Goal: Task Accomplishment & Management: Complete application form

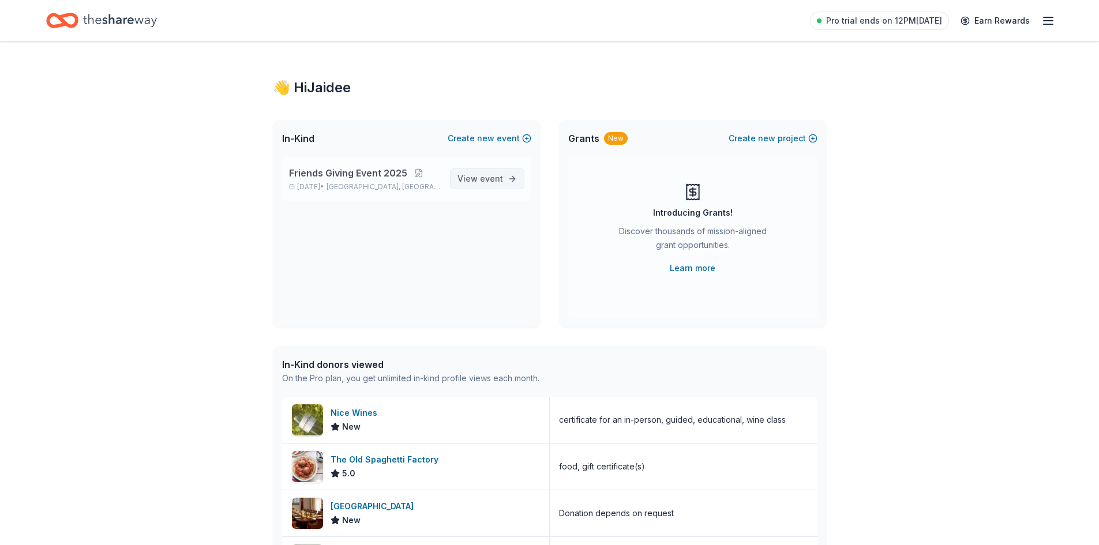
click at [494, 176] on span "event" at bounding box center [491, 179] width 23 height 10
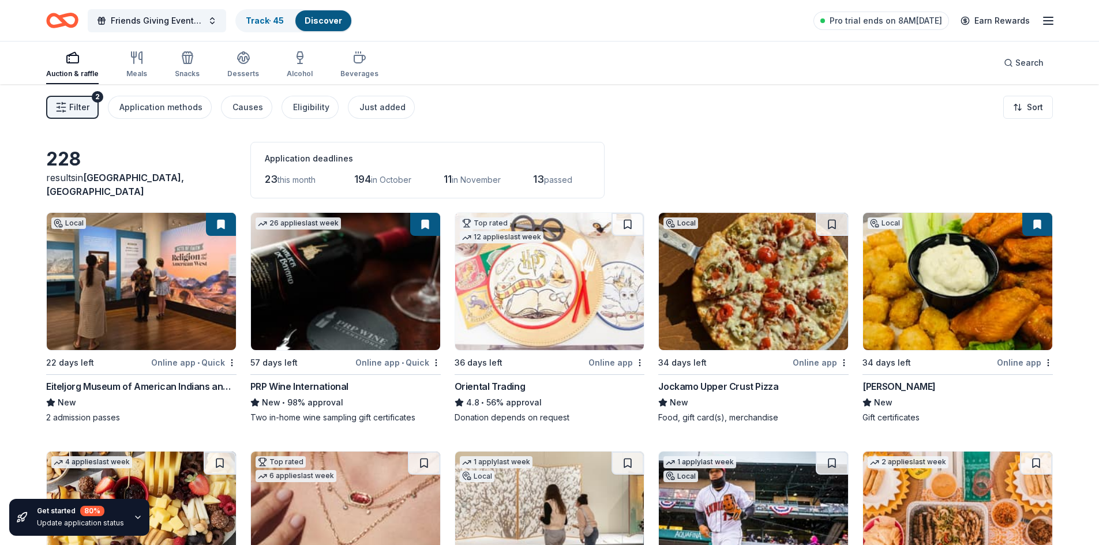
click at [69, 109] on span "Filter" at bounding box center [79, 107] width 20 height 14
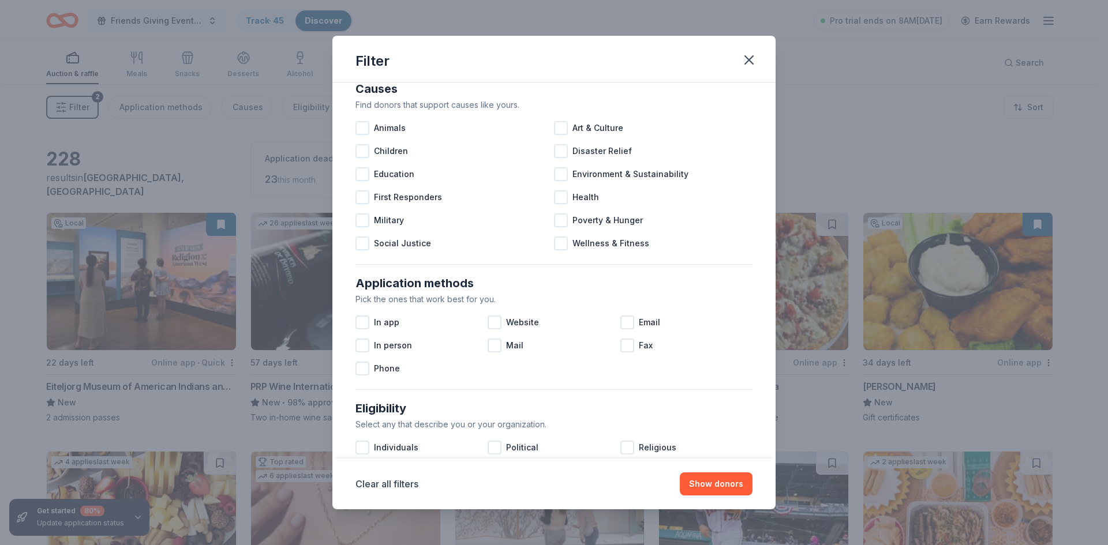
scroll to position [58, 0]
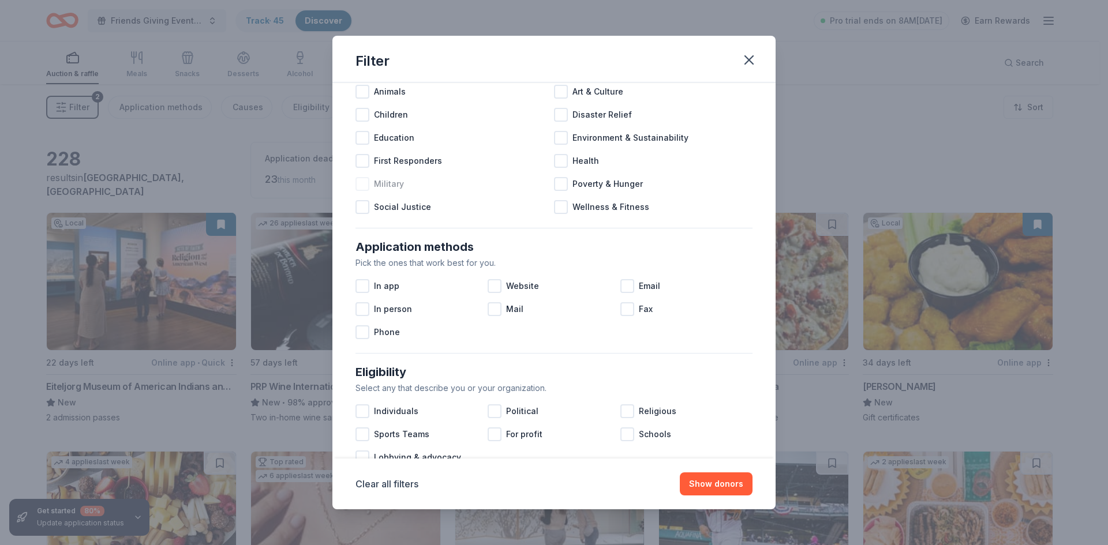
click at [378, 186] on span "Military" at bounding box center [389, 184] width 30 height 14
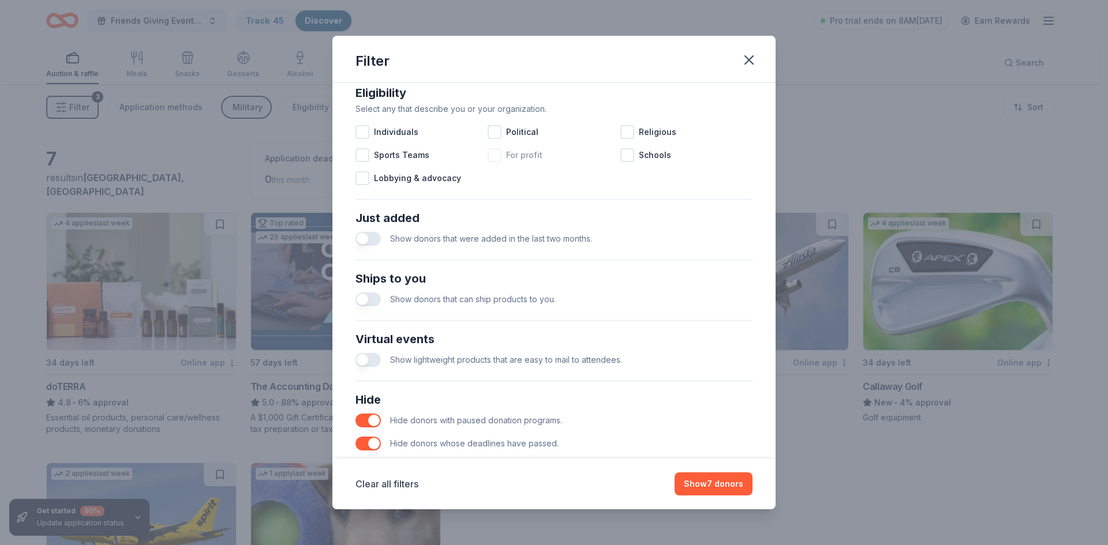
scroll to position [346, 0]
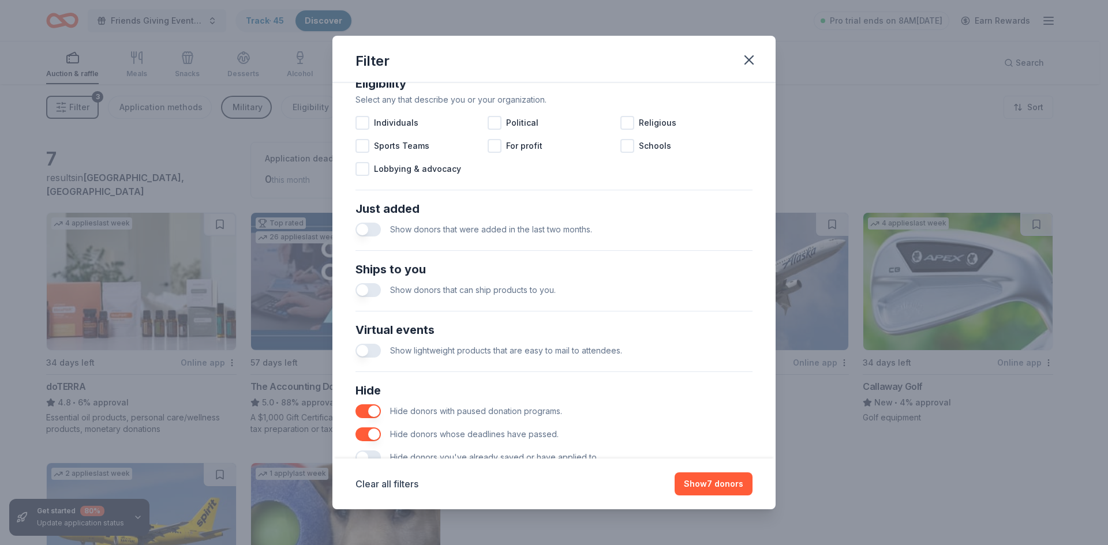
click at [369, 231] on button "button" at bounding box center [367, 230] width 25 height 14
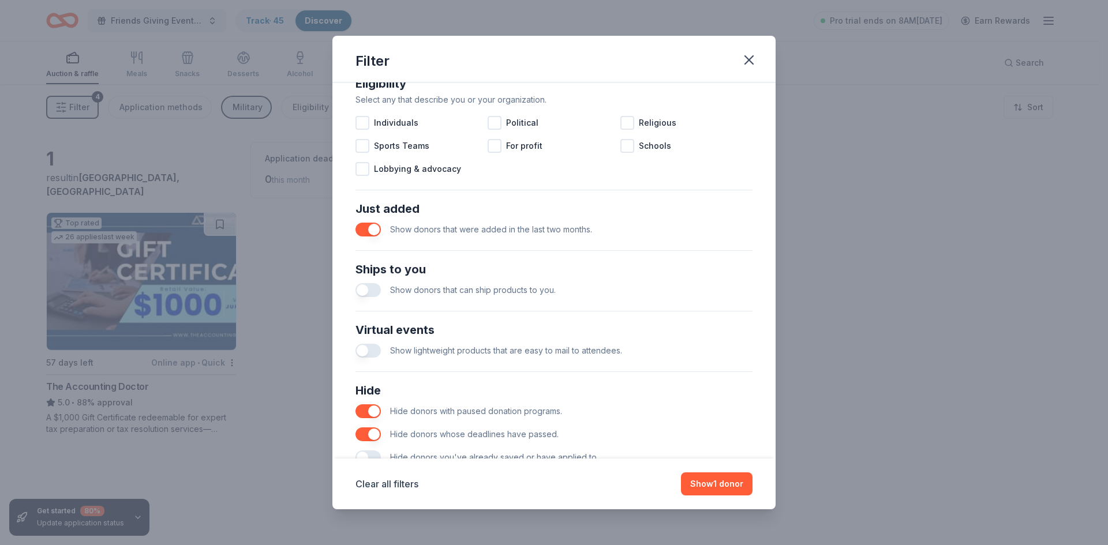
click at [361, 231] on button "button" at bounding box center [367, 230] width 25 height 14
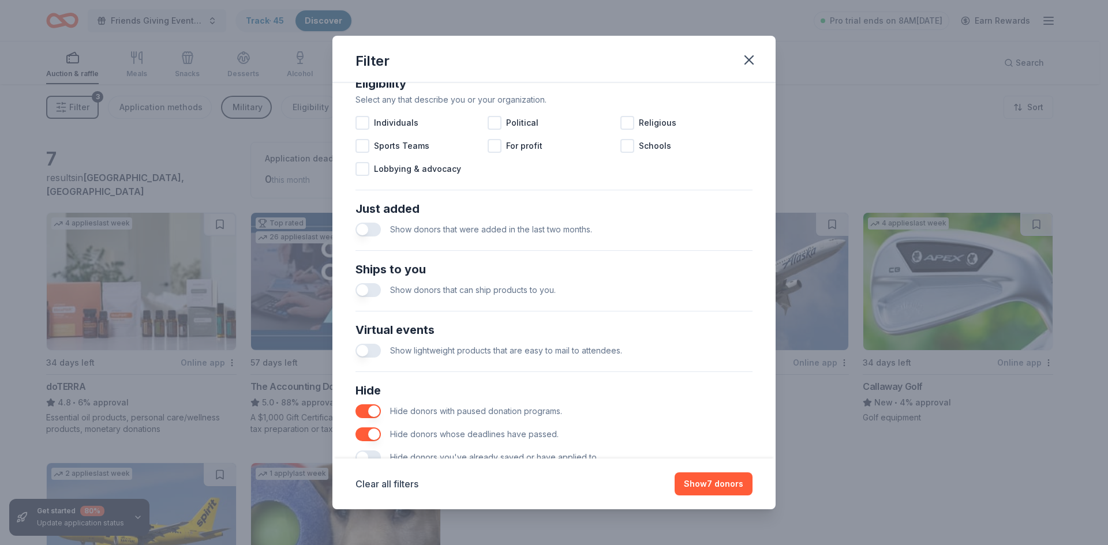
click at [372, 289] on button "button" at bounding box center [367, 290] width 25 height 14
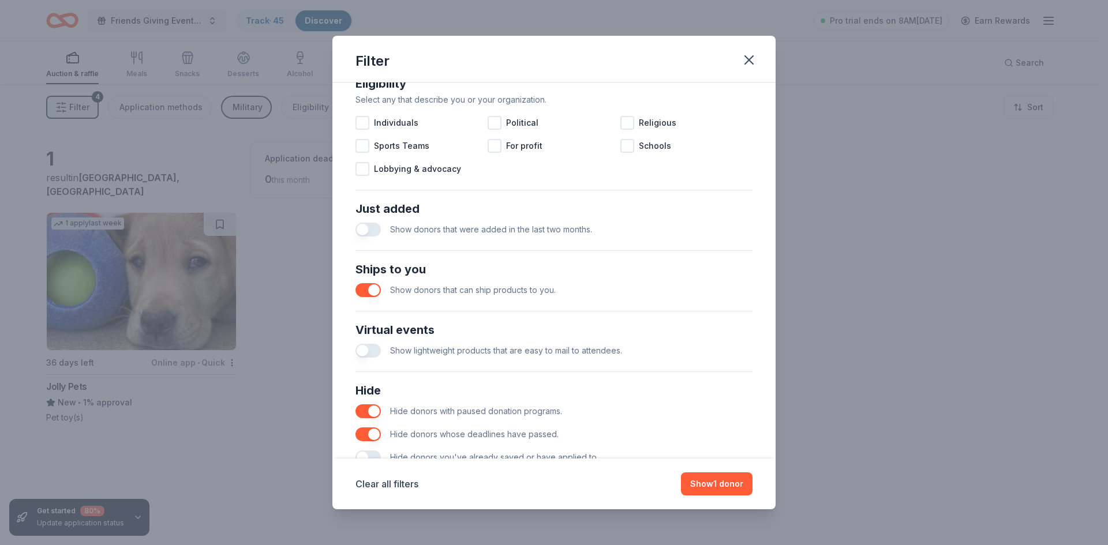
click at [368, 353] on button "button" at bounding box center [367, 351] width 25 height 14
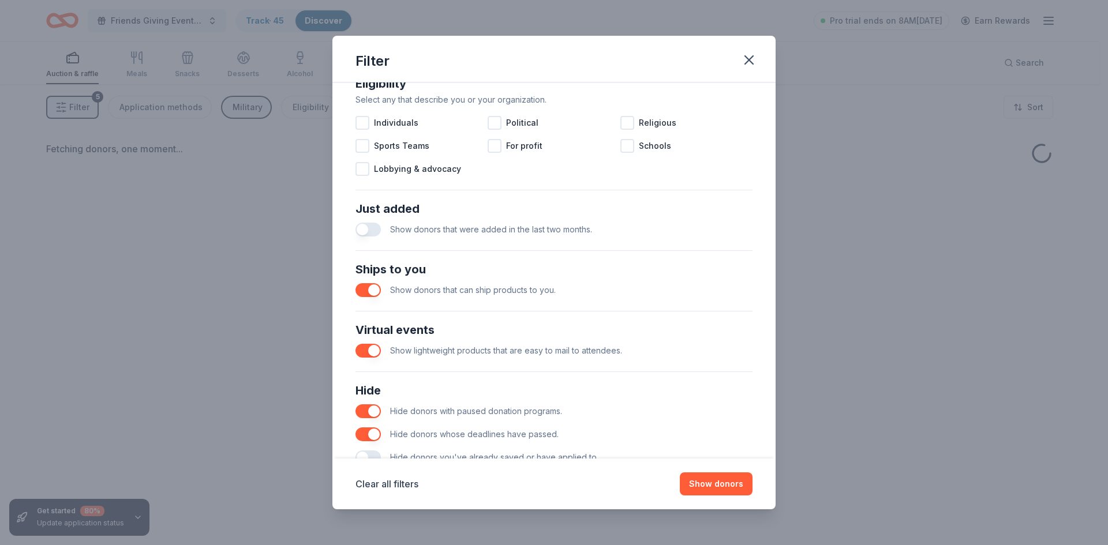
click at [372, 230] on button "button" at bounding box center [367, 230] width 25 height 14
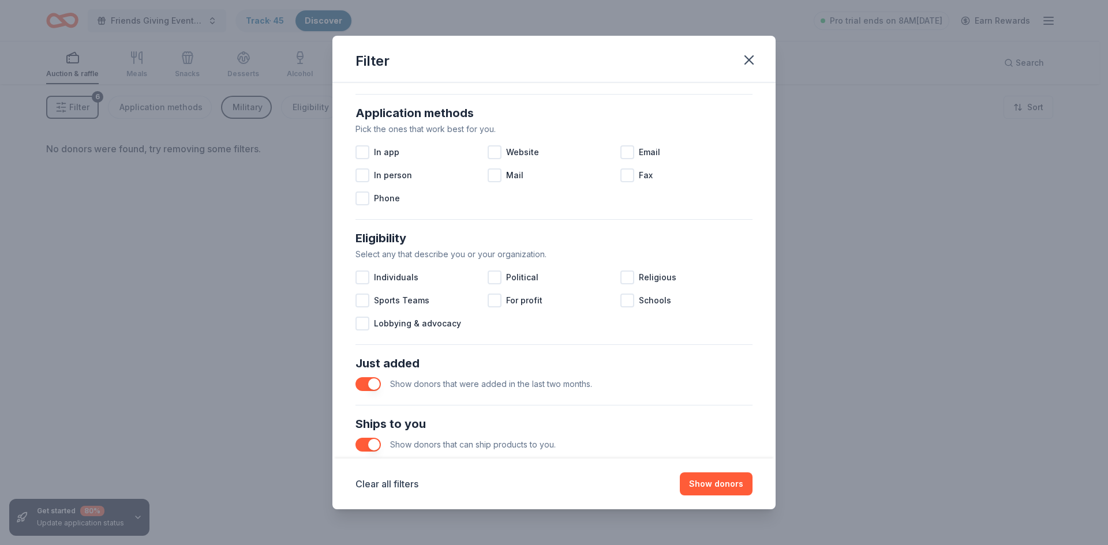
scroll to position [384, 0]
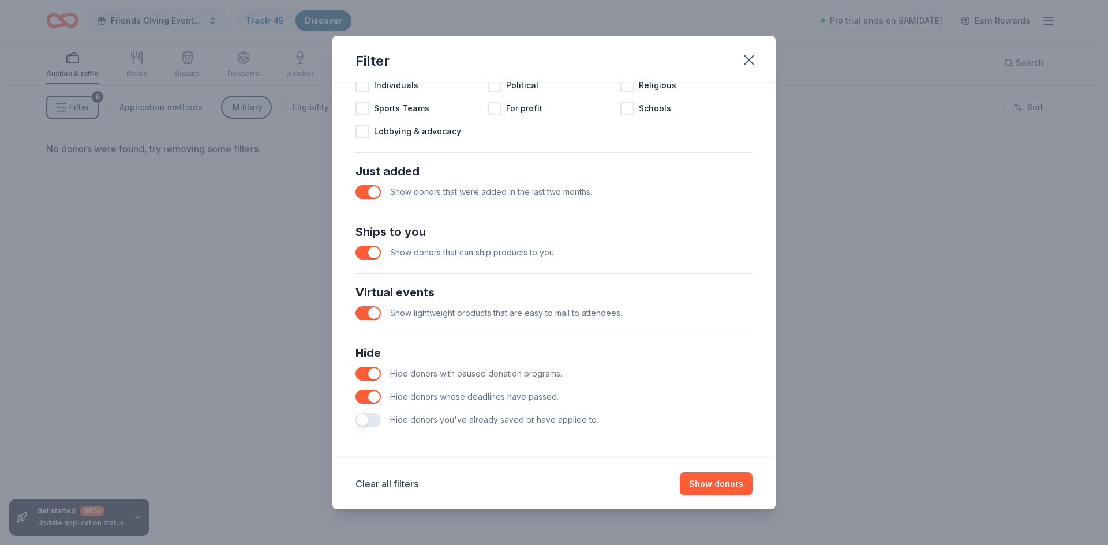
click at [372, 196] on button "button" at bounding box center [367, 192] width 25 height 14
click at [364, 250] on button "button" at bounding box center [367, 253] width 25 height 14
click at [362, 312] on button "button" at bounding box center [367, 313] width 25 height 14
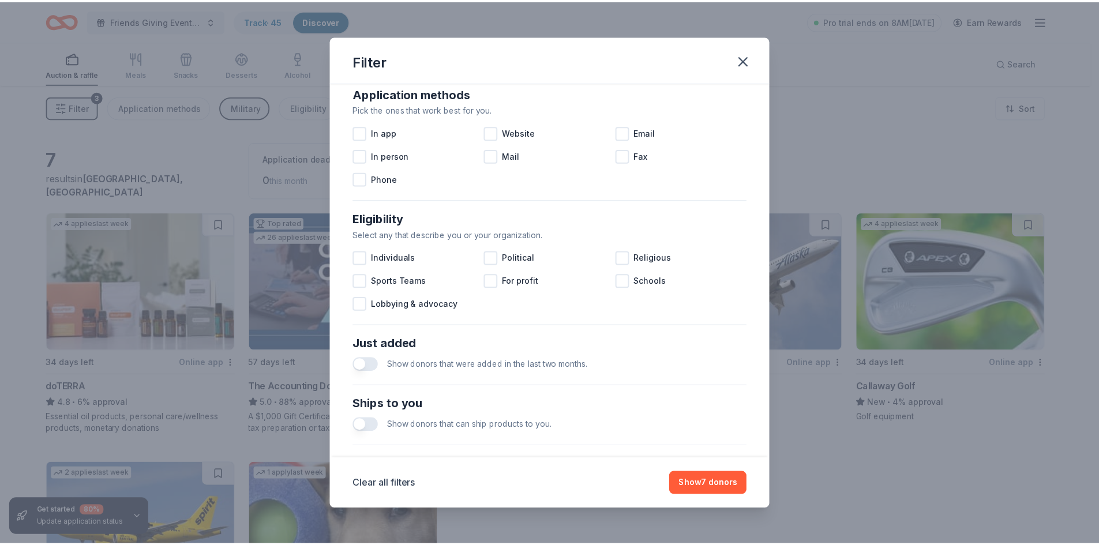
scroll to position [38, 0]
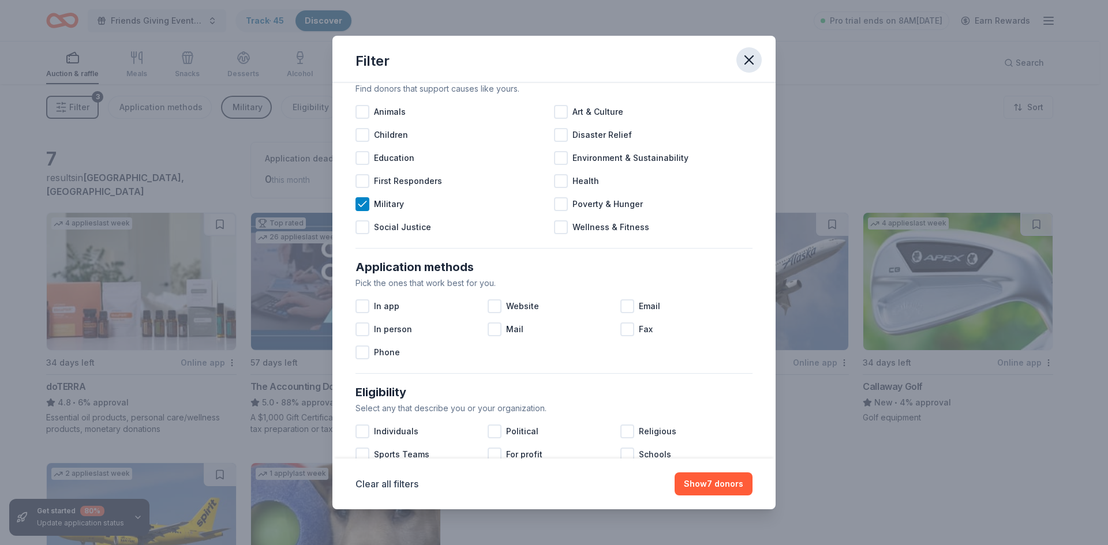
click at [746, 61] on icon "button" at bounding box center [749, 60] width 16 height 16
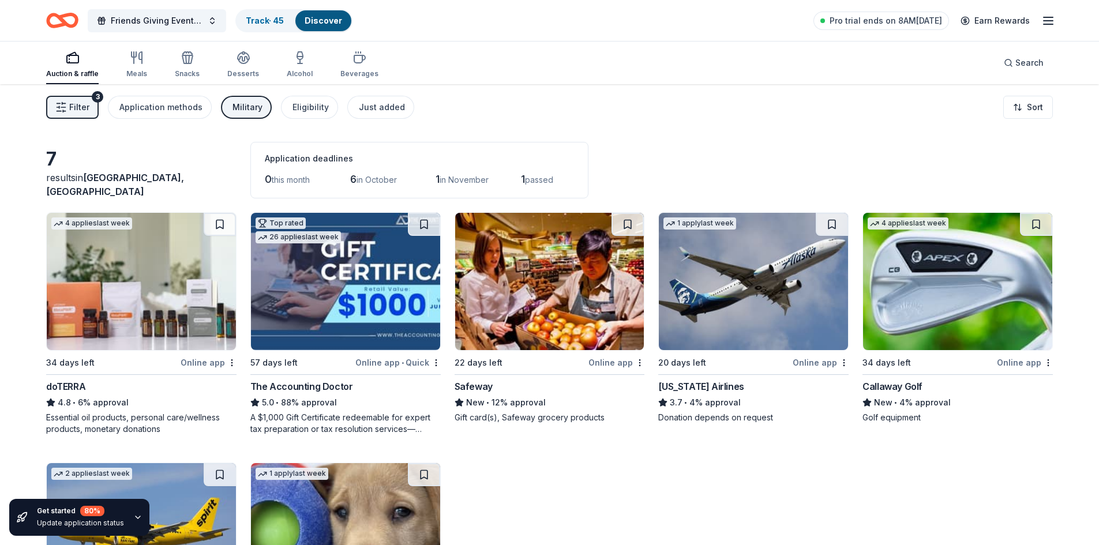
click at [249, 111] on div "Military" at bounding box center [248, 107] width 30 height 14
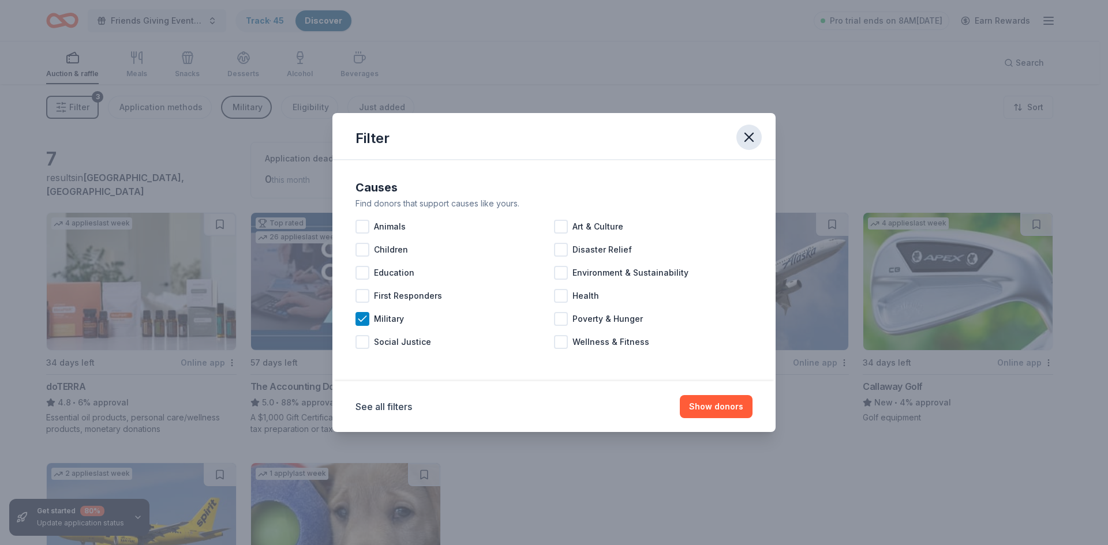
click at [750, 139] on icon "button" at bounding box center [749, 137] width 16 height 16
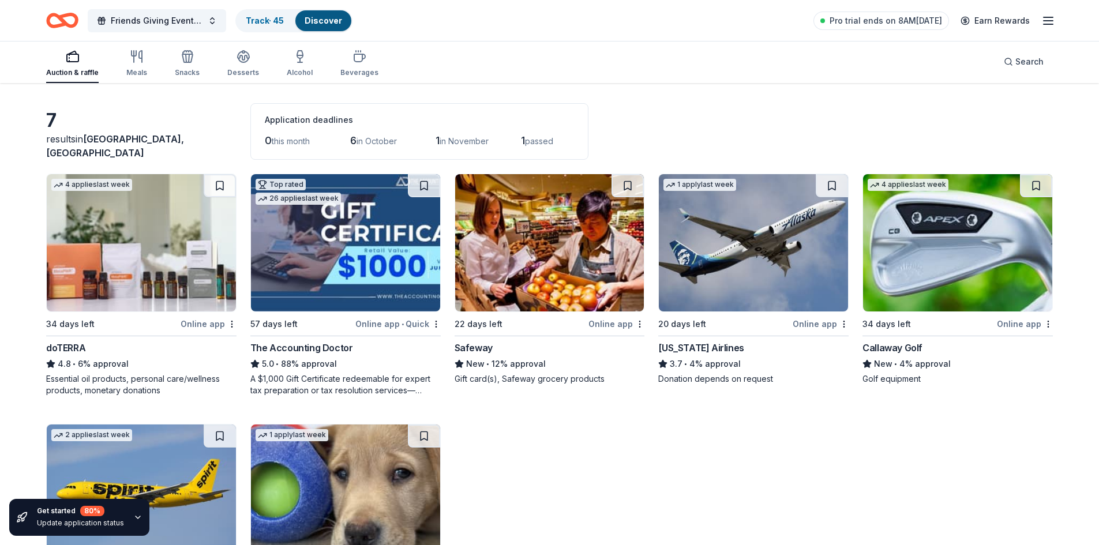
scroll to position [58, 0]
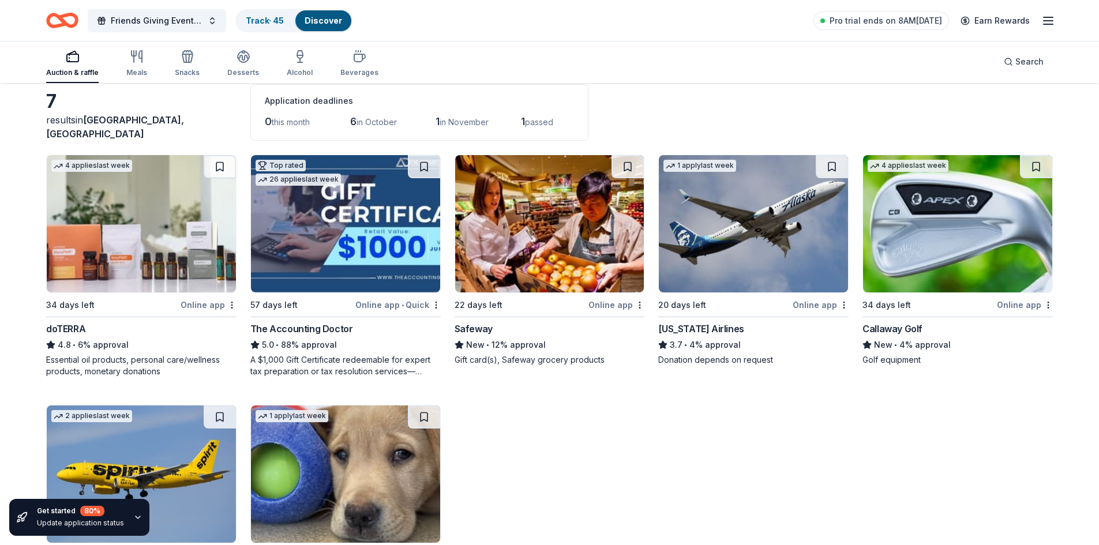
click at [775, 263] on img at bounding box center [753, 223] width 189 height 137
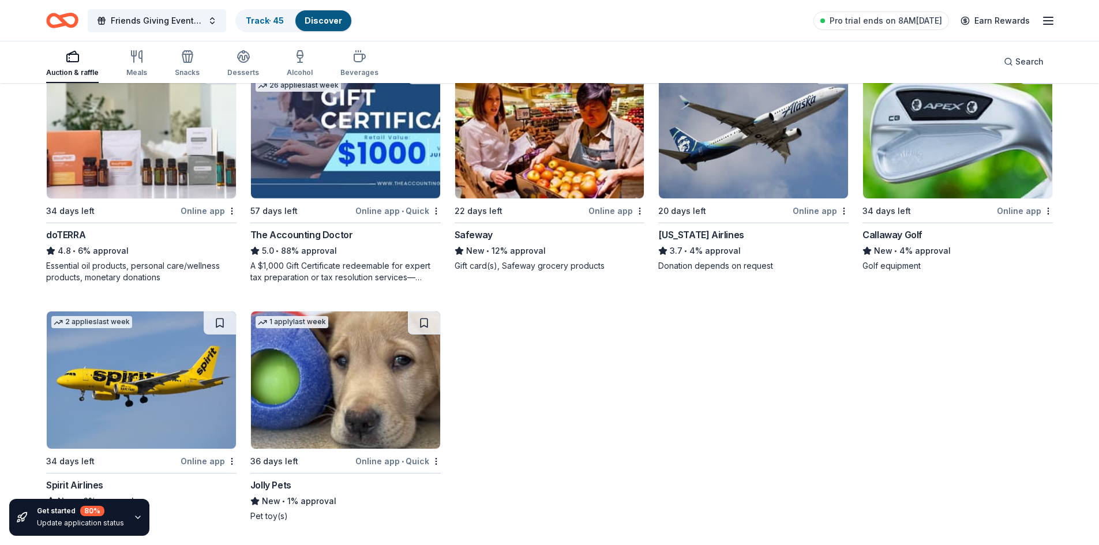
click at [136, 418] on img at bounding box center [141, 380] width 189 height 137
click at [368, 158] on img at bounding box center [345, 129] width 189 height 137
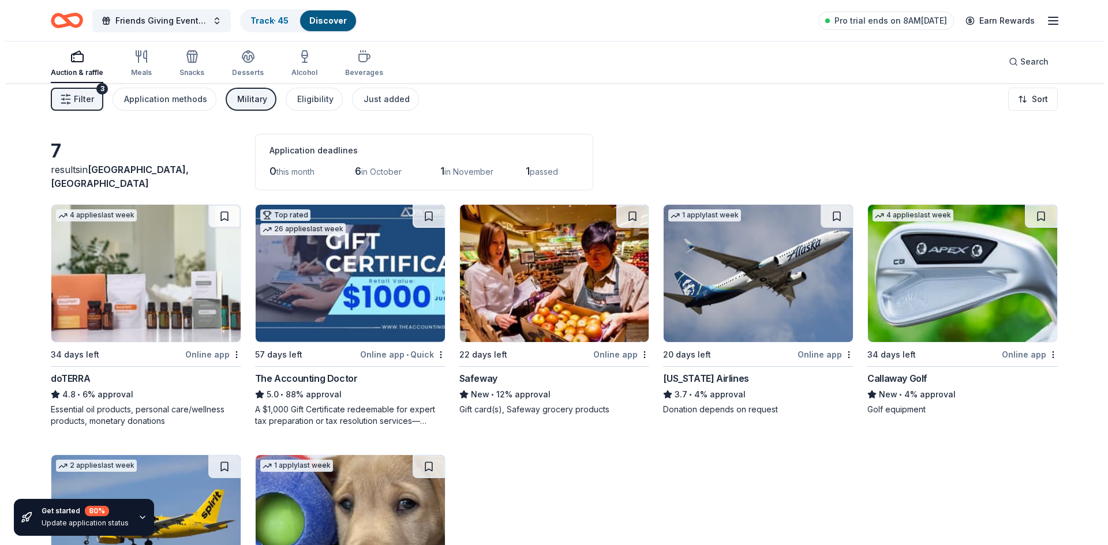
scroll to position [0, 0]
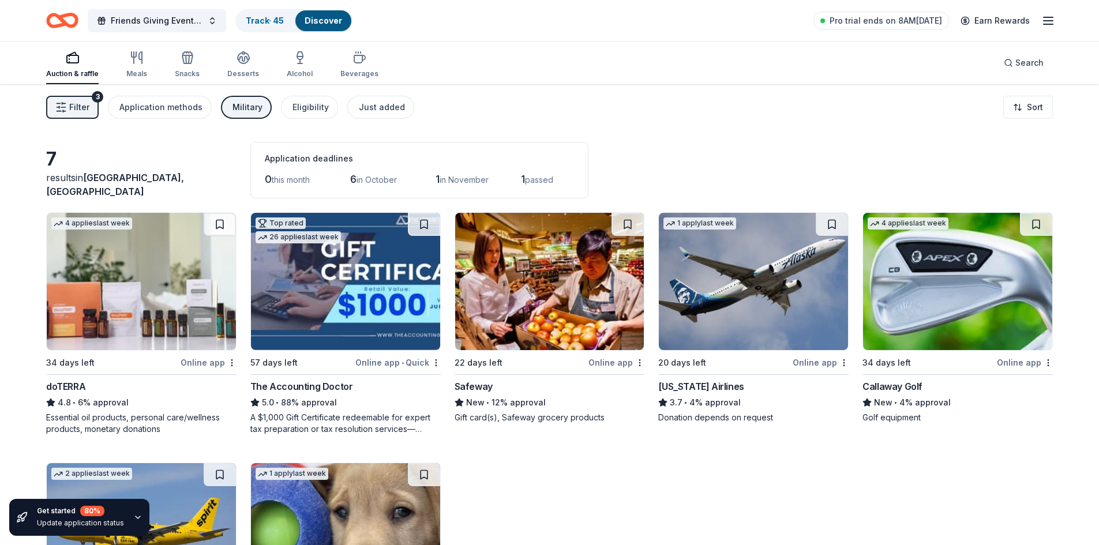
click at [73, 114] on span "Filter" at bounding box center [79, 107] width 20 height 14
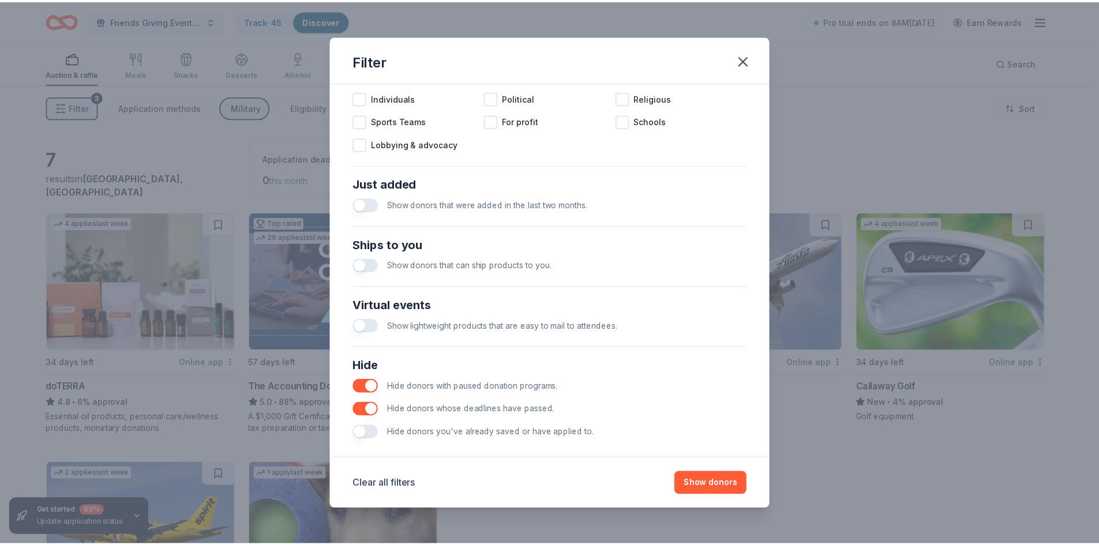
scroll to position [384, 0]
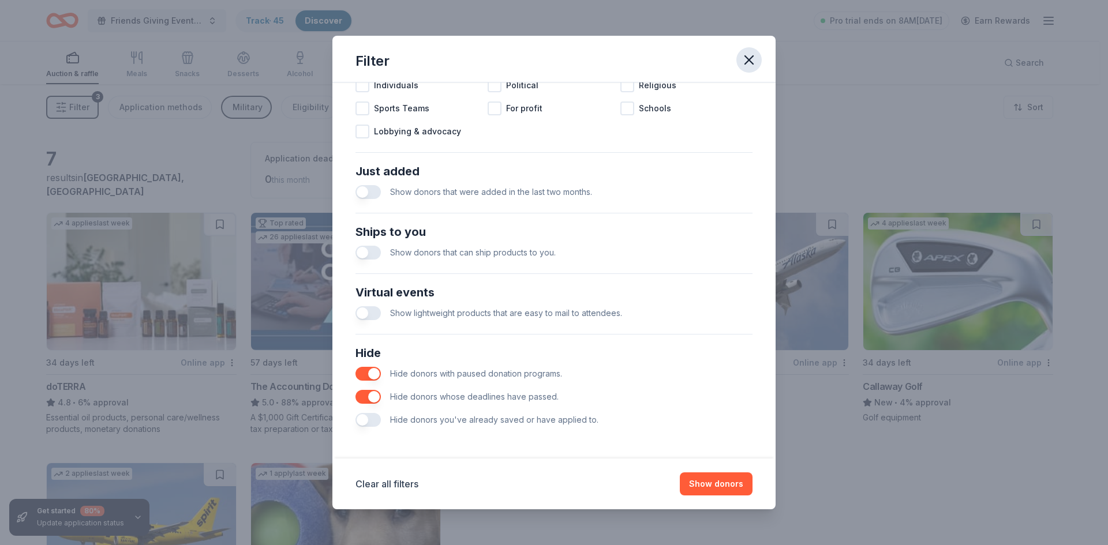
click at [743, 61] on icon "button" at bounding box center [749, 60] width 16 height 16
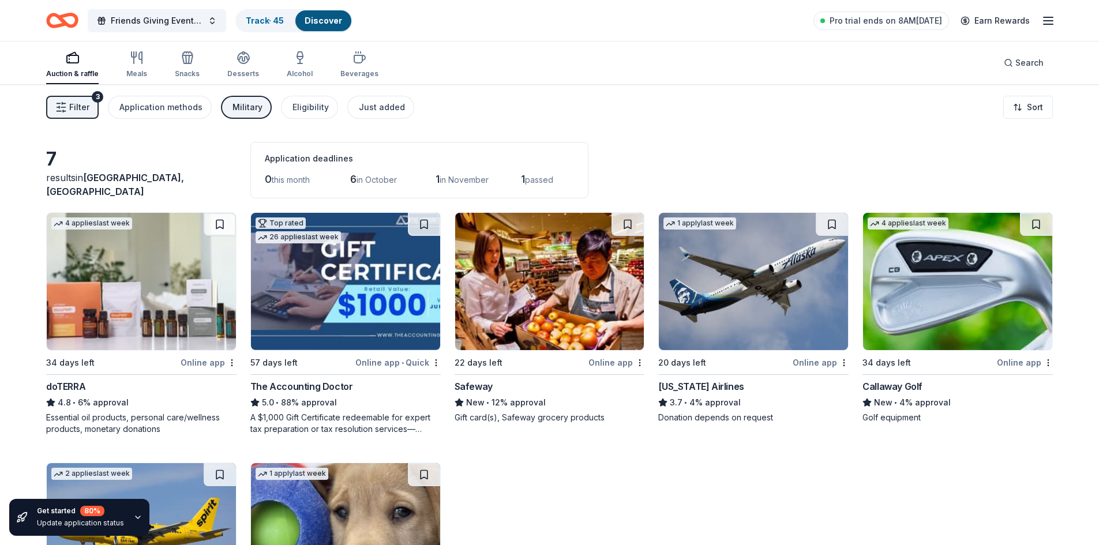
click at [962, 307] on img at bounding box center [957, 281] width 189 height 137
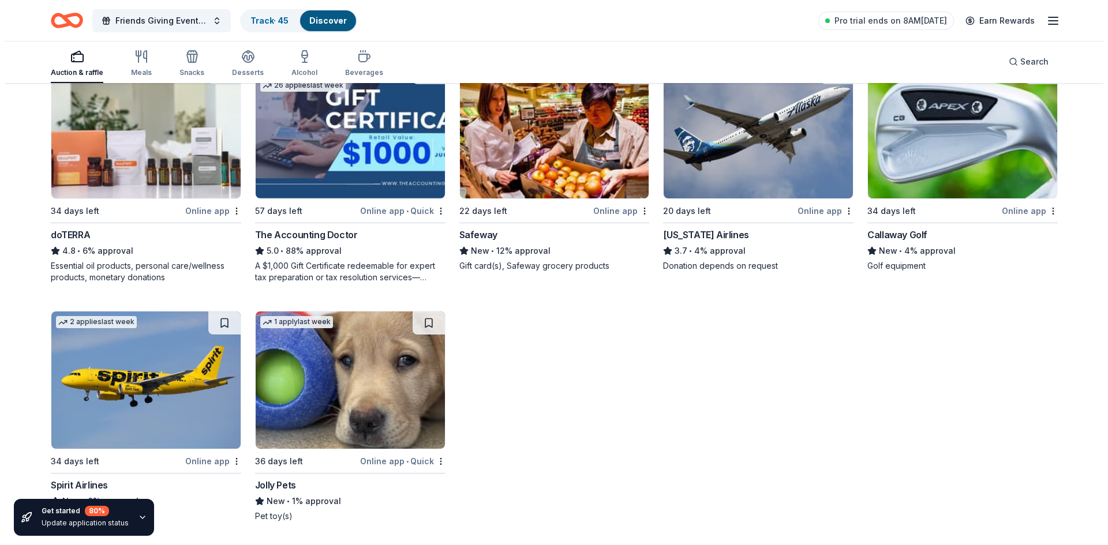
scroll to position [0, 0]
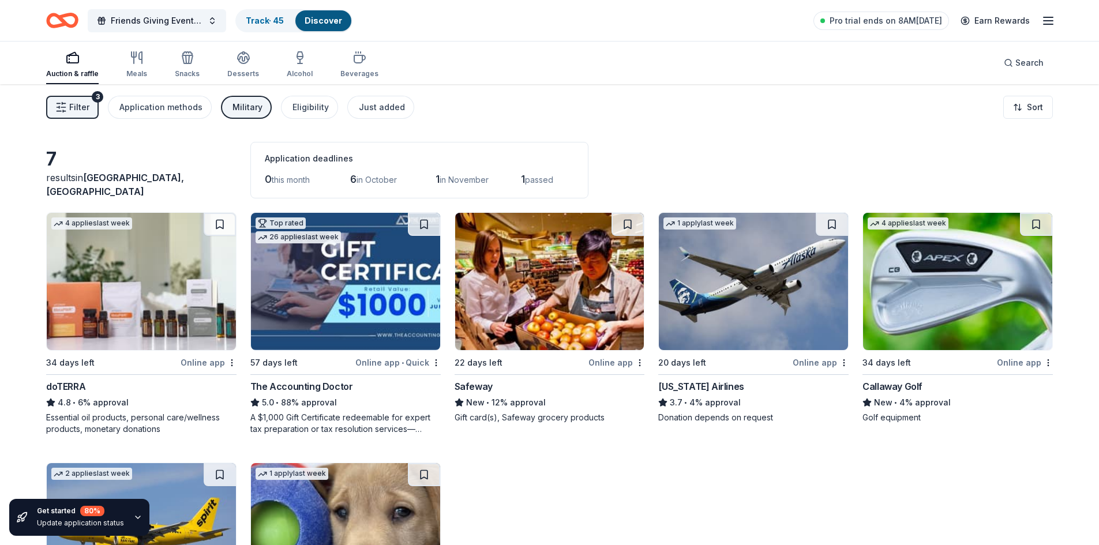
click at [70, 110] on span "Filter" at bounding box center [79, 107] width 20 height 14
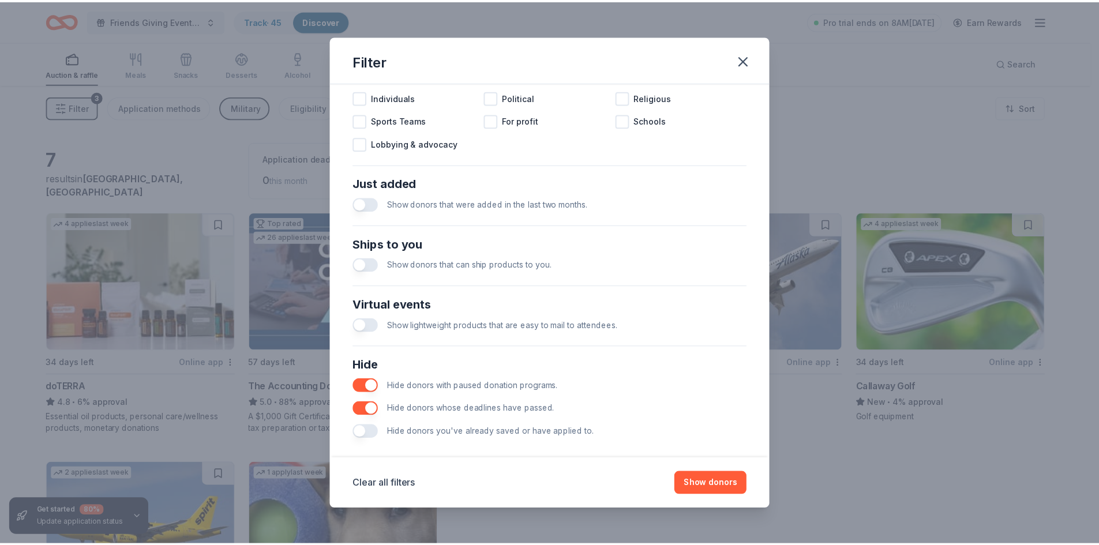
scroll to position [384, 0]
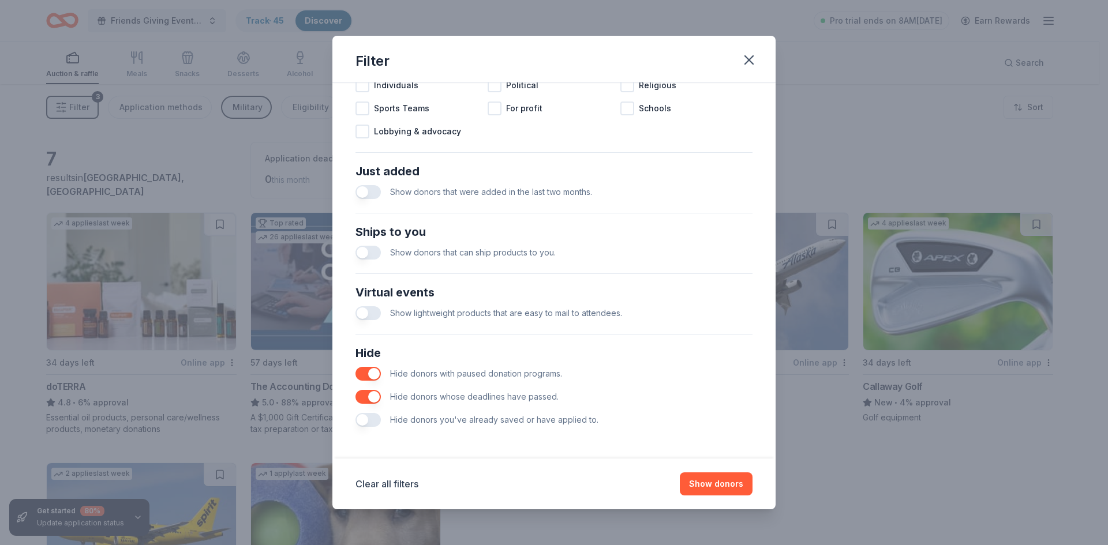
click at [365, 374] on button "button" at bounding box center [367, 374] width 25 height 14
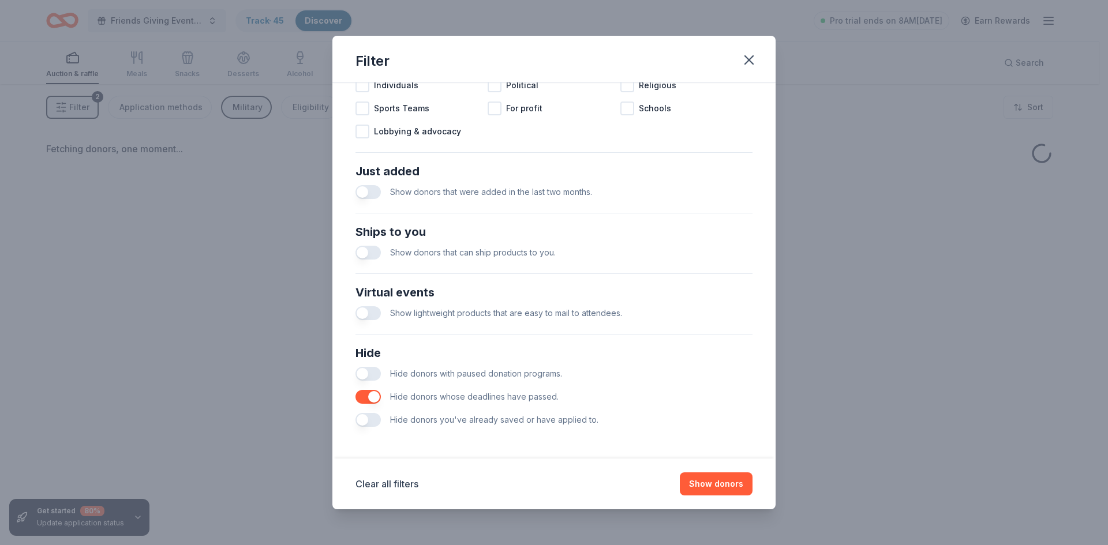
click at [365, 398] on button "button" at bounding box center [367, 397] width 25 height 14
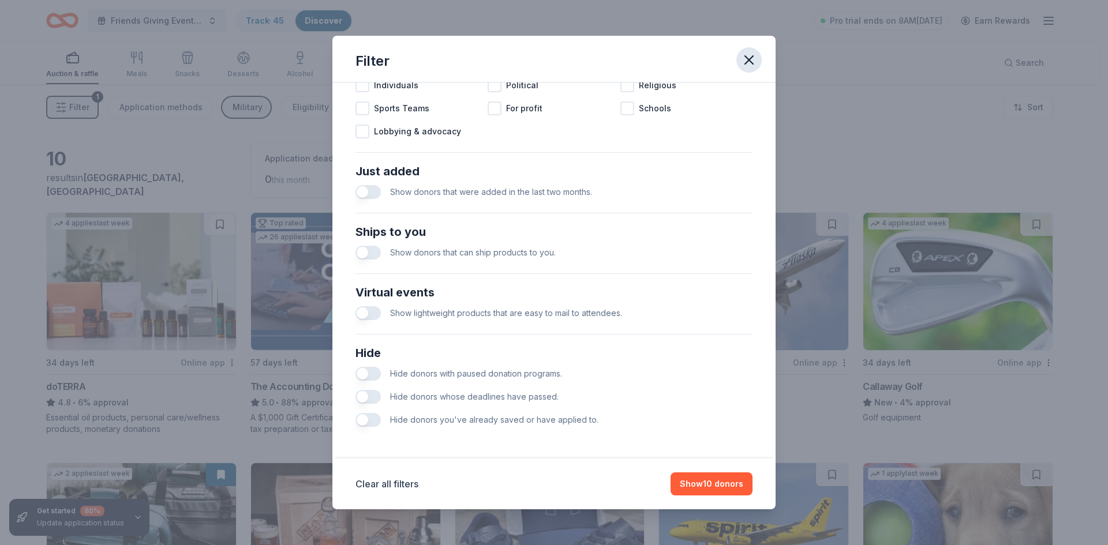
click at [748, 57] on icon "button" at bounding box center [749, 60] width 16 height 16
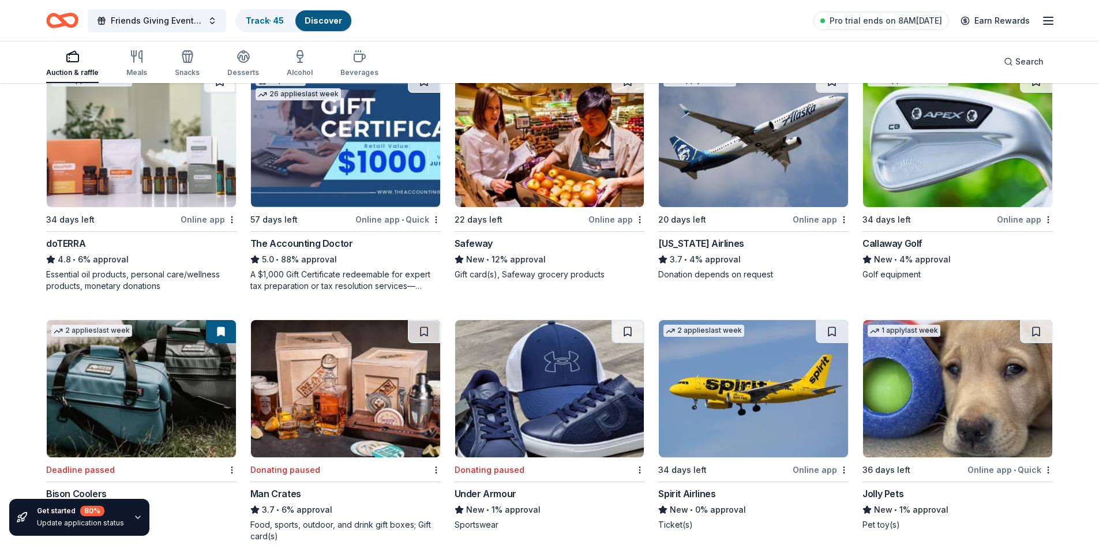
scroll to position [163, 0]
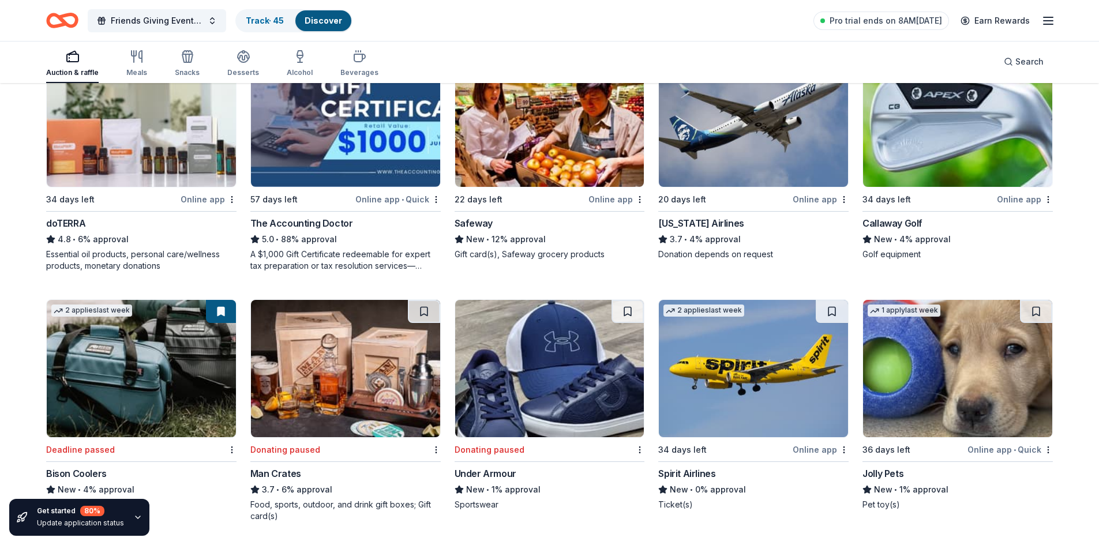
click at [148, 405] on img at bounding box center [141, 368] width 189 height 137
click at [542, 415] on img at bounding box center [549, 368] width 189 height 137
click at [313, 385] on img at bounding box center [345, 368] width 189 height 137
click at [304, 200] on div "57 days left" at bounding box center [301, 199] width 103 height 14
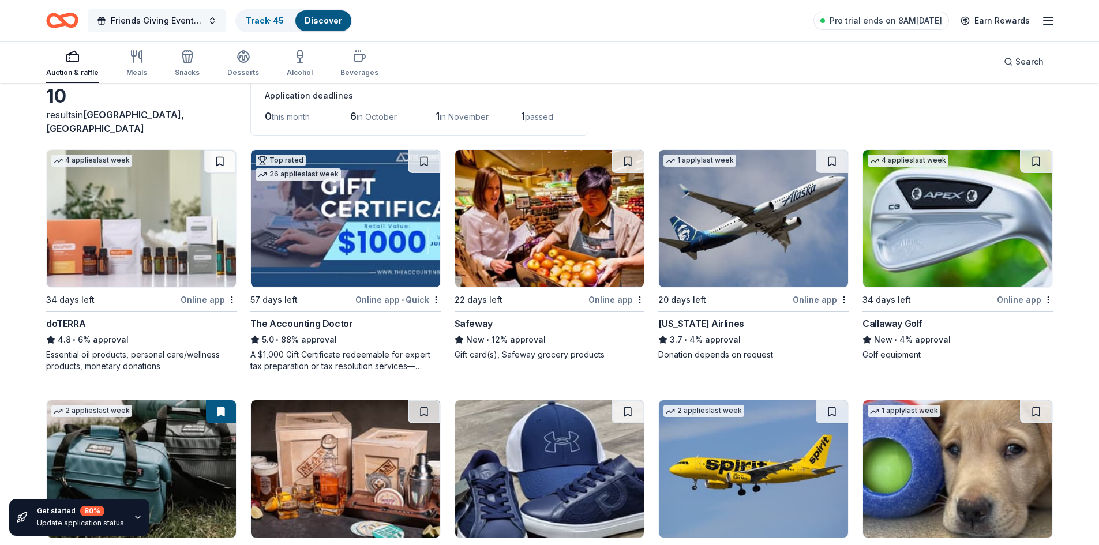
scroll to position [0, 0]
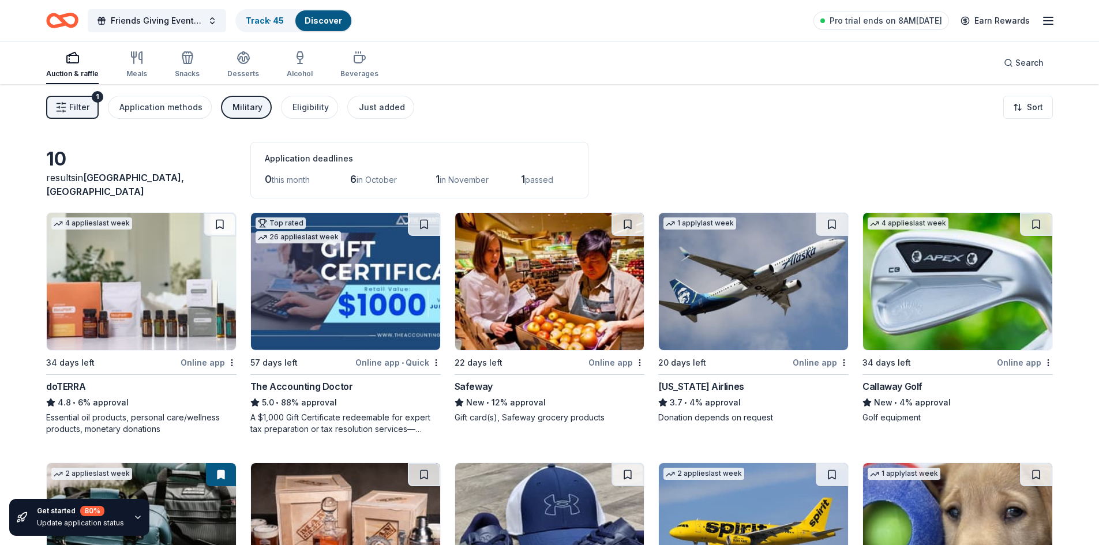
click at [236, 106] on div "Military" at bounding box center [248, 107] width 30 height 14
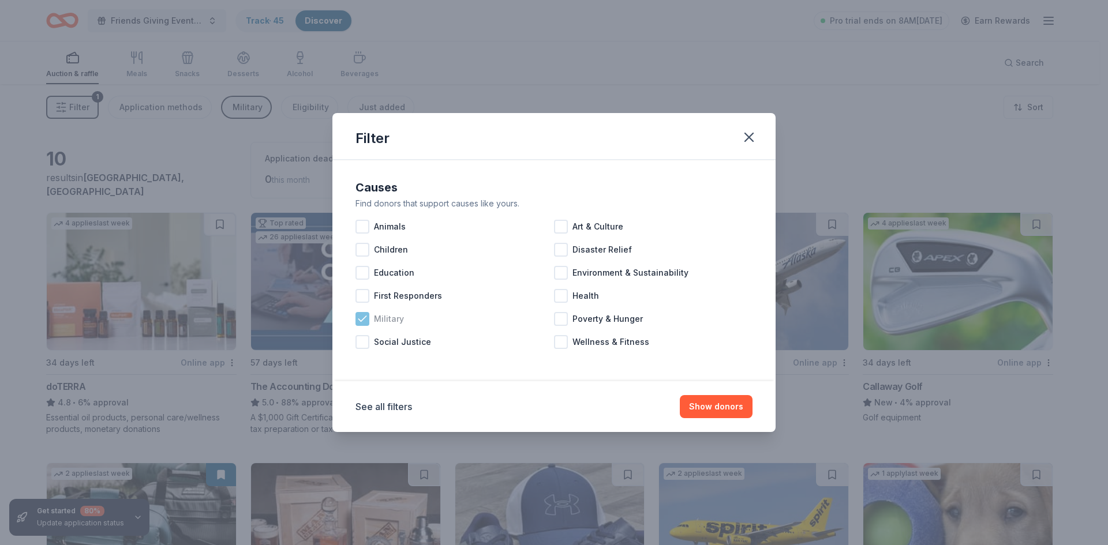
click at [376, 319] on span "Military" at bounding box center [389, 319] width 30 height 14
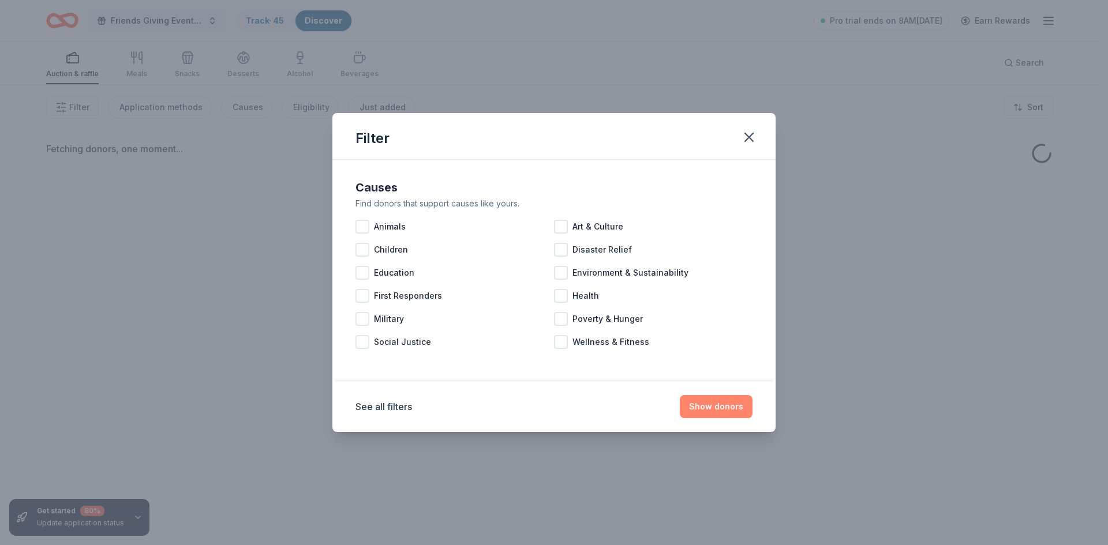
click at [720, 410] on button "Show donors" at bounding box center [716, 406] width 73 height 23
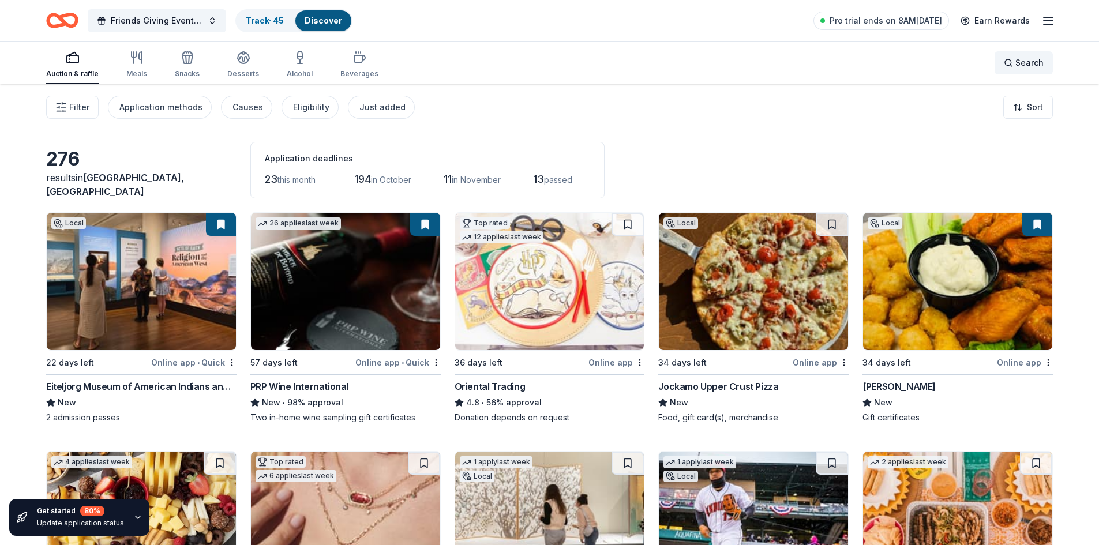
click at [1024, 63] on span "Search" at bounding box center [1030, 63] width 28 height 14
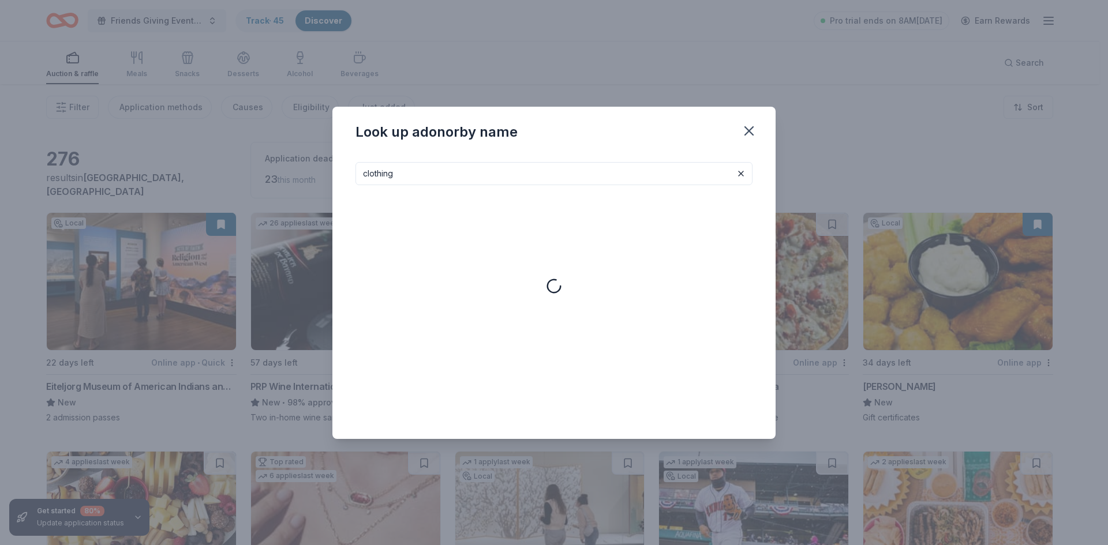
type input "clothing"
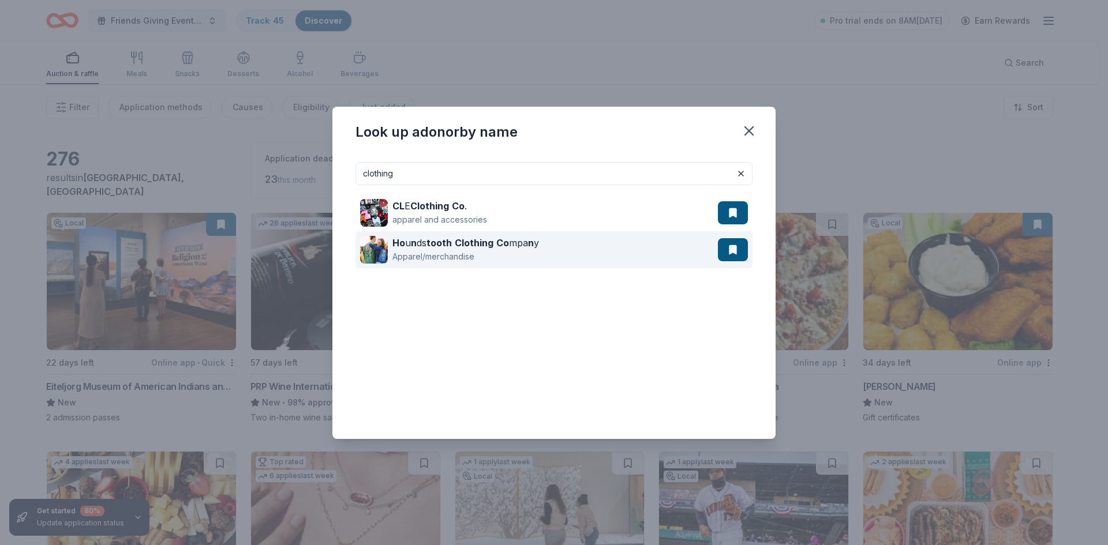
click at [482, 256] on div "Apparel/merchandise" at bounding box center [465, 257] width 147 height 14
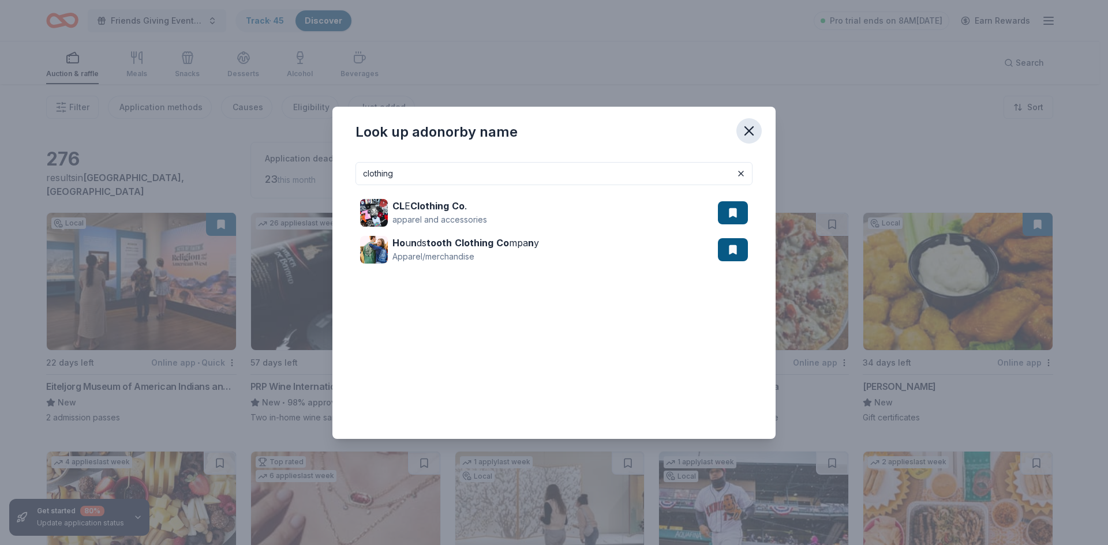
click at [752, 137] on icon "button" at bounding box center [749, 131] width 16 height 16
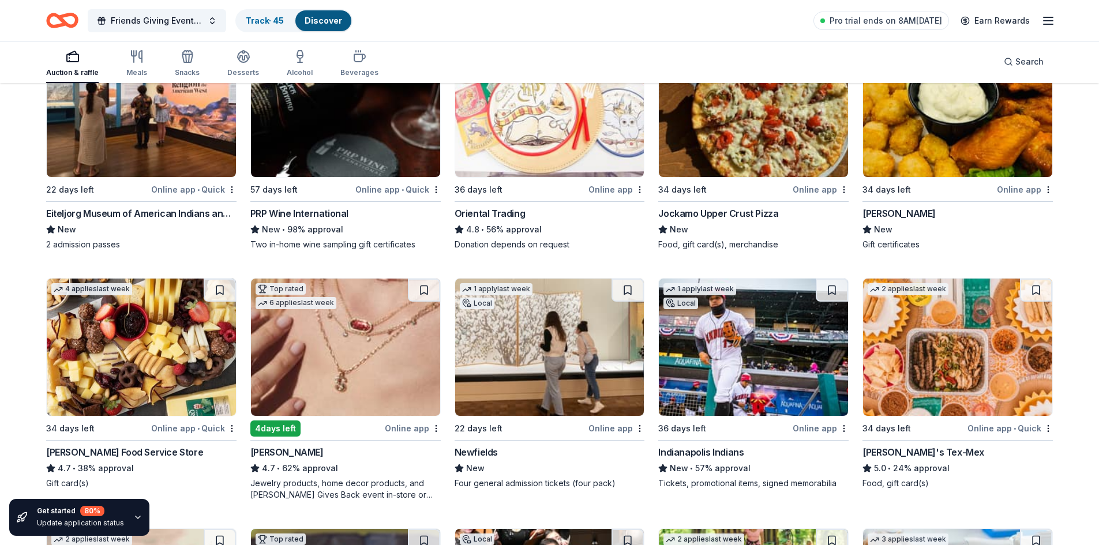
scroll to position [231, 0]
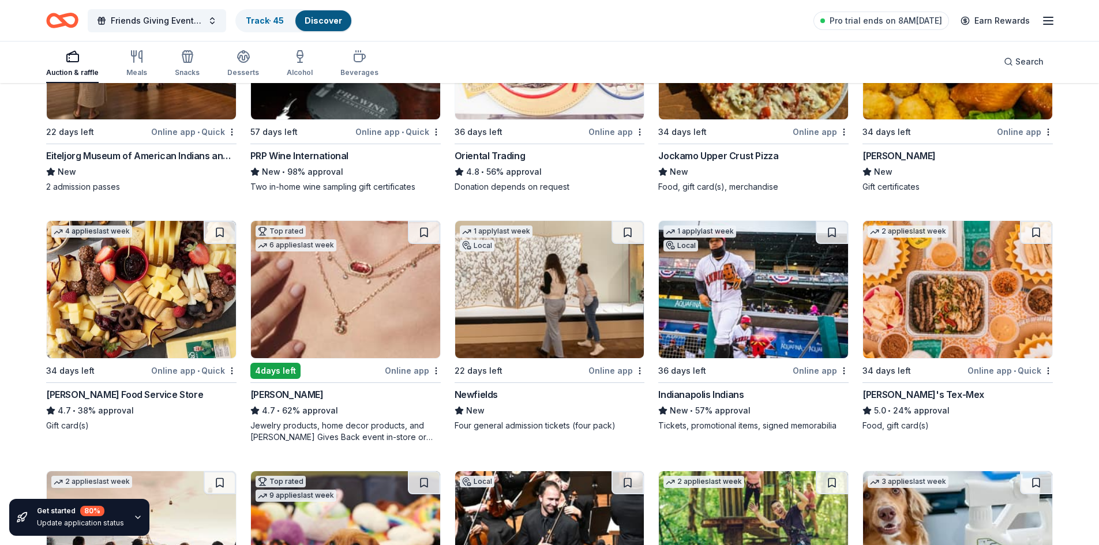
click at [727, 331] on img at bounding box center [753, 289] width 189 height 137
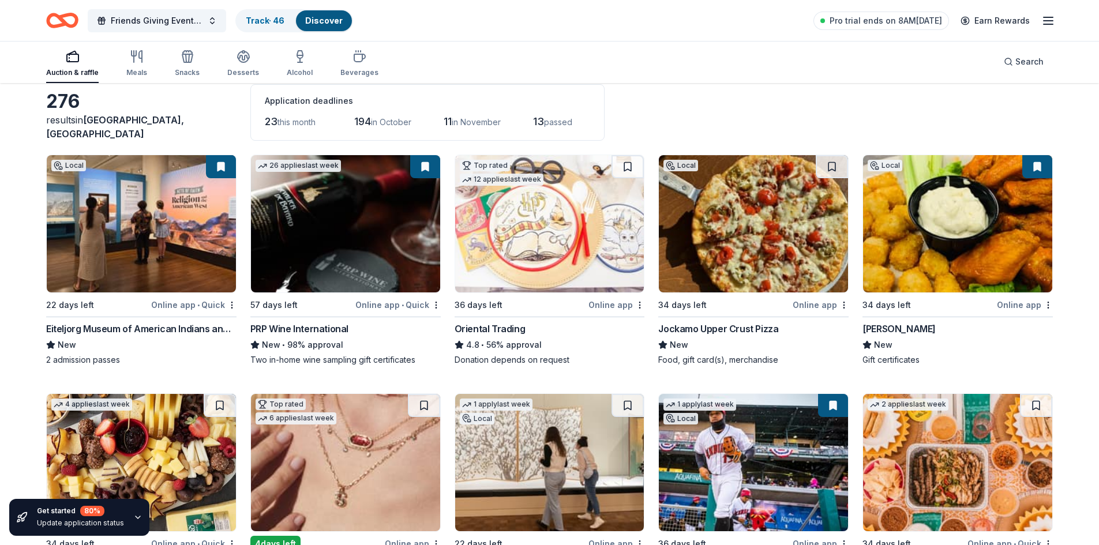
scroll to position [0, 0]
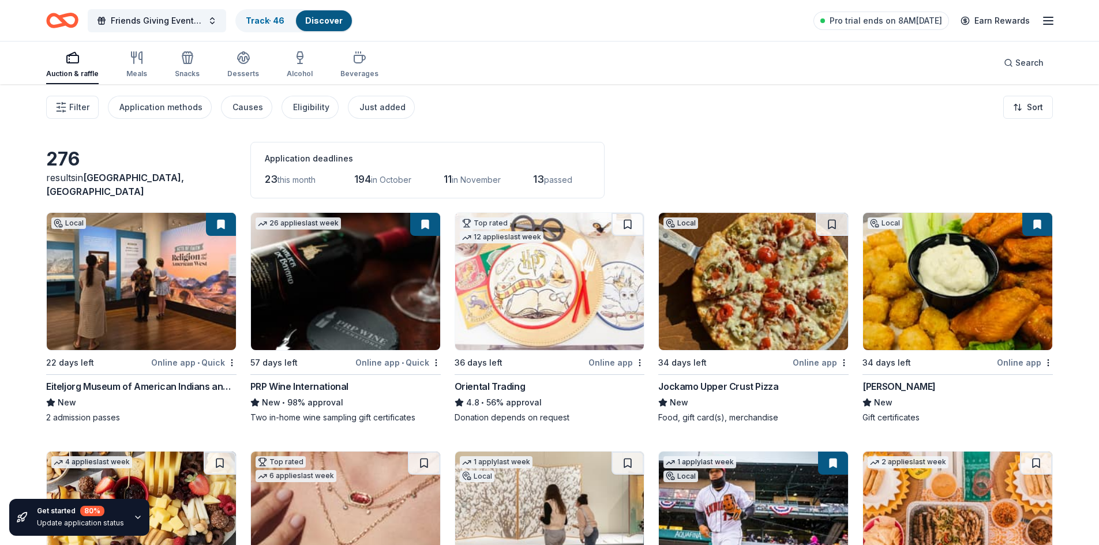
click at [560, 181] on span "passed" at bounding box center [558, 180] width 28 height 10
click at [1041, 105] on html "Friends Giving Event 2025 Track · 46 Discover Pro trial ends on 8AM, 9/23 Earn …" at bounding box center [549, 272] width 1099 height 545
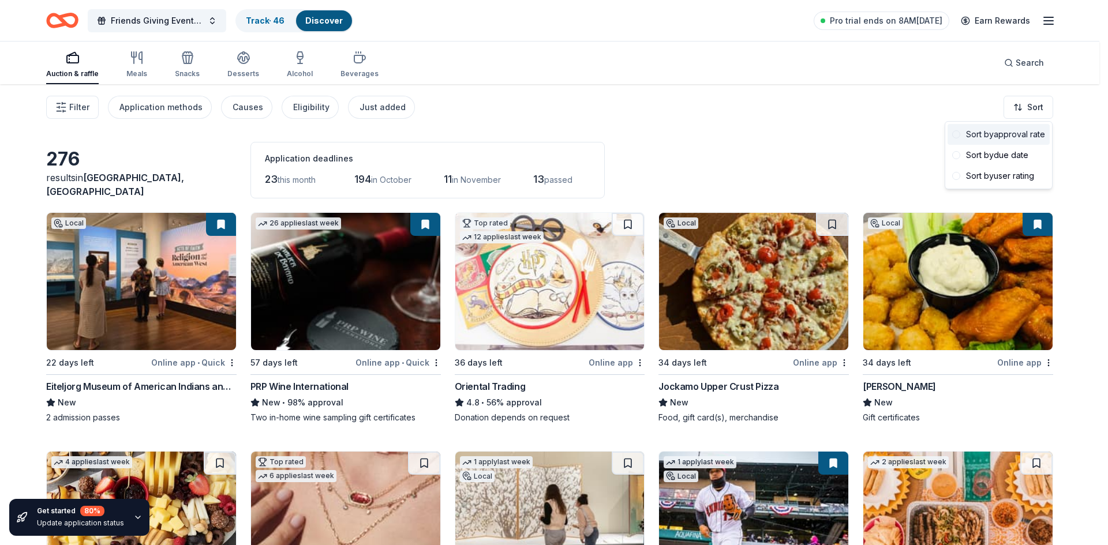
click at [998, 141] on div "Sort by approval rate" at bounding box center [998, 134] width 102 height 21
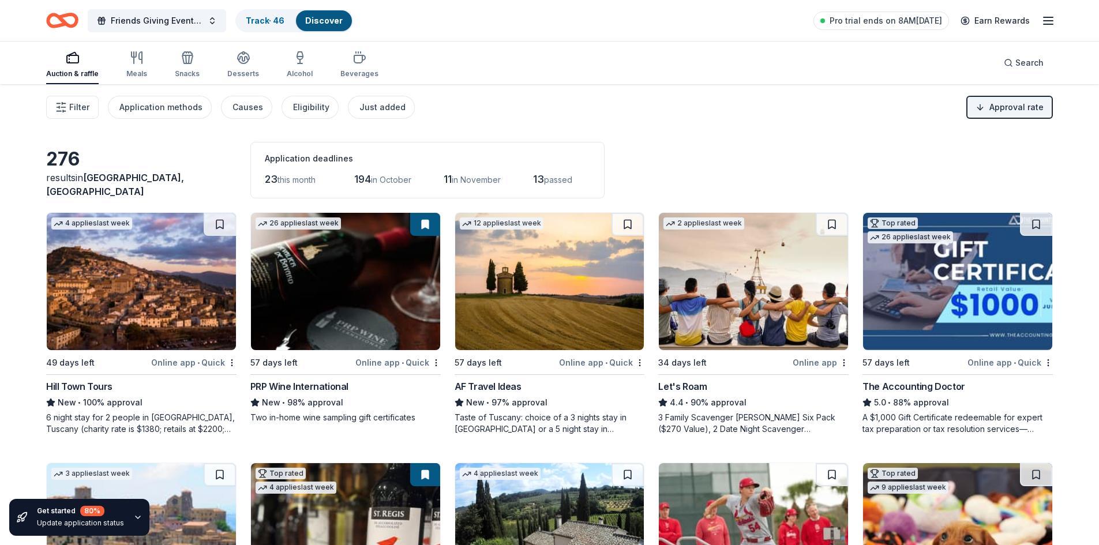
click at [99, 340] on img at bounding box center [141, 281] width 189 height 137
click at [89, 391] on div "Hill Town Tours" at bounding box center [79, 387] width 66 height 14
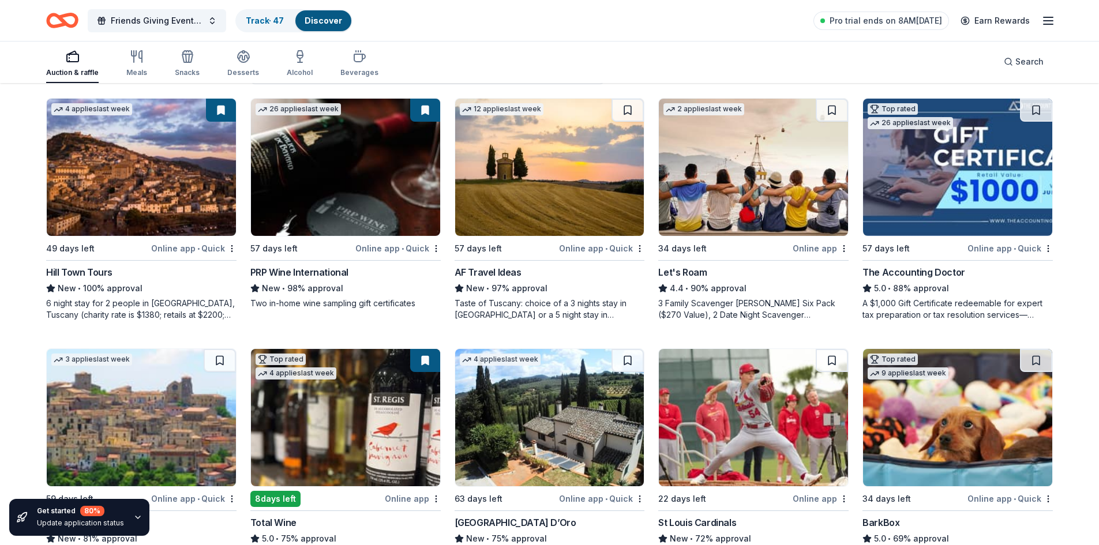
scroll to position [115, 0]
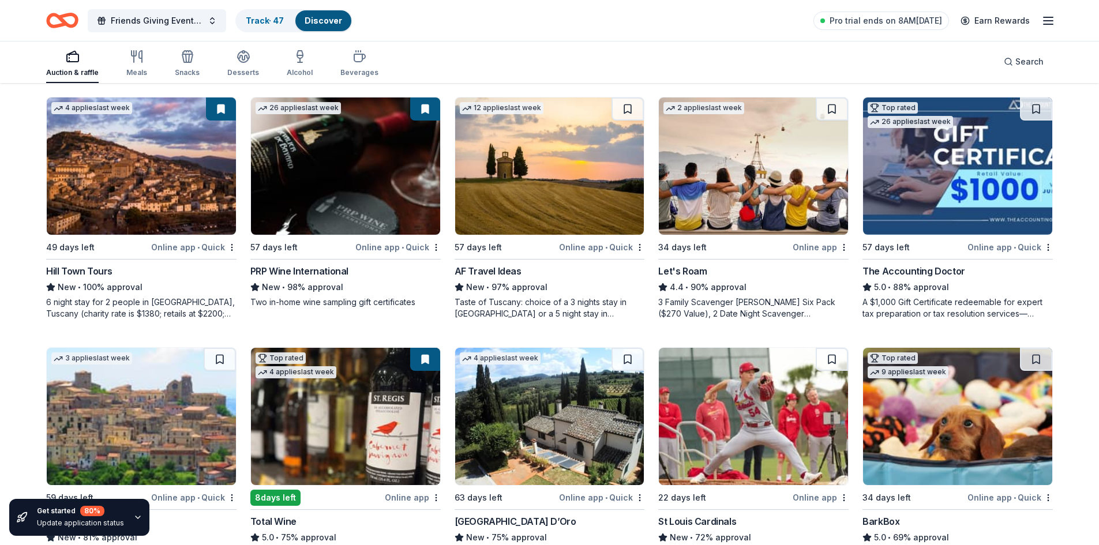
click at [507, 272] on div "AF Travel Ideas" at bounding box center [488, 271] width 67 height 14
click at [755, 212] on img at bounding box center [753, 166] width 189 height 137
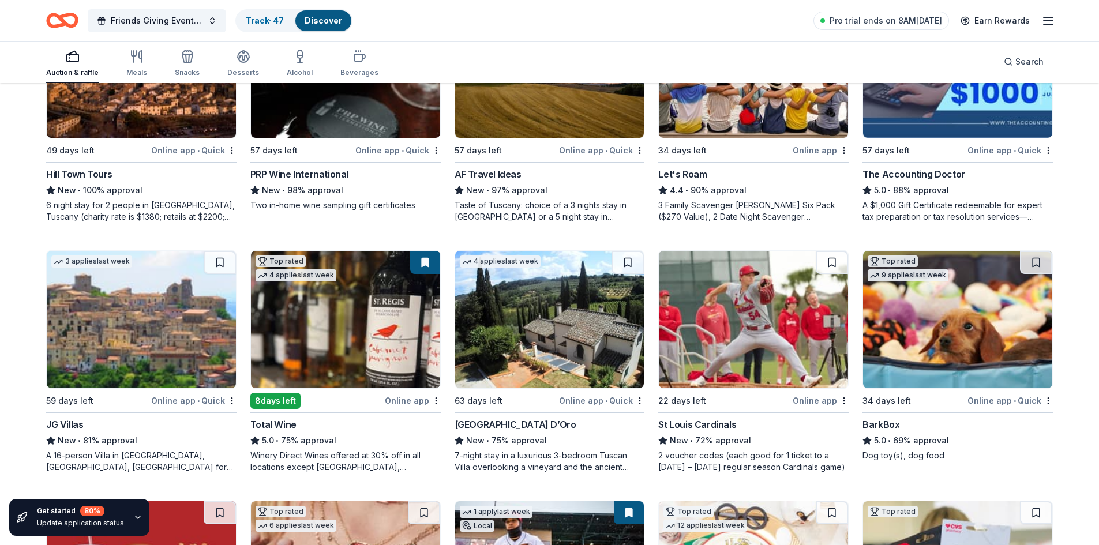
scroll to position [231, 0]
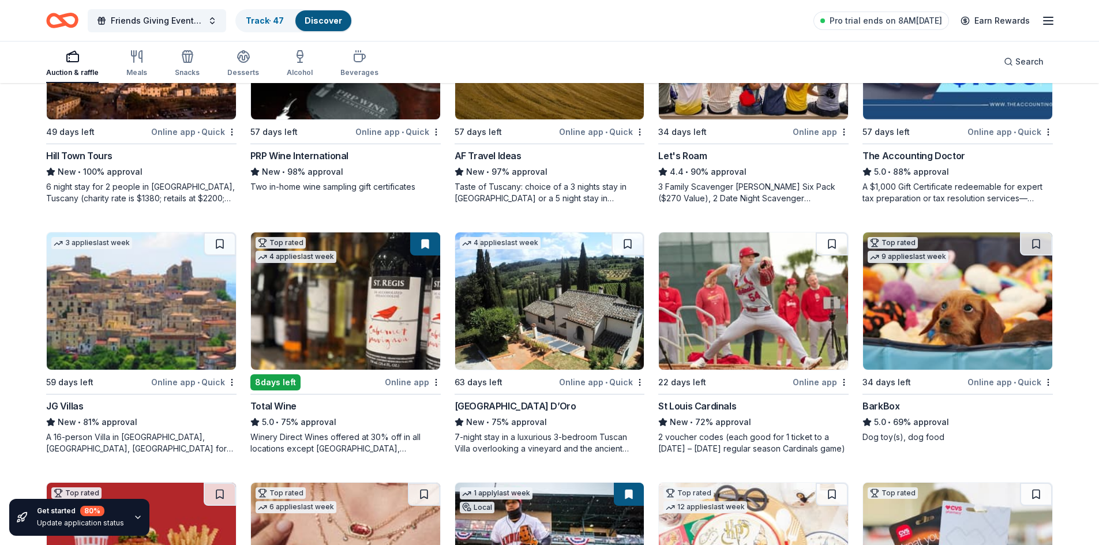
click at [149, 324] on img at bounding box center [141, 301] width 189 height 137
click at [354, 331] on img at bounding box center [345, 301] width 189 height 137
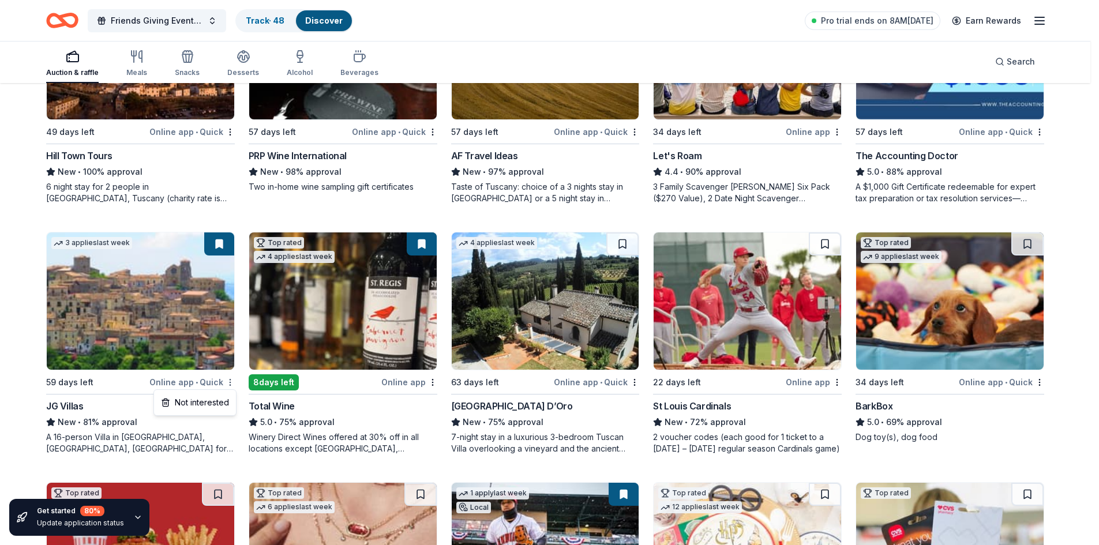
click at [232, 314] on html "Friends Giving Event 2025 Track · 48 Discover Pro trial ends on 8AM, 9/23 Earn …" at bounding box center [549, 41] width 1099 height 545
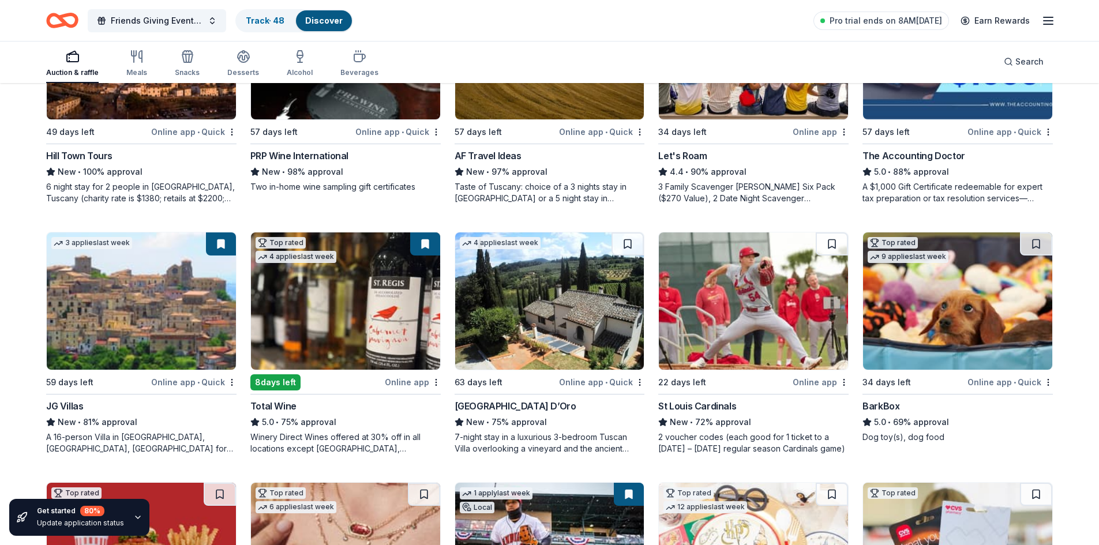
scroll to position [289, 0]
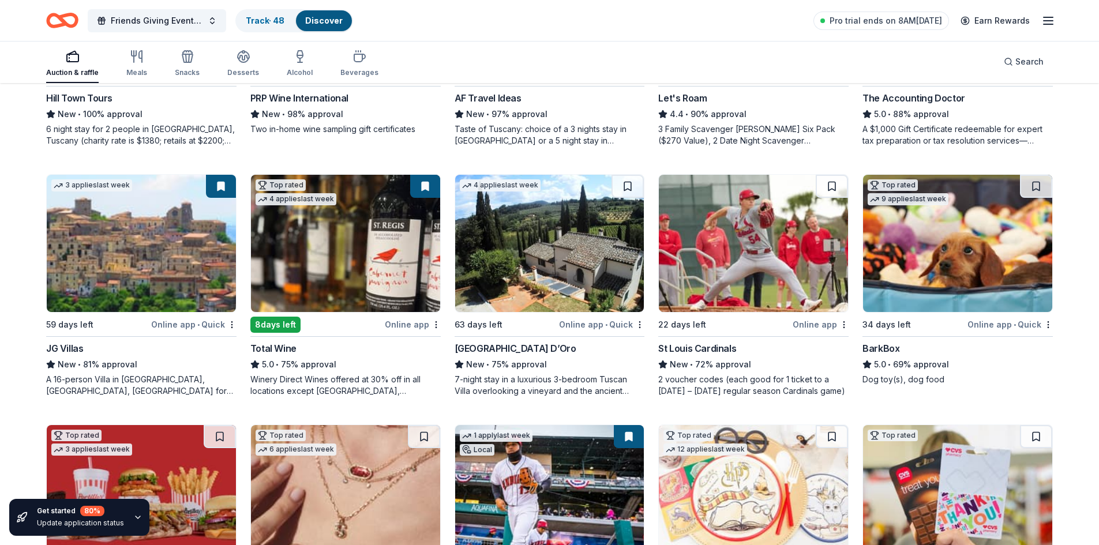
click at [524, 304] on img at bounding box center [549, 243] width 189 height 137
click at [747, 279] on img at bounding box center [753, 243] width 189 height 137
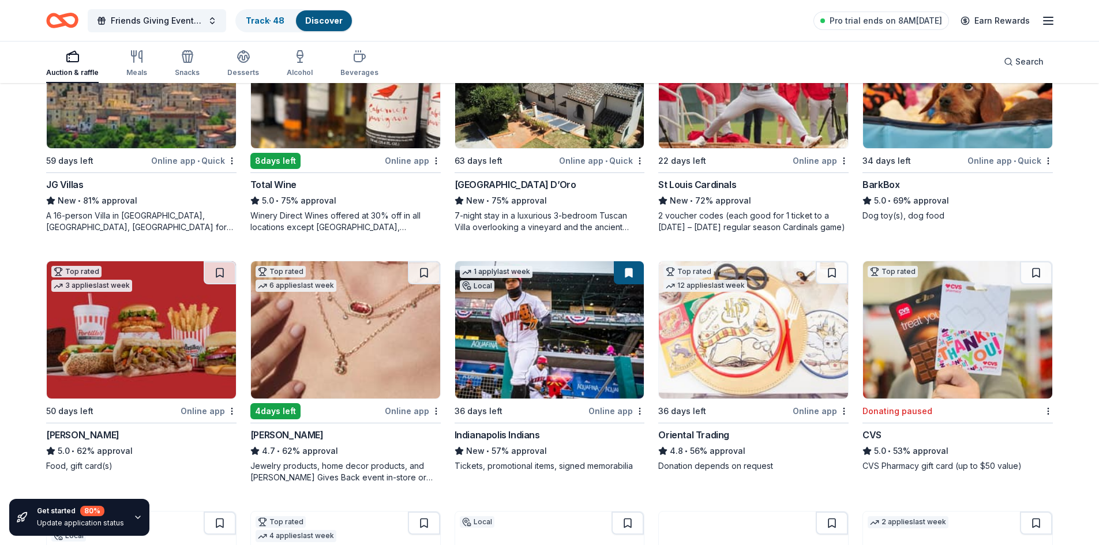
scroll to position [519, 0]
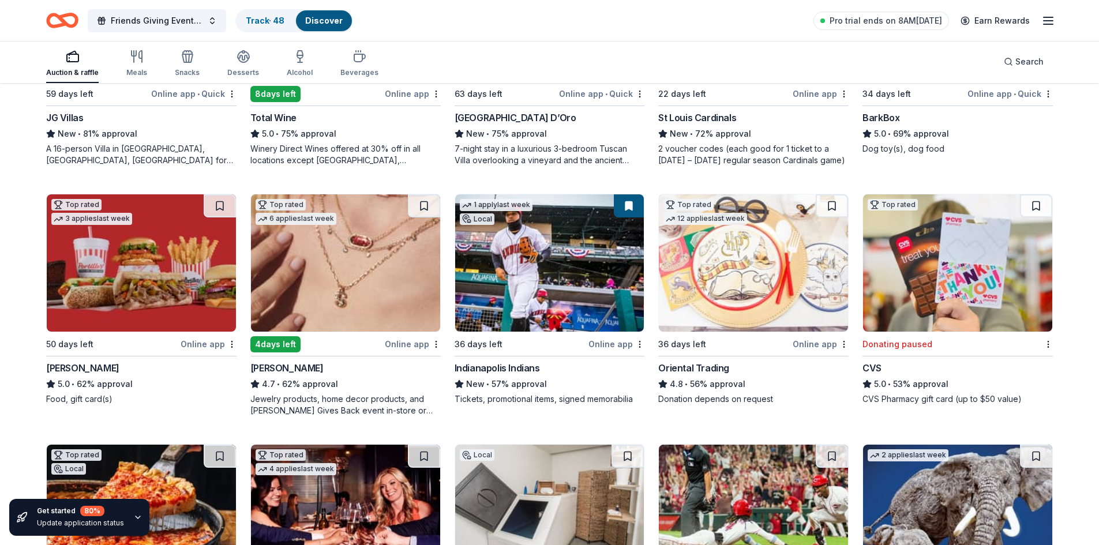
click at [364, 302] on img at bounding box center [345, 262] width 189 height 137
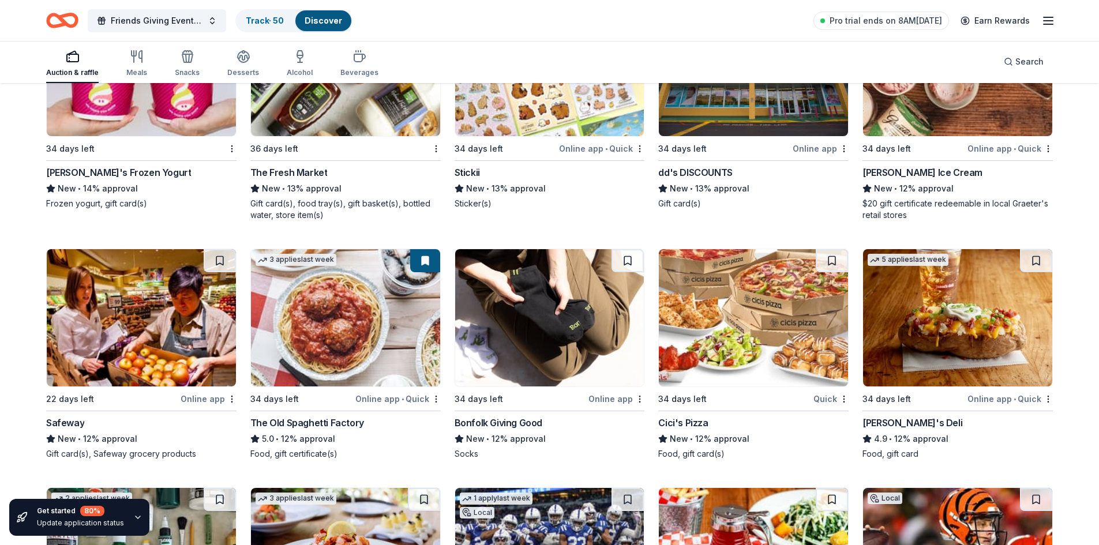
scroll to position [2979, 0]
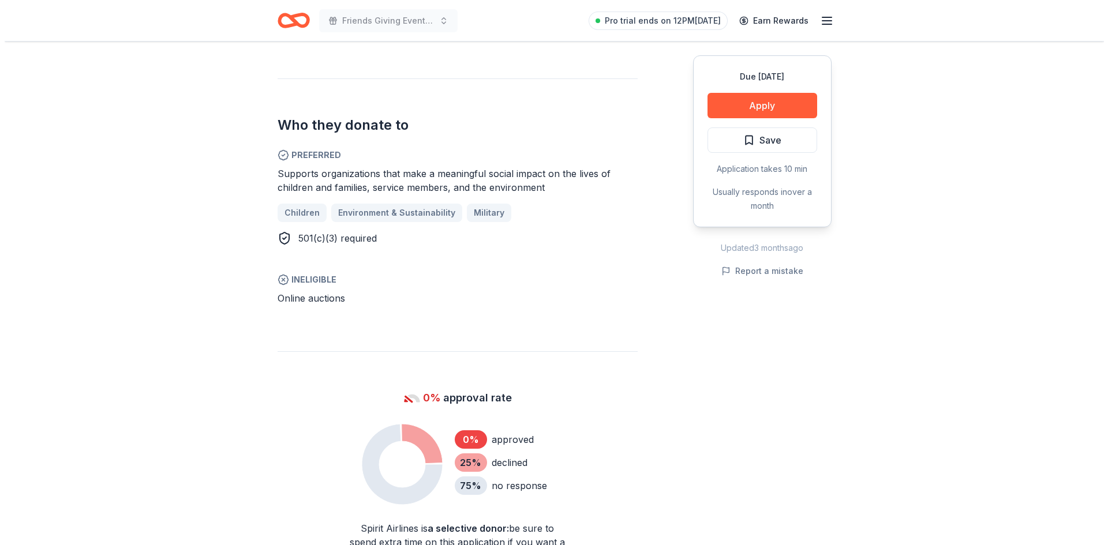
scroll to position [577, 0]
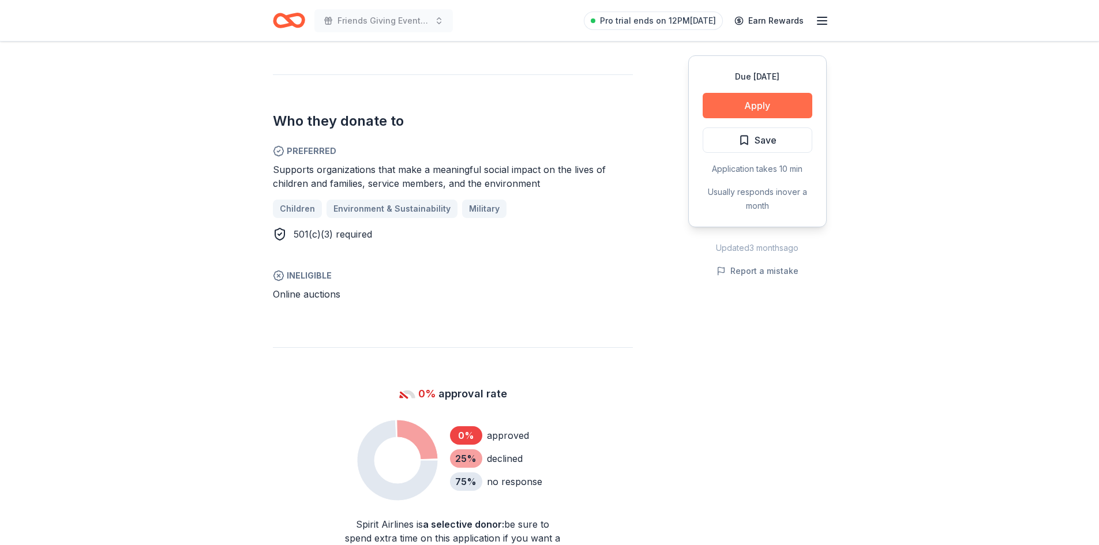
click at [751, 108] on button "Apply" at bounding box center [758, 105] width 110 height 25
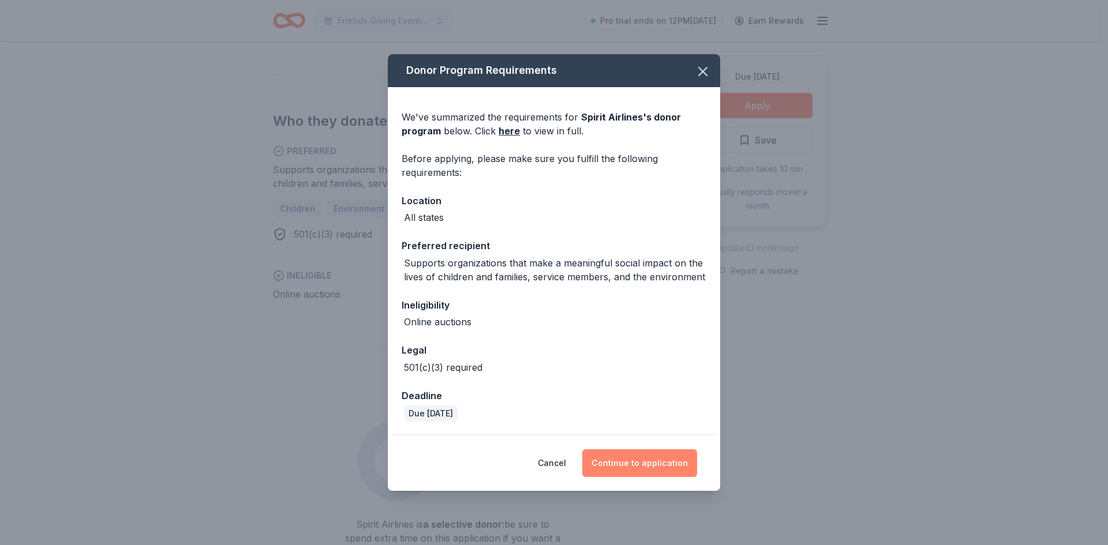
click at [647, 466] on button "Continue to application" at bounding box center [639, 463] width 115 height 28
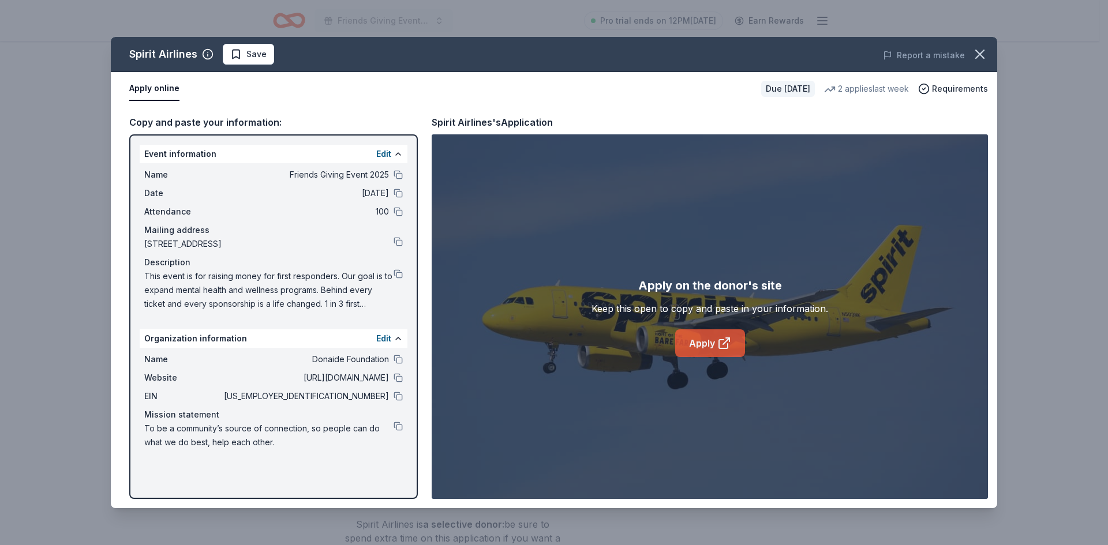
click at [709, 346] on link "Apply" at bounding box center [710, 343] width 70 height 28
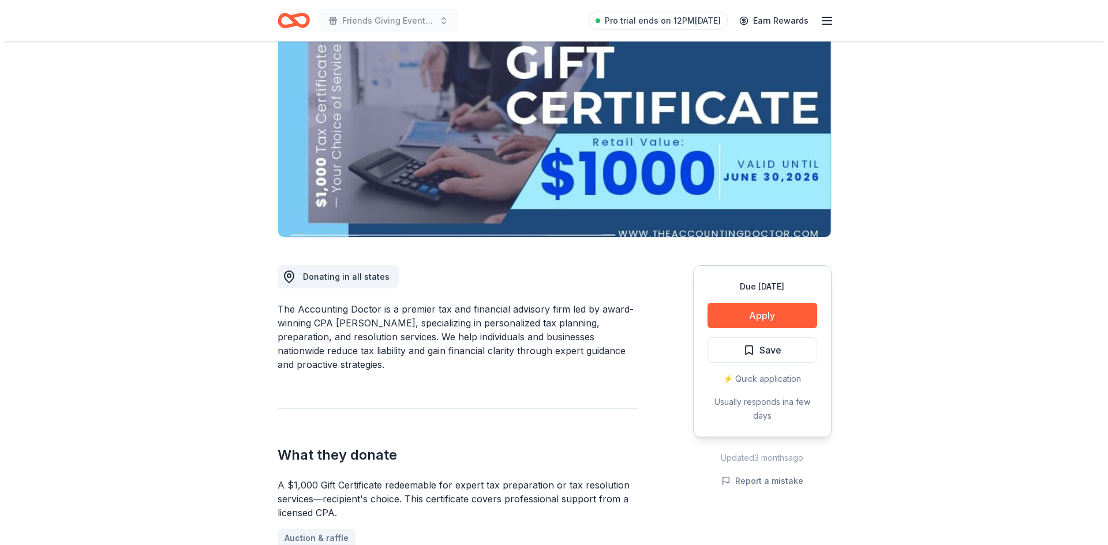
scroll to position [115, 0]
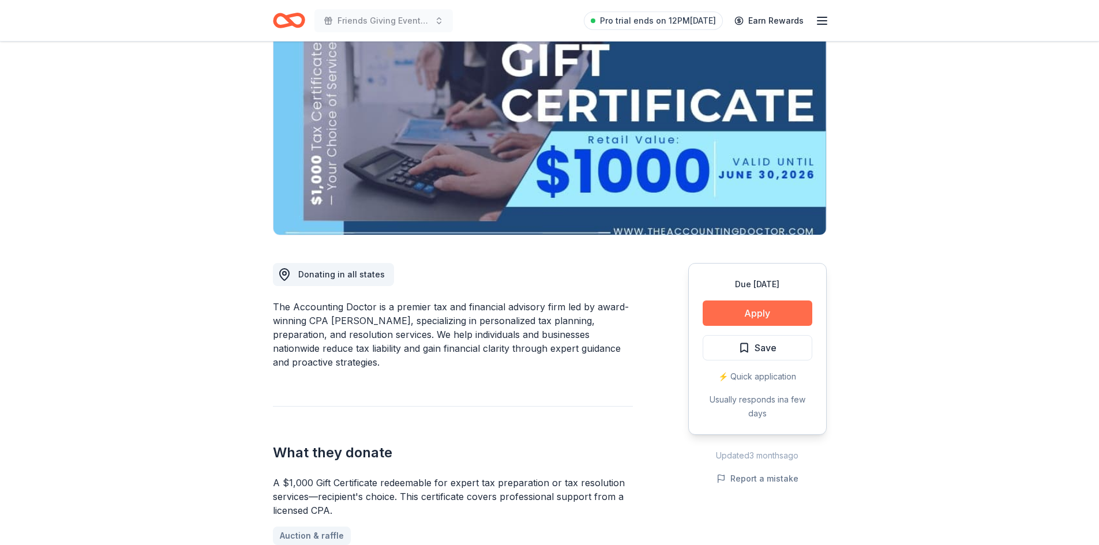
click at [753, 317] on button "Apply" at bounding box center [758, 313] width 110 height 25
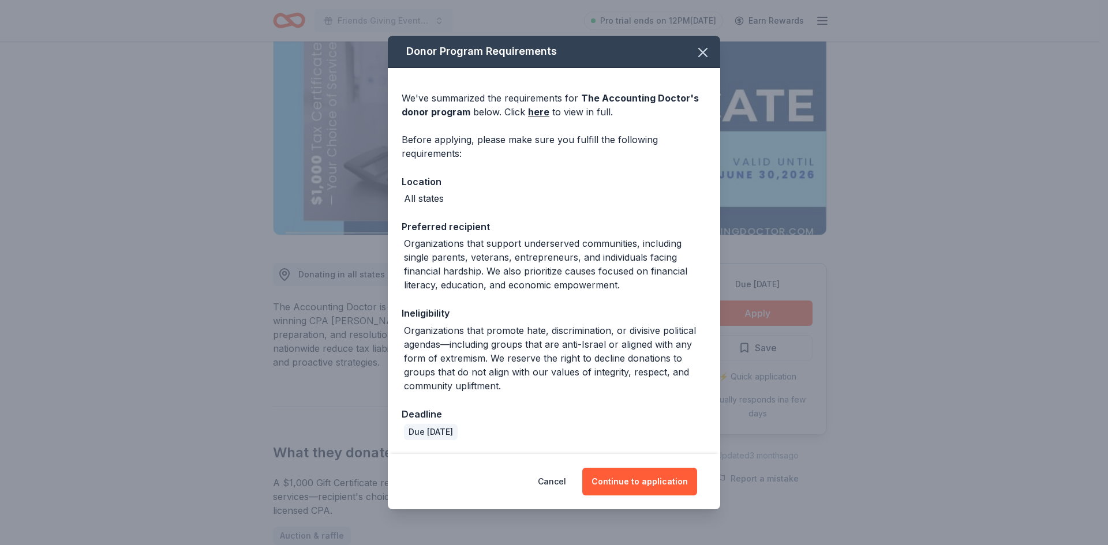
scroll to position [0, 0]
click at [649, 481] on button "Continue to application" at bounding box center [639, 482] width 115 height 28
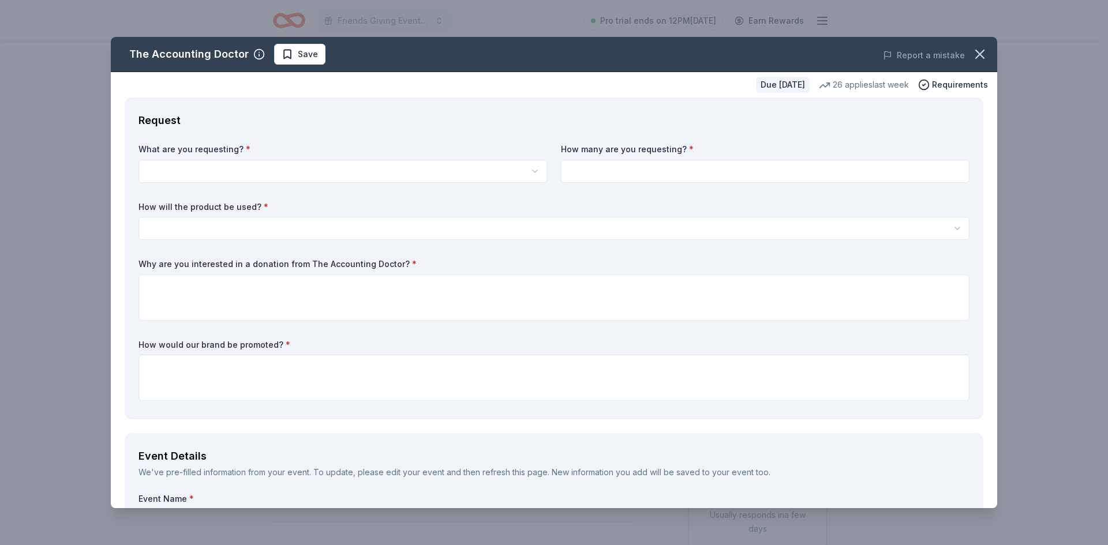
click at [223, 167] on html "Friends Giving Event 2025 Pro trial ends on 12PM, 9/23 Earn Rewards Due in 57 d…" at bounding box center [554, 272] width 1108 height 545
select select "A $1,000 Gift Certificate redeemable for expert tax preparation or tax resoluti…"
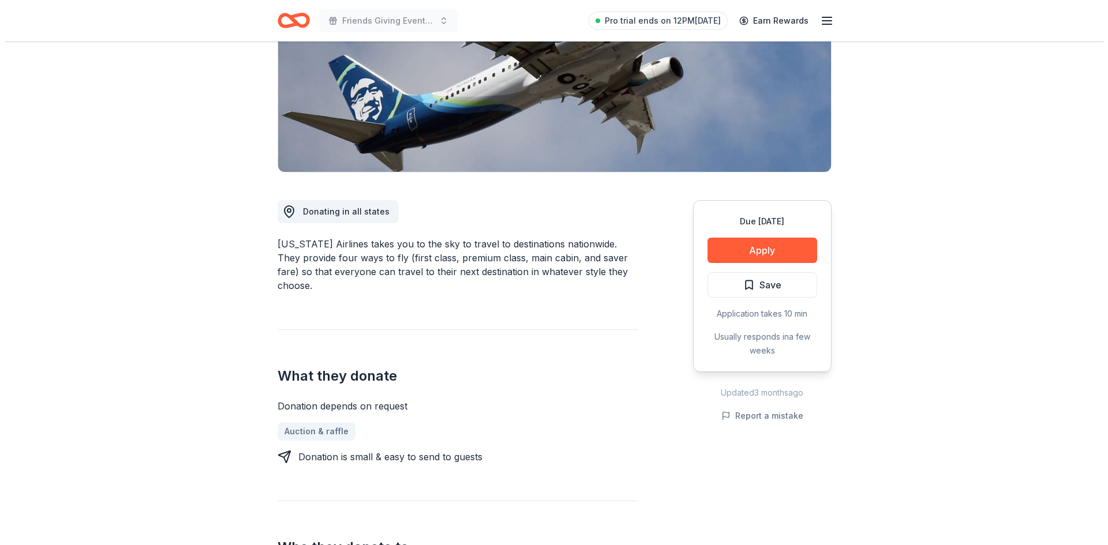
scroll to position [231, 0]
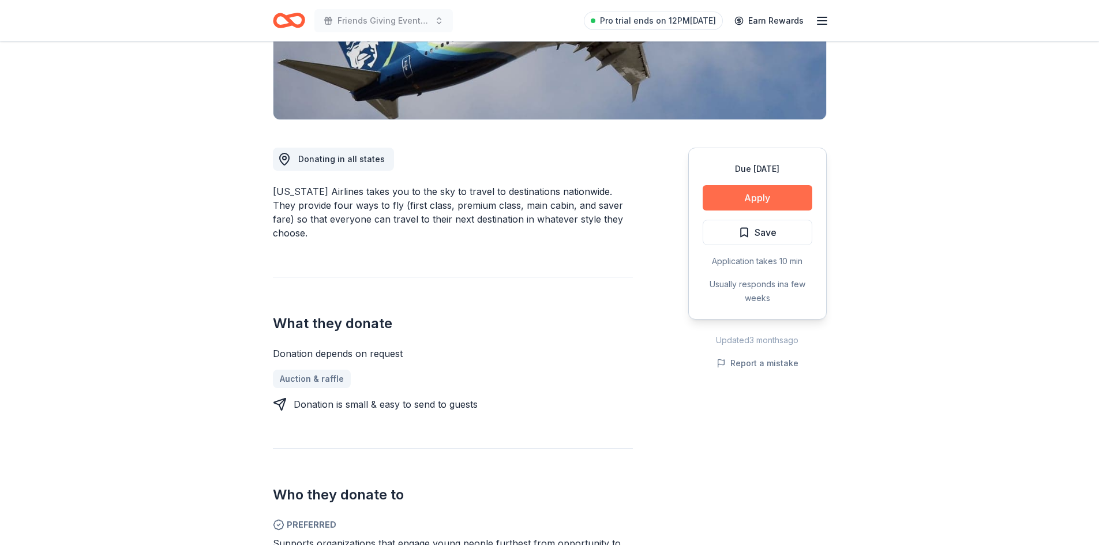
click at [736, 199] on button "Apply" at bounding box center [758, 197] width 110 height 25
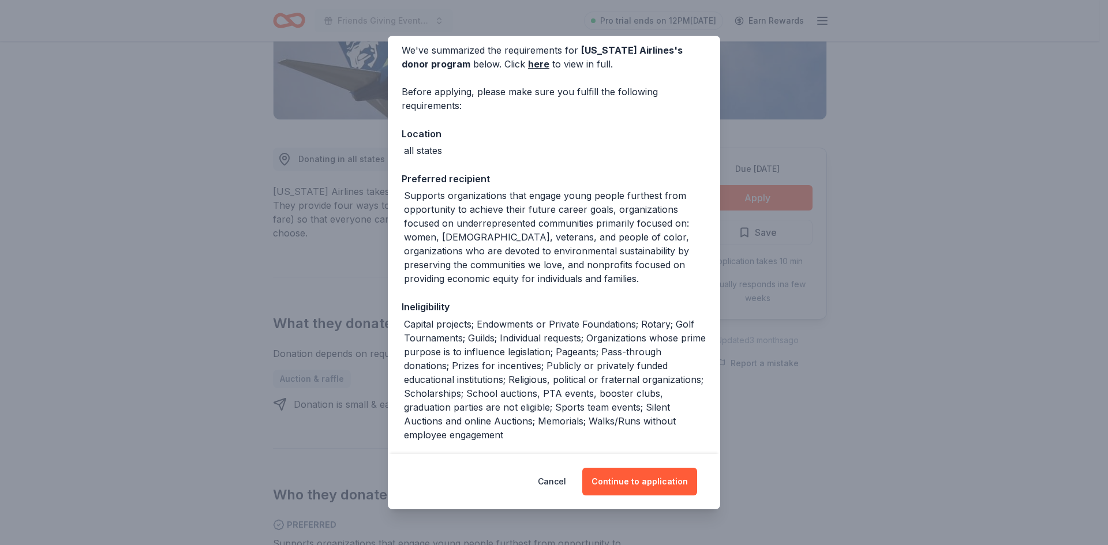
scroll to position [143, 0]
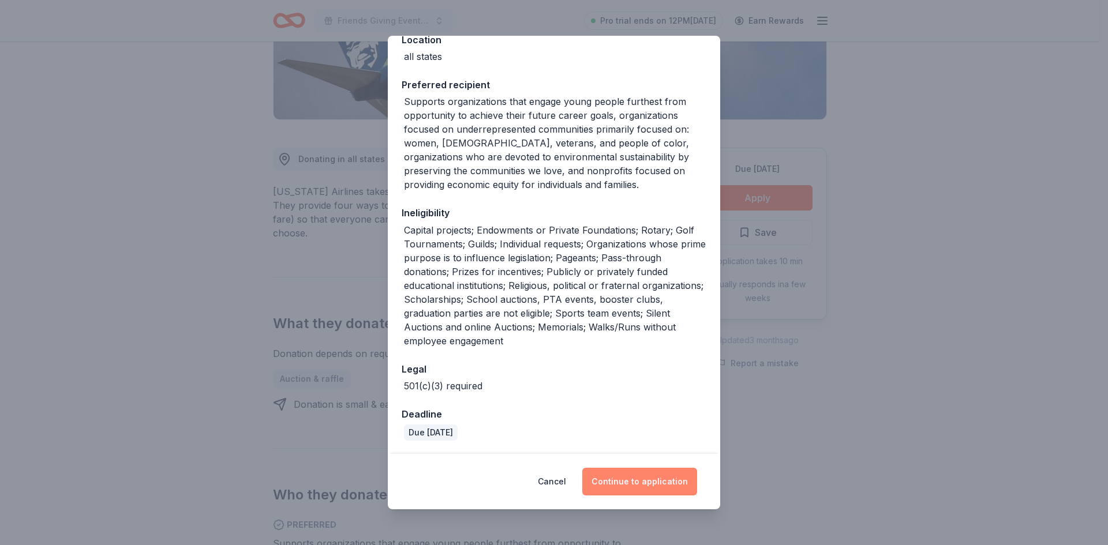
click at [659, 482] on button "Continue to application" at bounding box center [639, 482] width 115 height 28
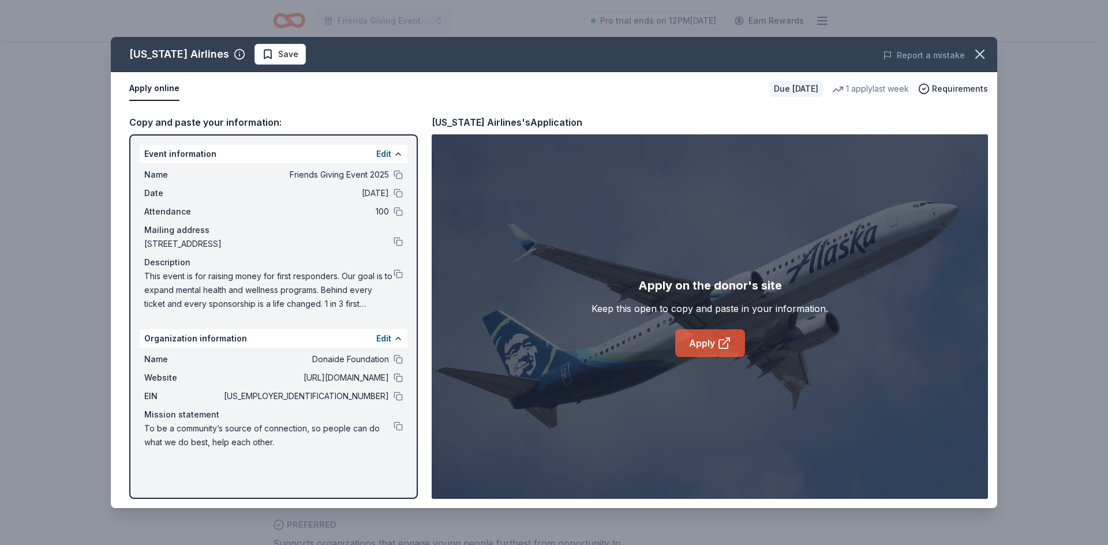
click at [705, 344] on link "Apply" at bounding box center [710, 343] width 70 height 28
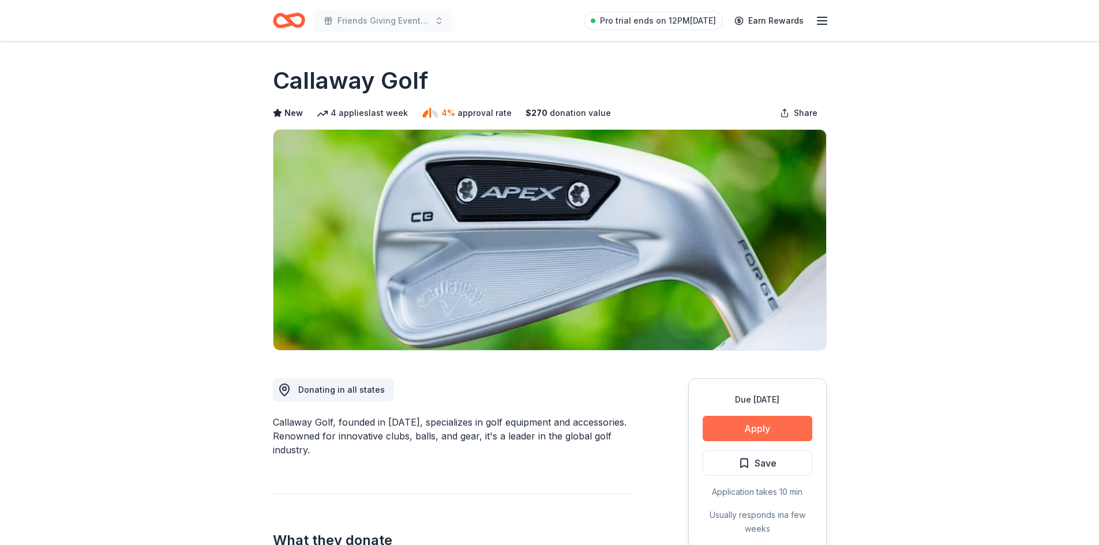
click at [740, 432] on button "Apply" at bounding box center [758, 428] width 110 height 25
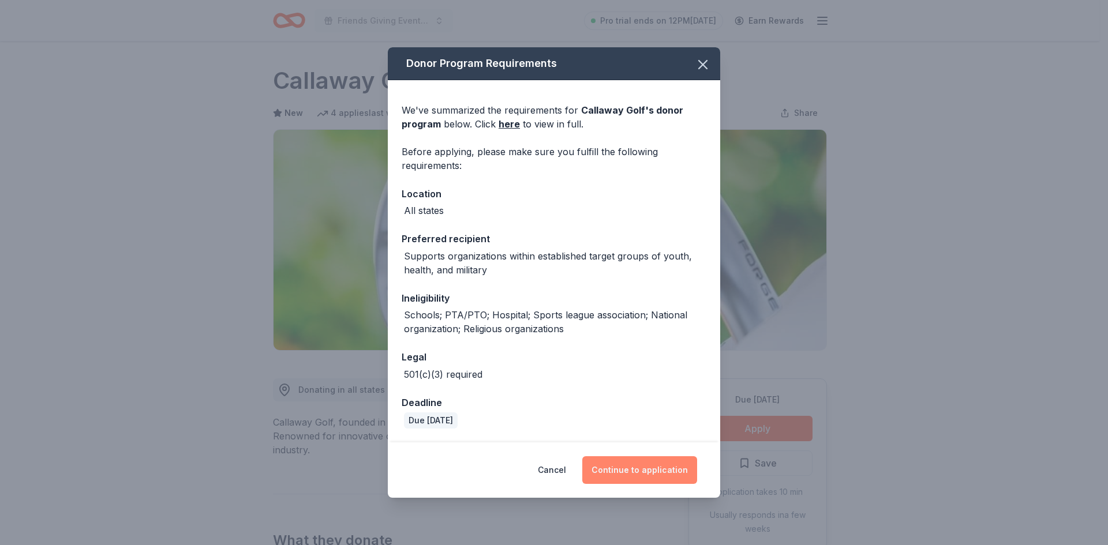
click at [630, 477] on button "Continue to application" at bounding box center [639, 470] width 115 height 28
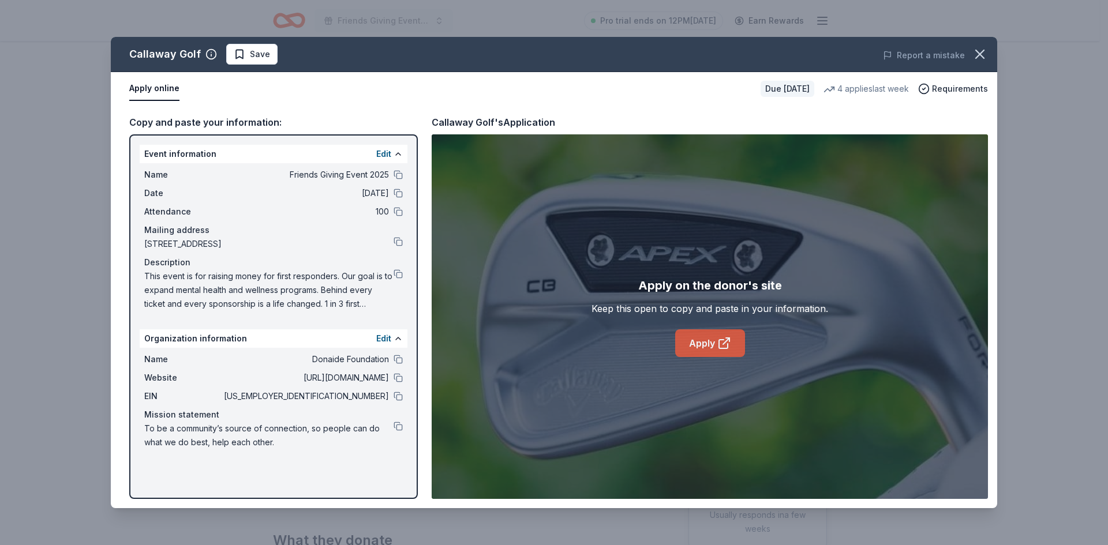
click at [728, 354] on link "Apply" at bounding box center [710, 343] width 70 height 28
click at [694, 348] on link "Apply" at bounding box center [710, 343] width 70 height 28
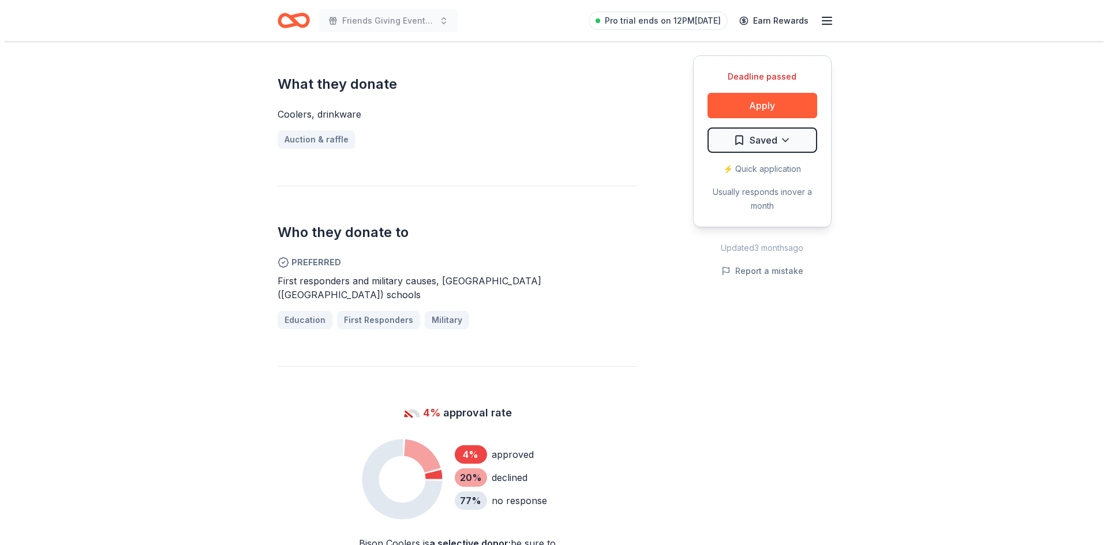
scroll to position [462, 0]
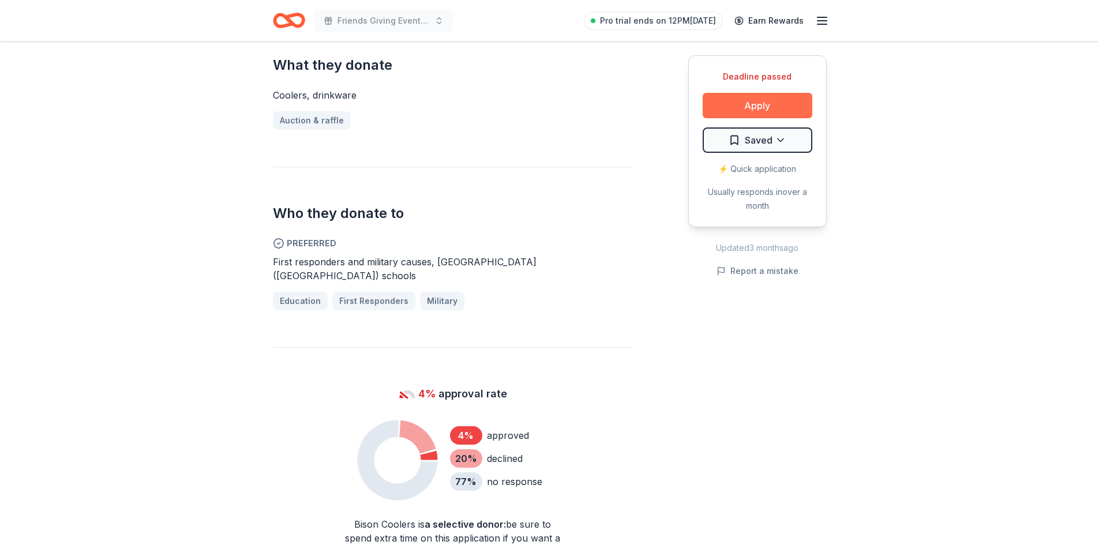
click at [758, 103] on button "Apply" at bounding box center [758, 105] width 110 height 25
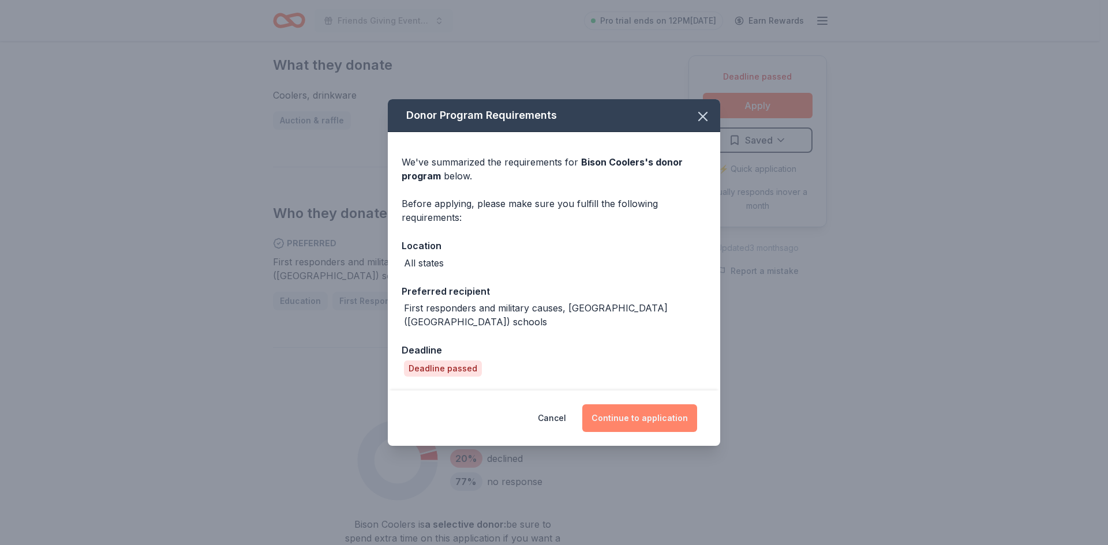
click at [630, 418] on button "Continue to application" at bounding box center [639, 418] width 115 height 28
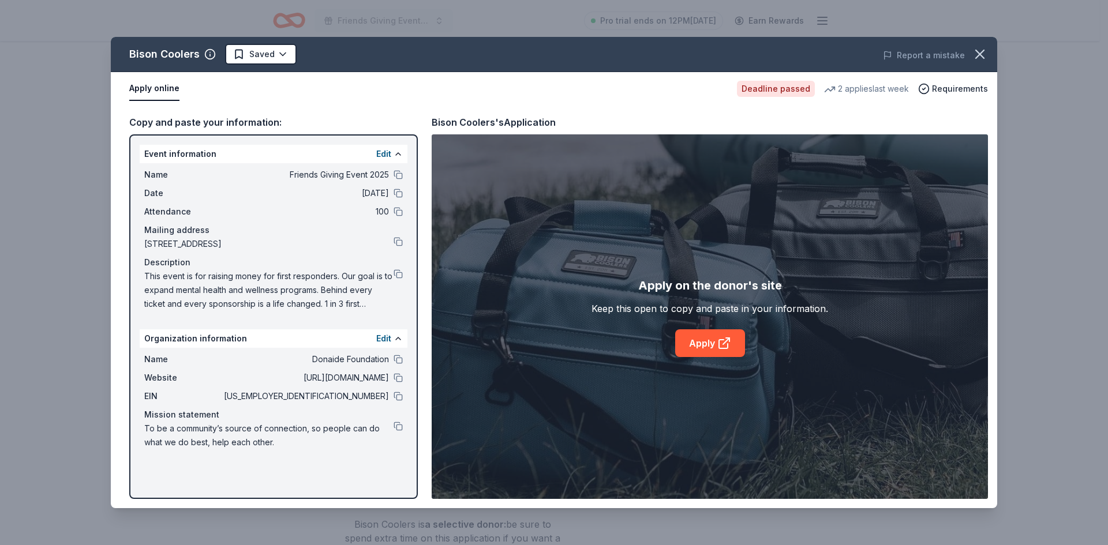
click at [778, 88] on div "Deadline passed" at bounding box center [776, 89] width 78 height 16
click at [929, 89] on circle "button" at bounding box center [924, 89] width 10 height 10
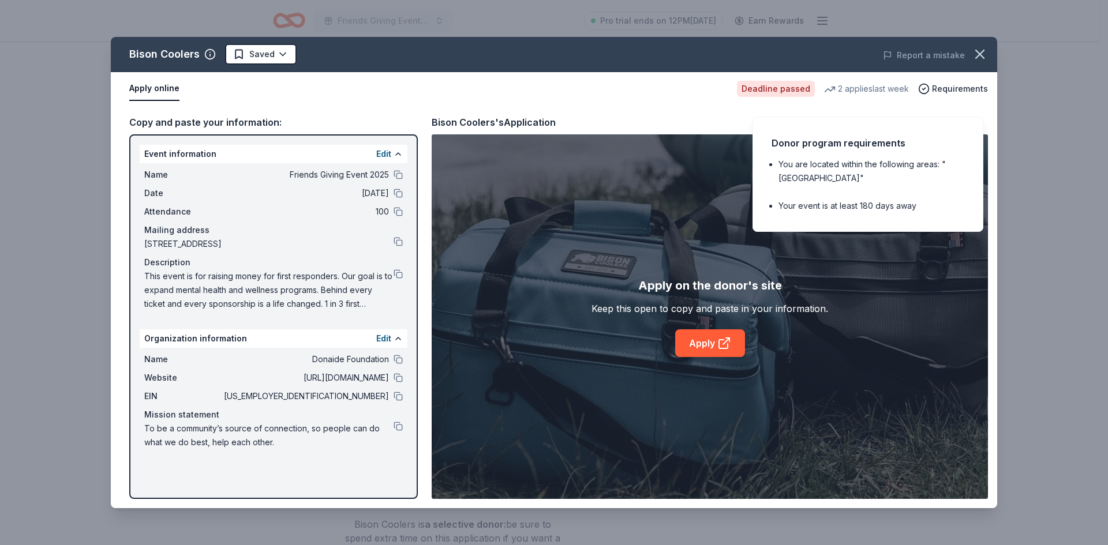
click at [787, 85] on div "Deadline passed" at bounding box center [776, 89] width 78 height 16
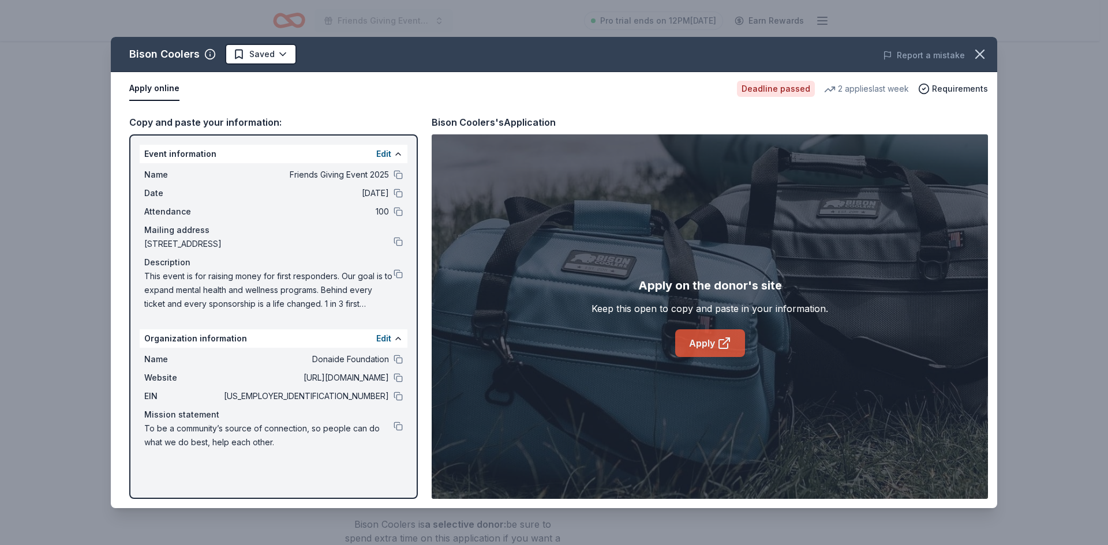
click at [720, 344] on icon at bounding box center [724, 343] width 14 height 14
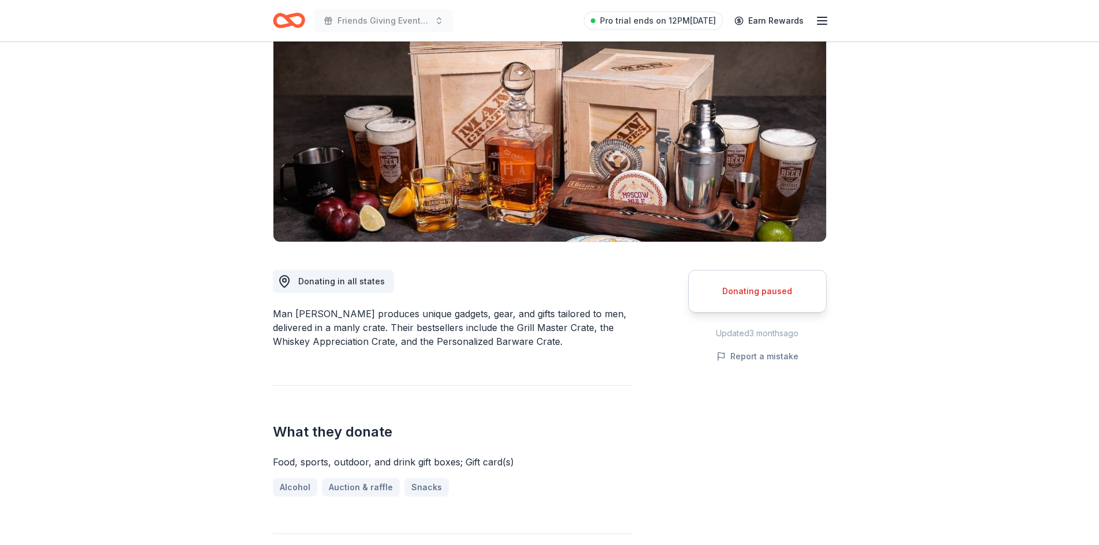
scroll to position [115, 0]
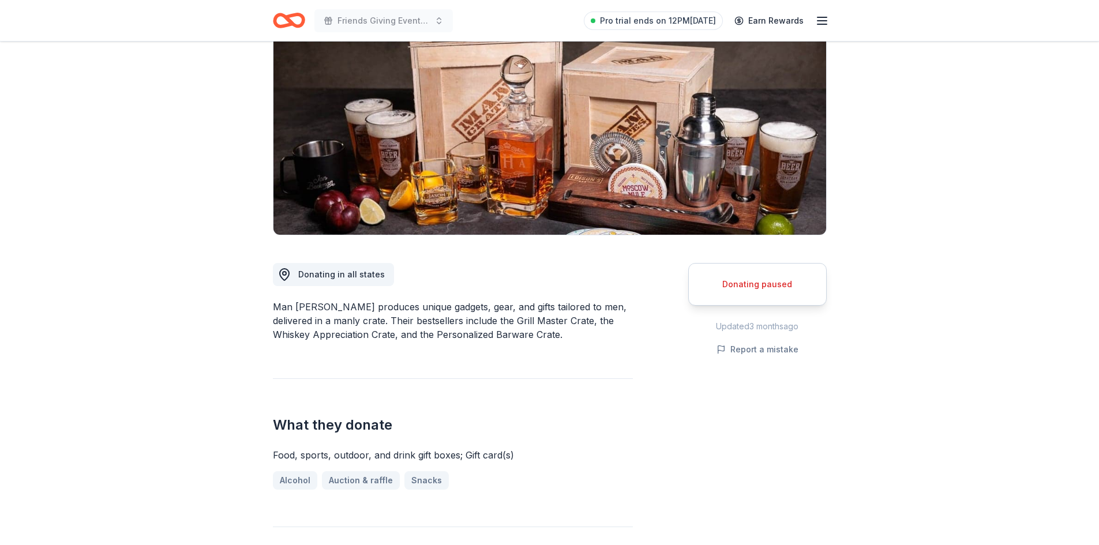
click at [754, 279] on div "Donating paused" at bounding box center [758, 285] width 110 height 14
drag, startPoint x: 273, startPoint y: 306, endPoint x: 318, endPoint y: 305, distance: 44.4
click at [318, 305] on div "Man [PERSON_NAME] produces unique gadgets, gear, and gifts tailored to men, del…" at bounding box center [453, 321] width 360 height 42
drag, startPoint x: 563, startPoint y: 322, endPoint x: 597, endPoint y: 323, distance: 34.6
click at [597, 323] on div "Man [PERSON_NAME] produces unique gadgets, gear, and gifts tailored to men, del…" at bounding box center [453, 321] width 360 height 42
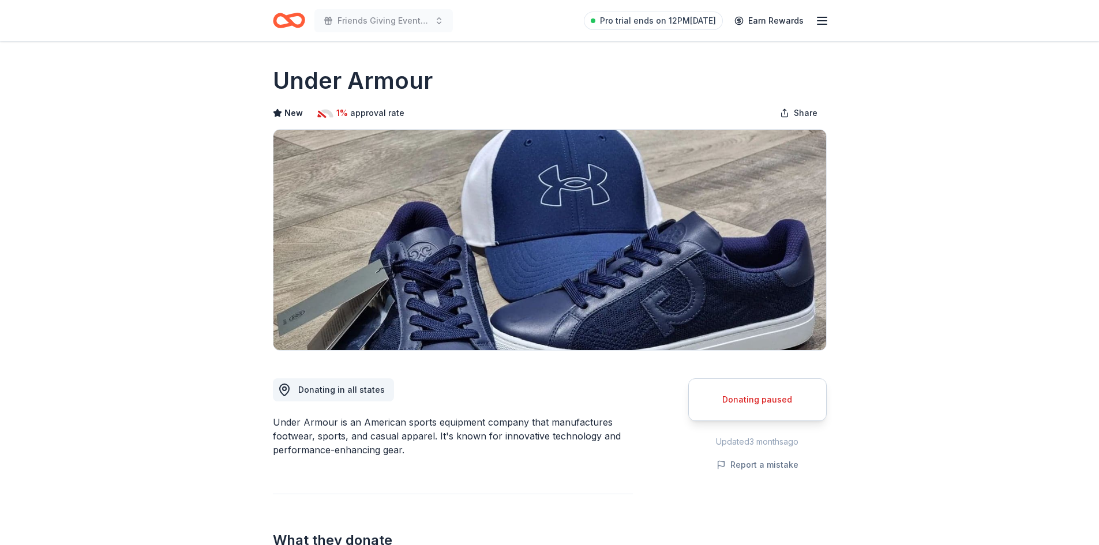
click at [325, 116] on rect at bounding box center [322, 115] width 10 height 10
click at [331, 386] on span "Donating in all states" at bounding box center [341, 390] width 87 height 10
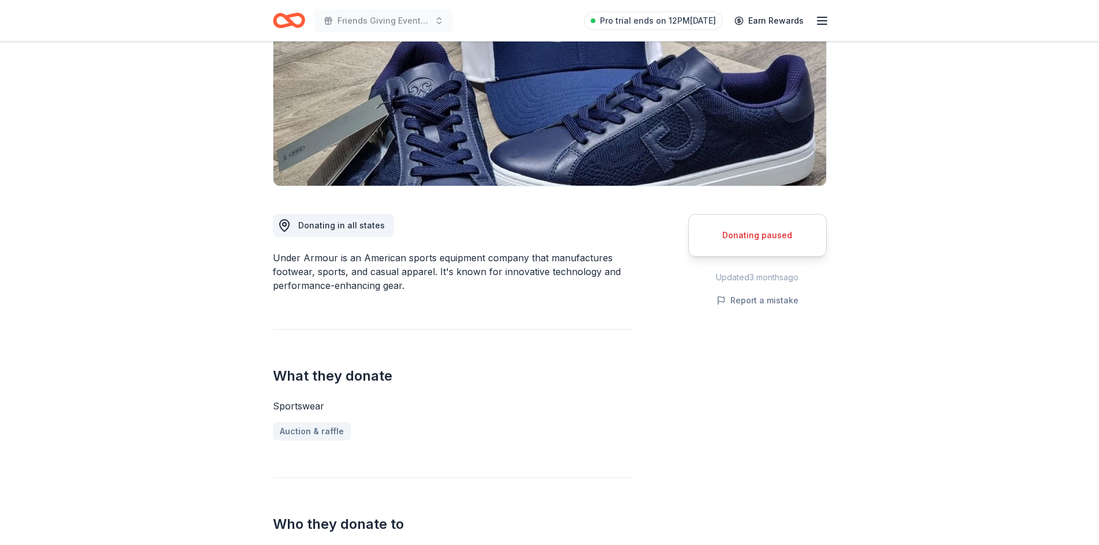
scroll to position [231, 0]
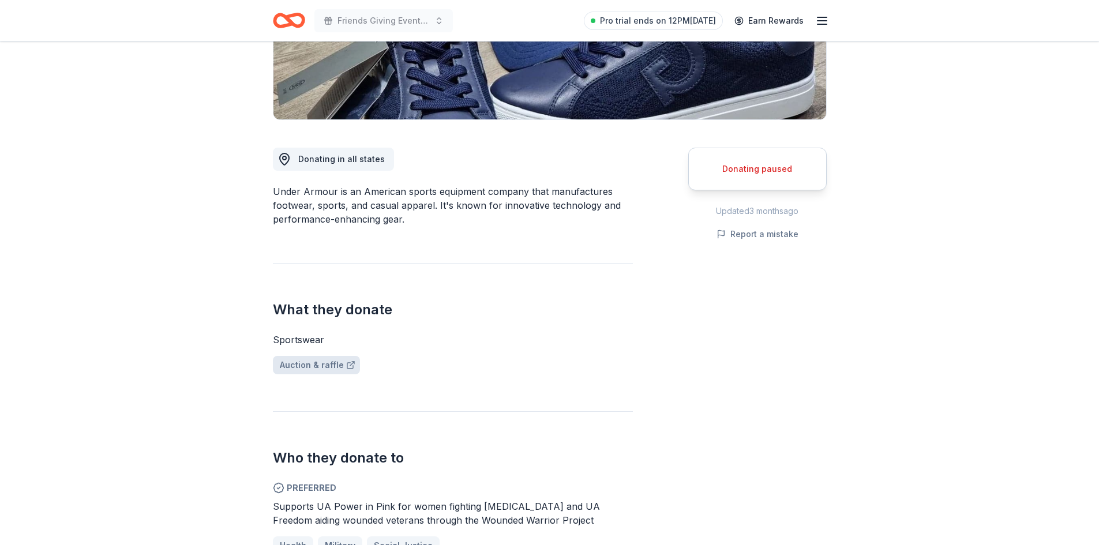
click at [346, 364] on icon at bounding box center [350, 365] width 9 height 9
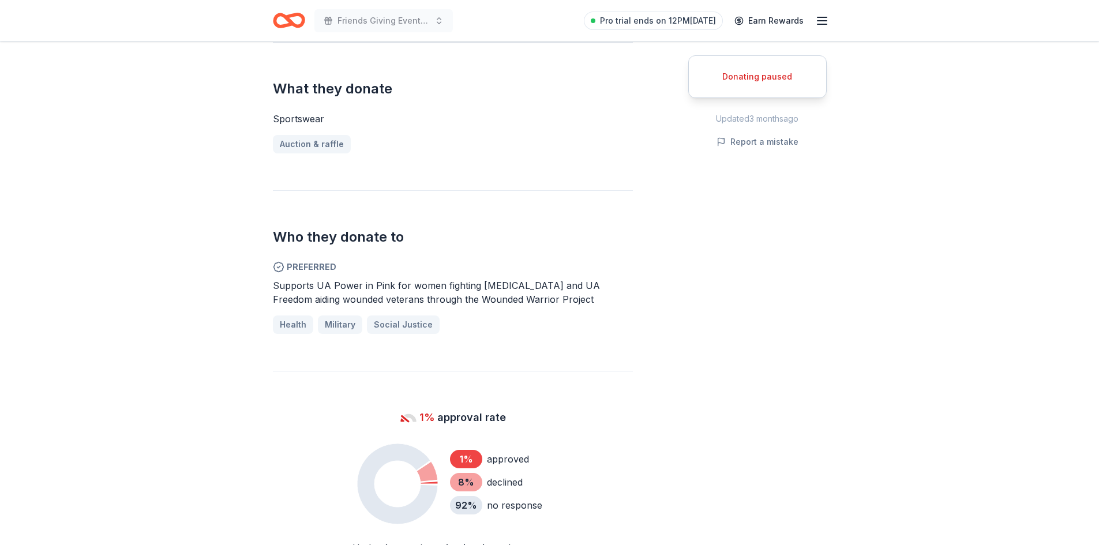
scroll to position [462, 0]
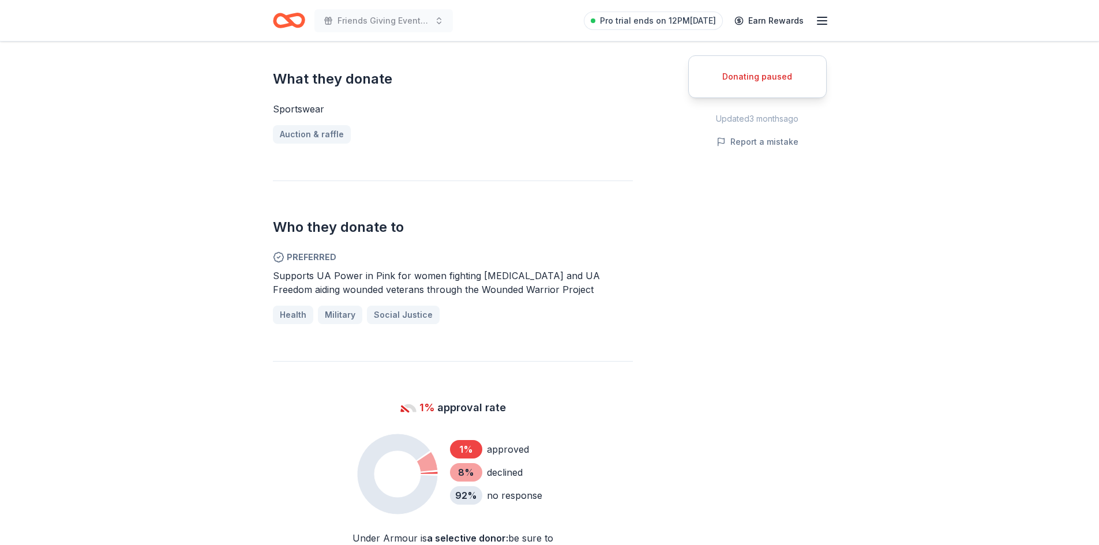
click at [312, 256] on span "Preferred" at bounding box center [453, 257] width 360 height 14
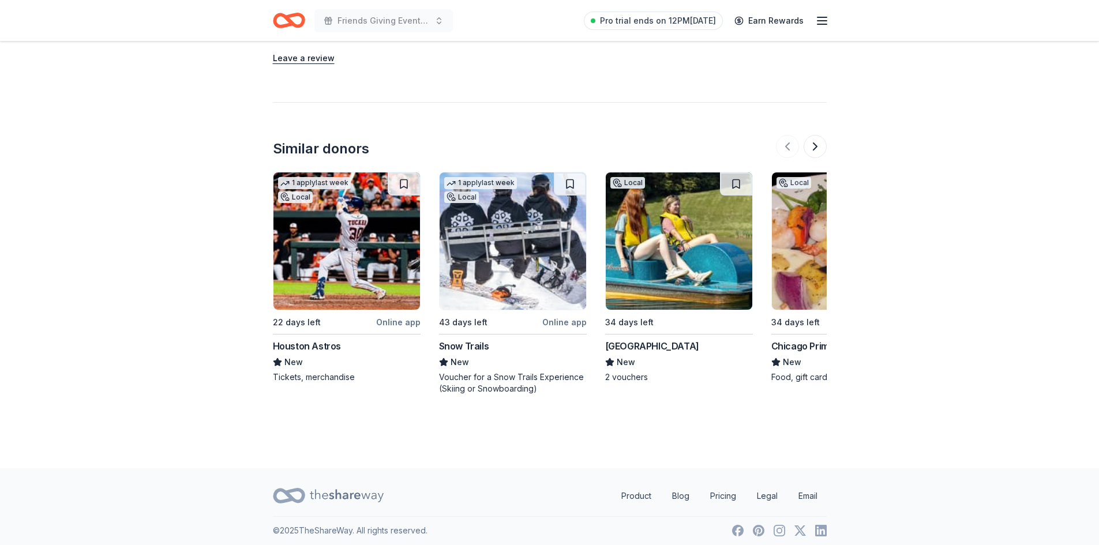
scroll to position [1179, 0]
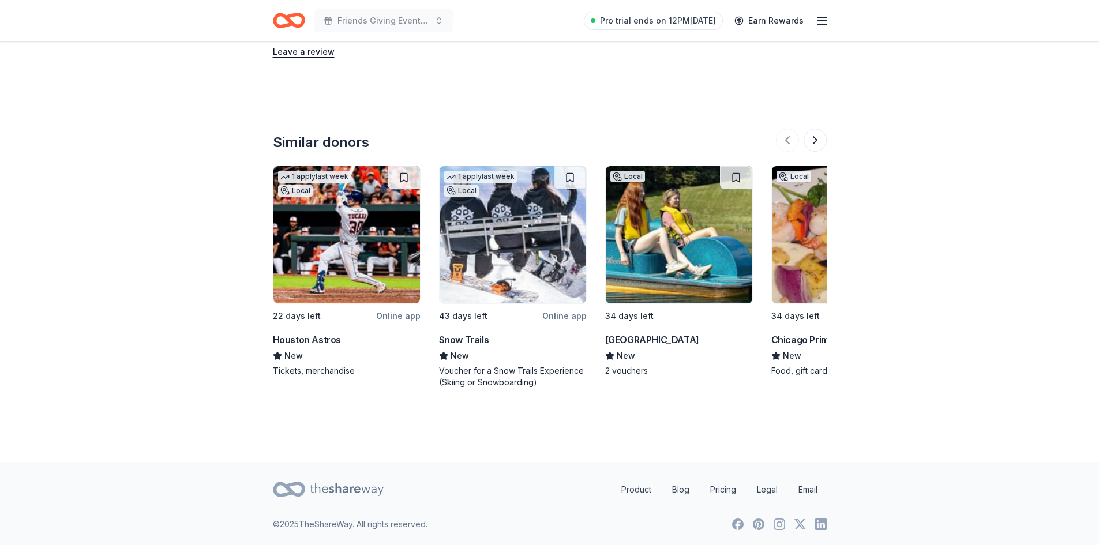
click at [314, 340] on div "Houston Astros" at bounding box center [307, 340] width 68 height 14
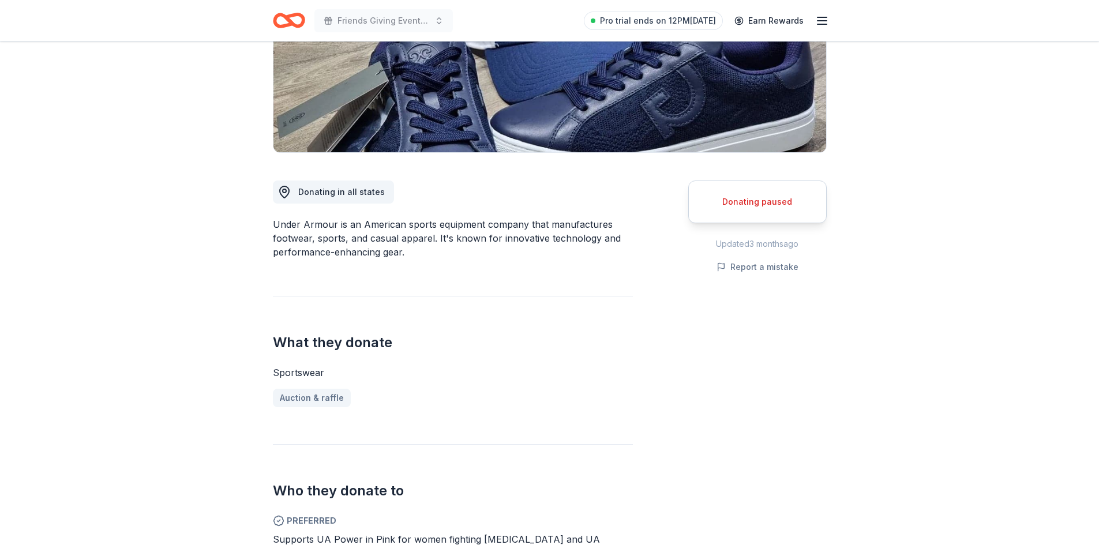
scroll to position [198, 0]
drag, startPoint x: 271, startPoint y: 370, endPoint x: 319, endPoint y: 370, distance: 47.9
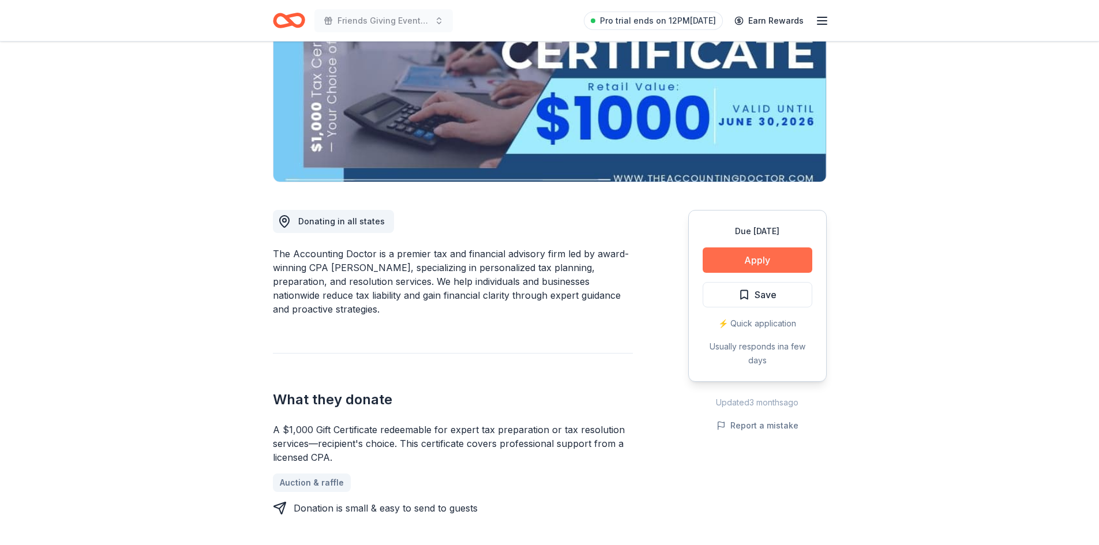
scroll to position [173, 0]
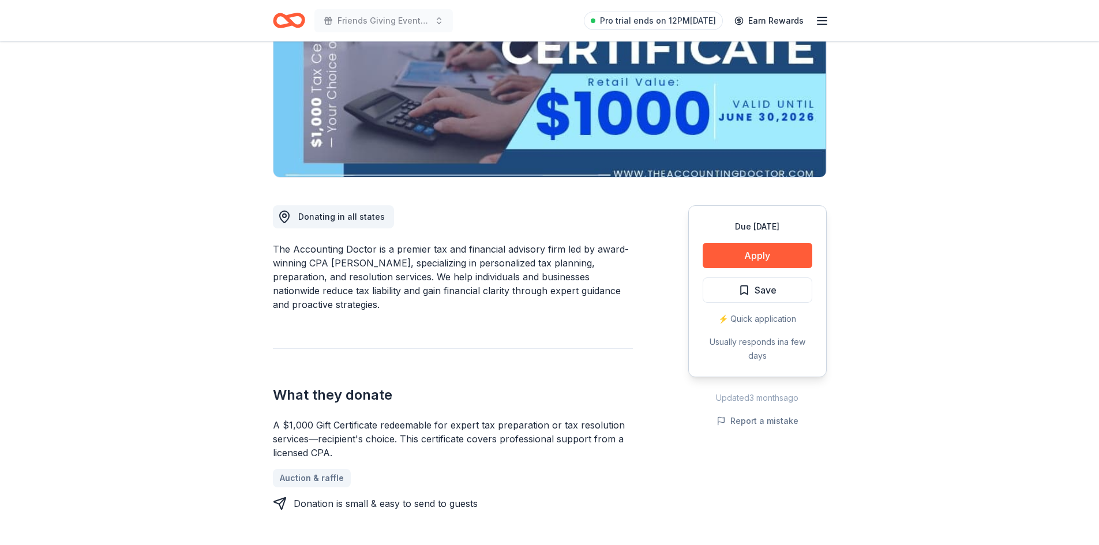
drag, startPoint x: 275, startPoint y: 250, endPoint x: 362, endPoint y: 249, distance: 87.1
click at [362, 249] on div "The Accounting Doctor is a premier tax and financial advisory firm led by award…" at bounding box center [453, 276] width 360 height 69
drag, startPoint x: 373, startPoint y: 249, endPoint x: 260, endPoint y: 243, distance: 113.8
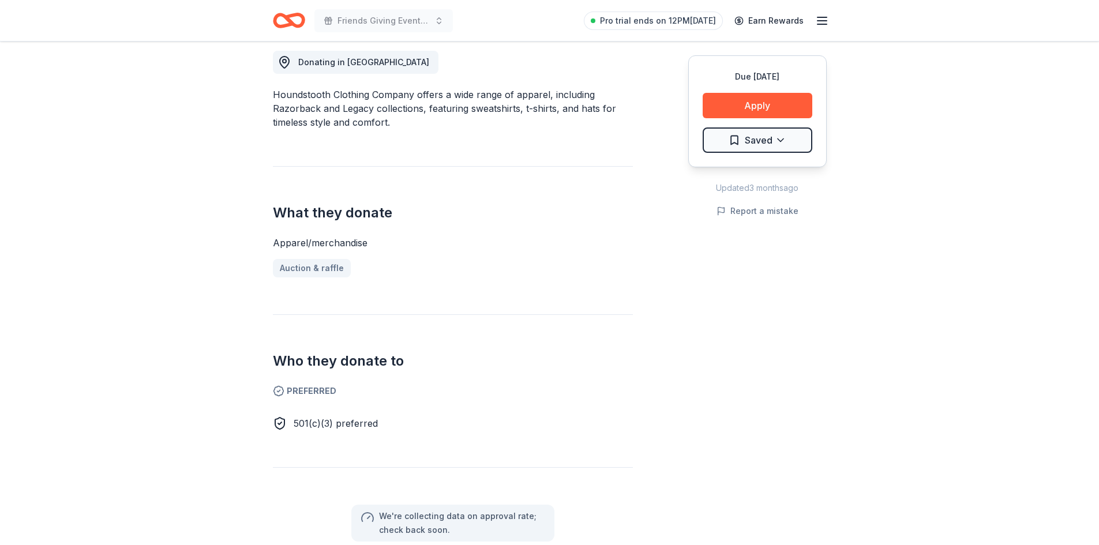
scroll to position [115, 0]
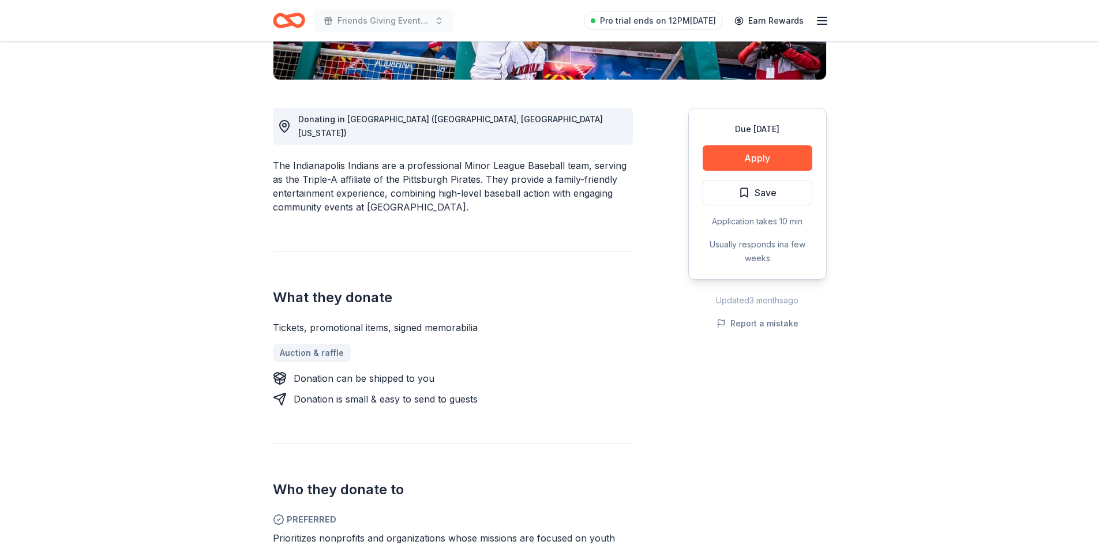
scroll to position [346, 0]
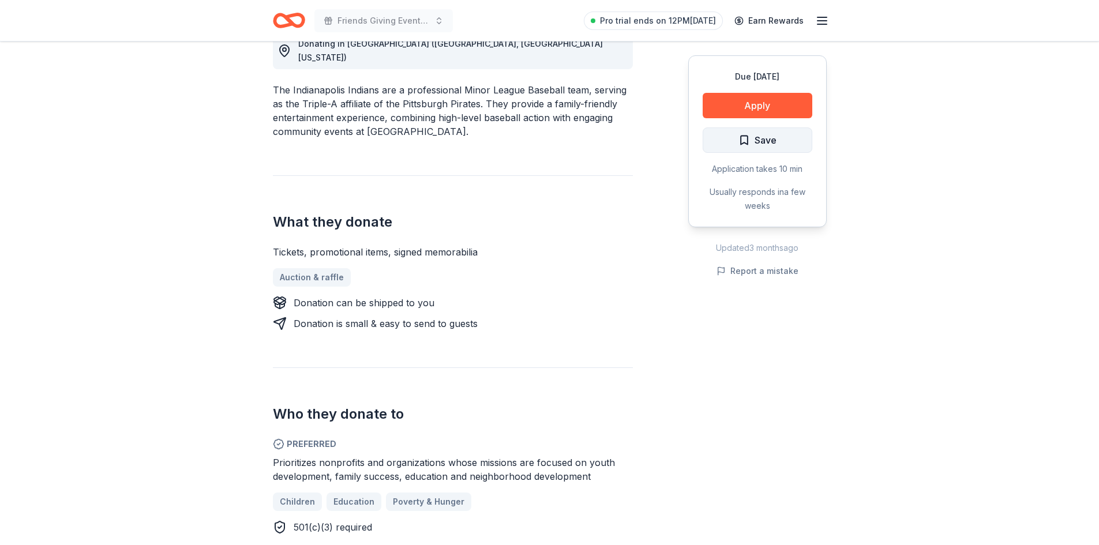
click at [744, 143] on span "Save" at bounding box center [758, 140] width 38 height 15
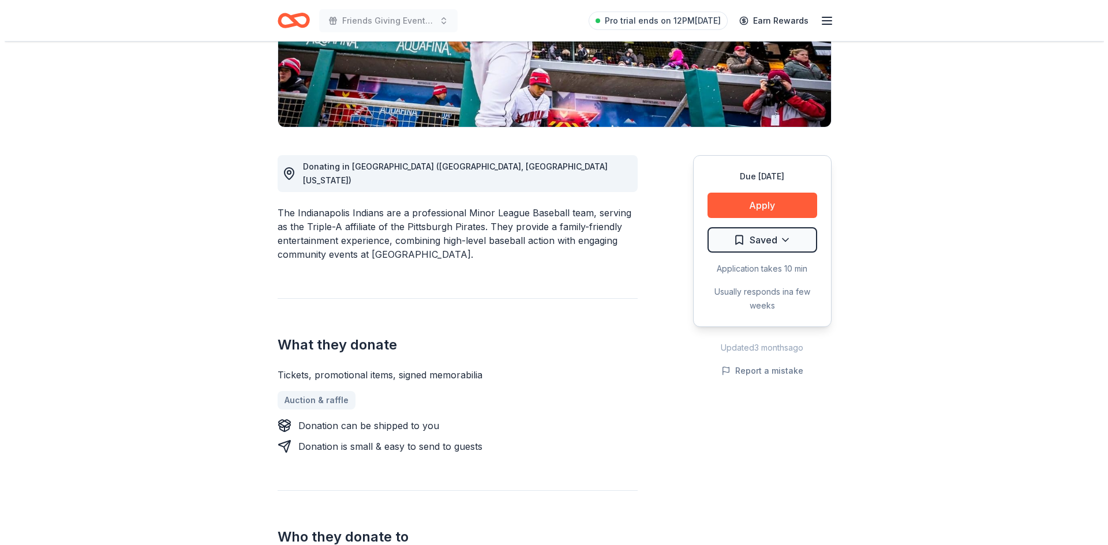
scroll to position [0, 0]
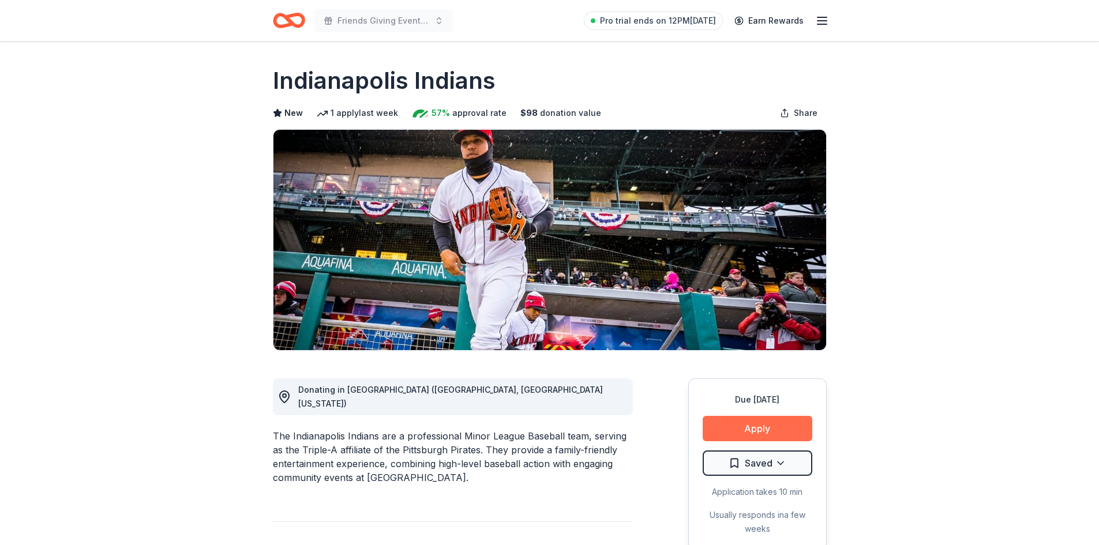
click at [735, 426] on button "Apply" at bounding box center [758, 428] width 110 height 25
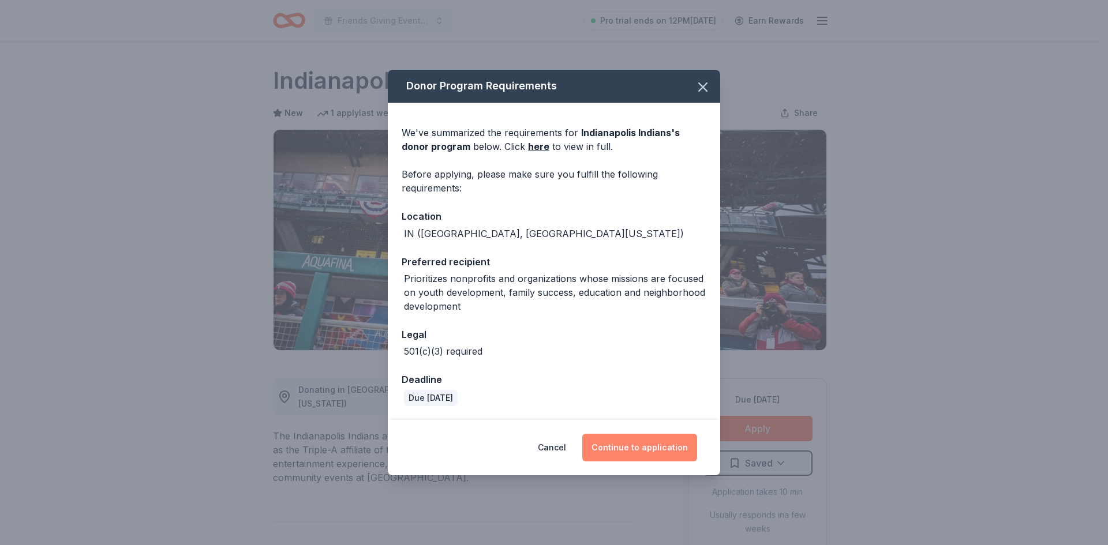
click at [630, 449] on button "Continue to application" at bounding box center [639, 448] width 115 height 28
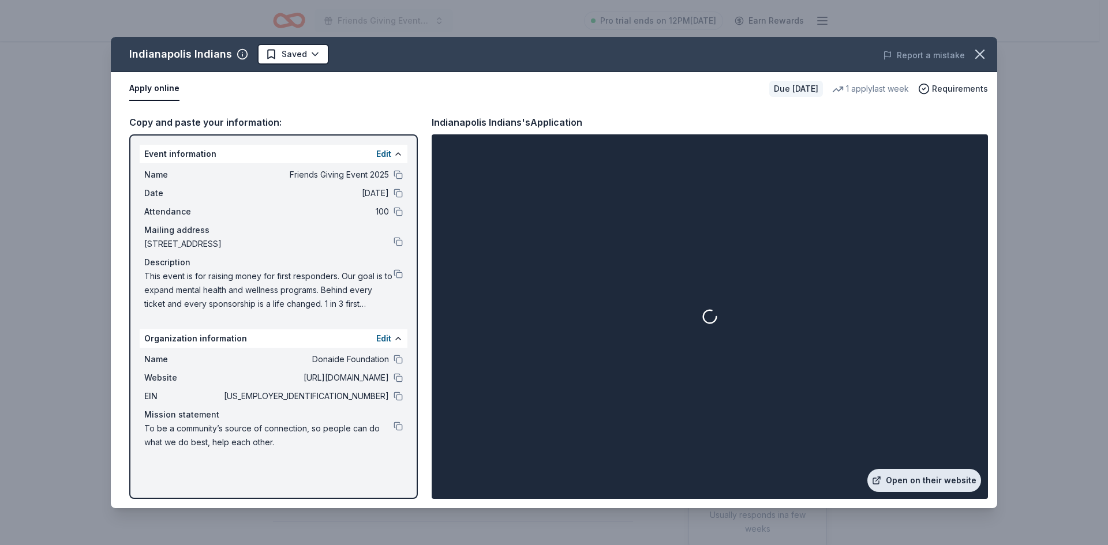
click at [899, 484] on link "Open on their website" at bounding box center [924, 480] width 114 height 23
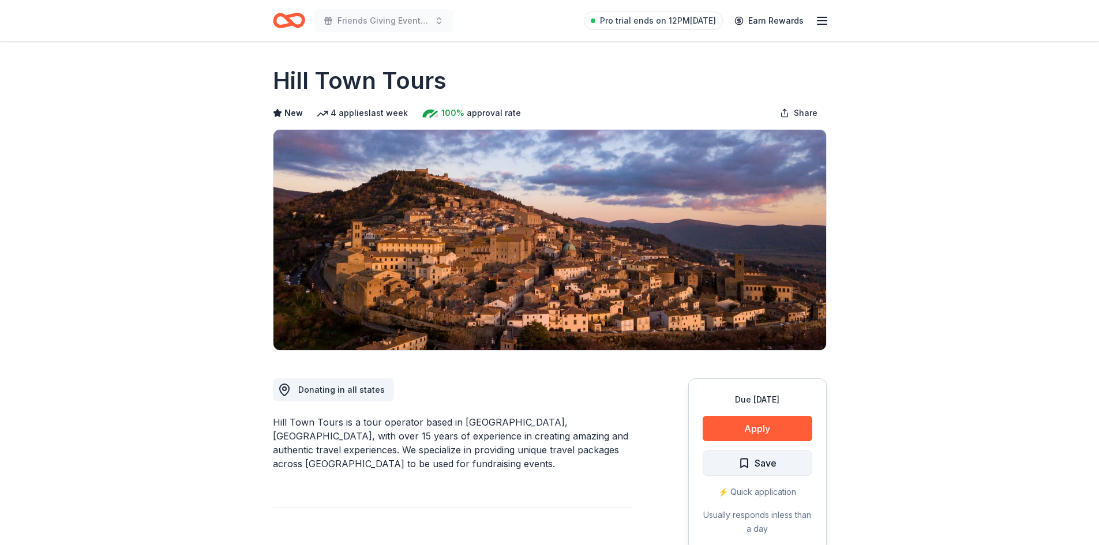
click at [765, 463] on span "Save" at bounding box center [766, 463] width 22 height 15
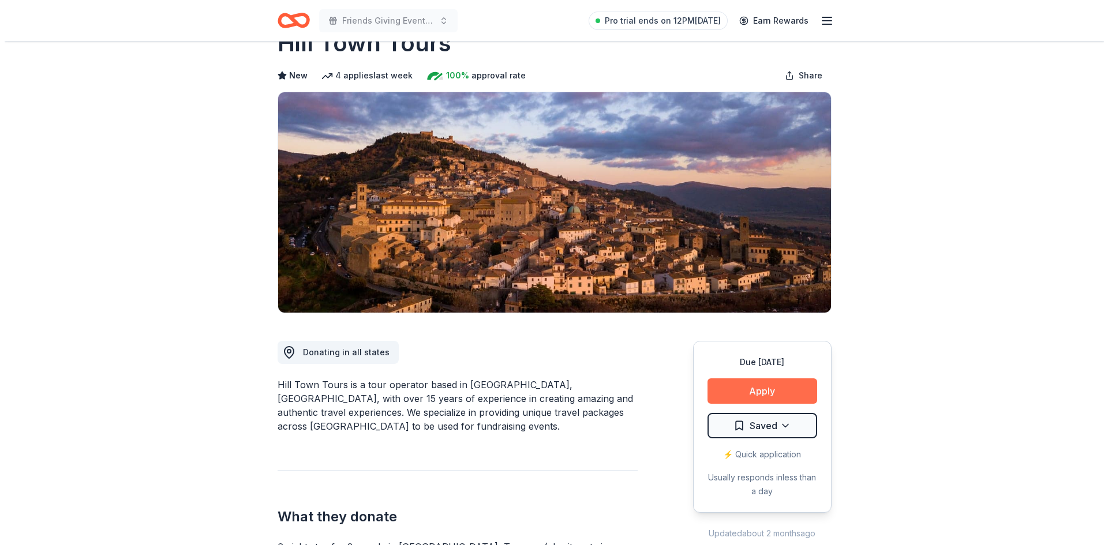
scroll to position [58, 0]
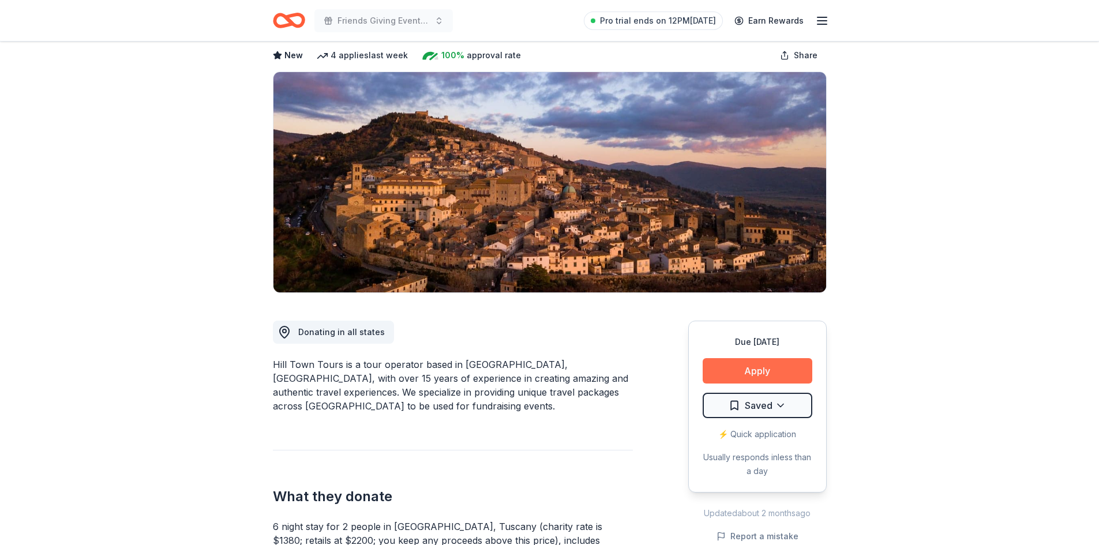
click at [747, 358] on button "Apply" at bounding box center [758, 370] width 110 height 25
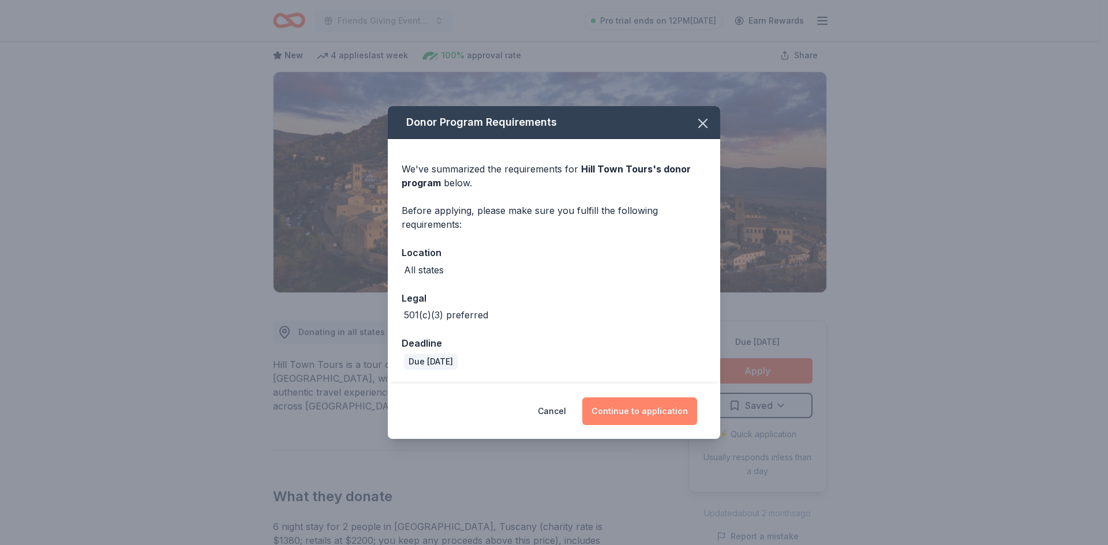
click at [624, 415] on button "Continue to application" at bounding box center [639, 412] width 115 height 28
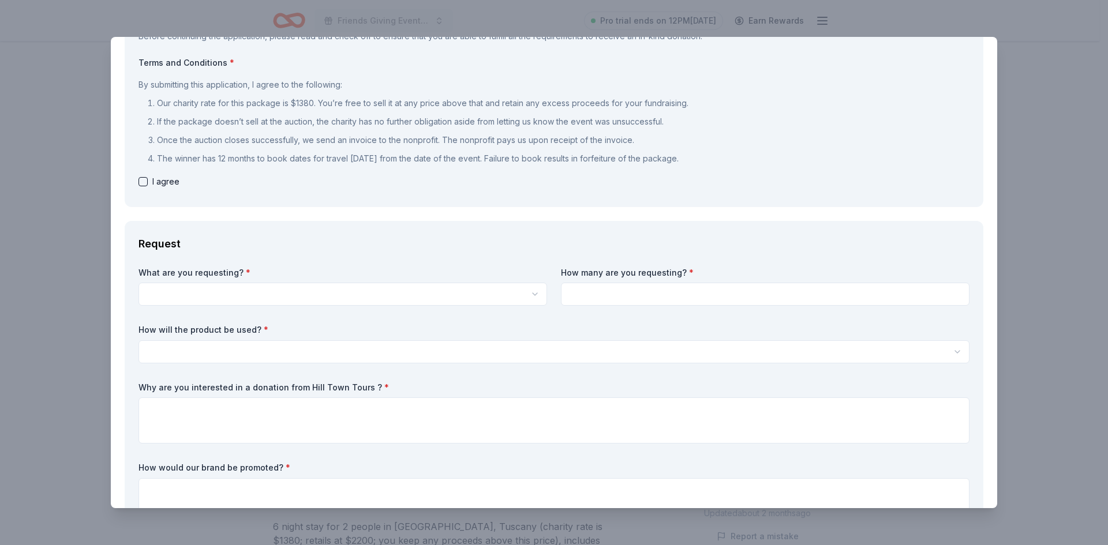
scroll to position [115, 0]
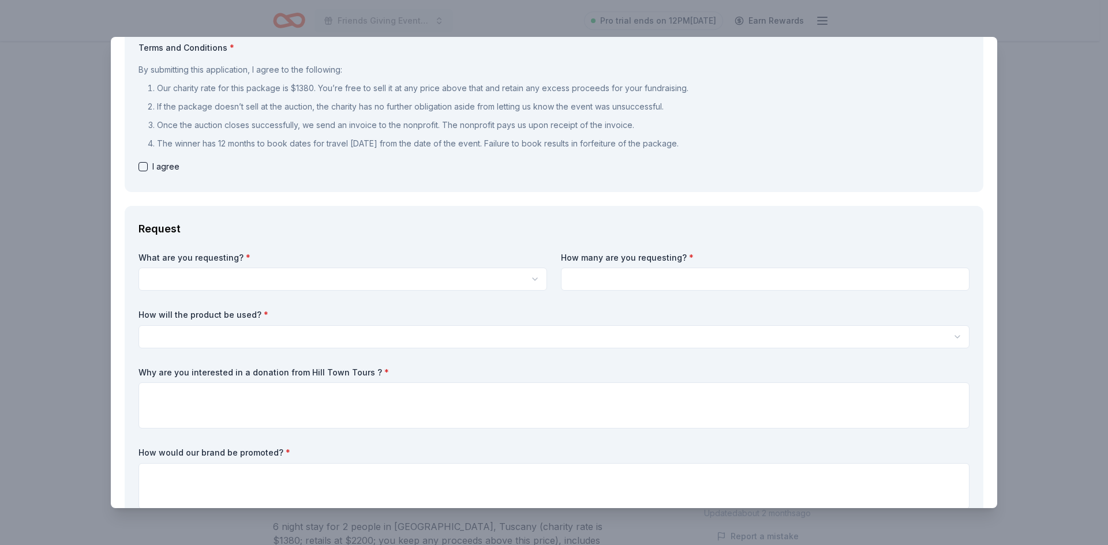
click at [269, 287] on html "Friends Giving Event 2025 Pro trial ends on 12PM, 9/23 Earn Rewards Due in 49 d…" at bounding box center [554, 214] width 1108 height 545
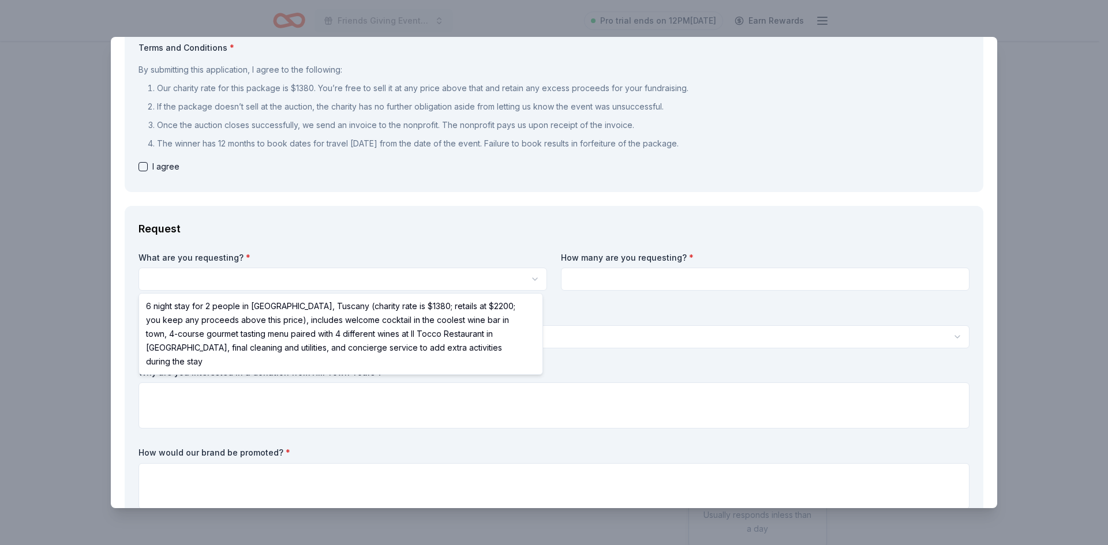
scroll to position [0, 0]
select select "6 night stay for 2 people in [GEOGRAPHIC_DATA], Tuscany (charity rate is $1380;…"
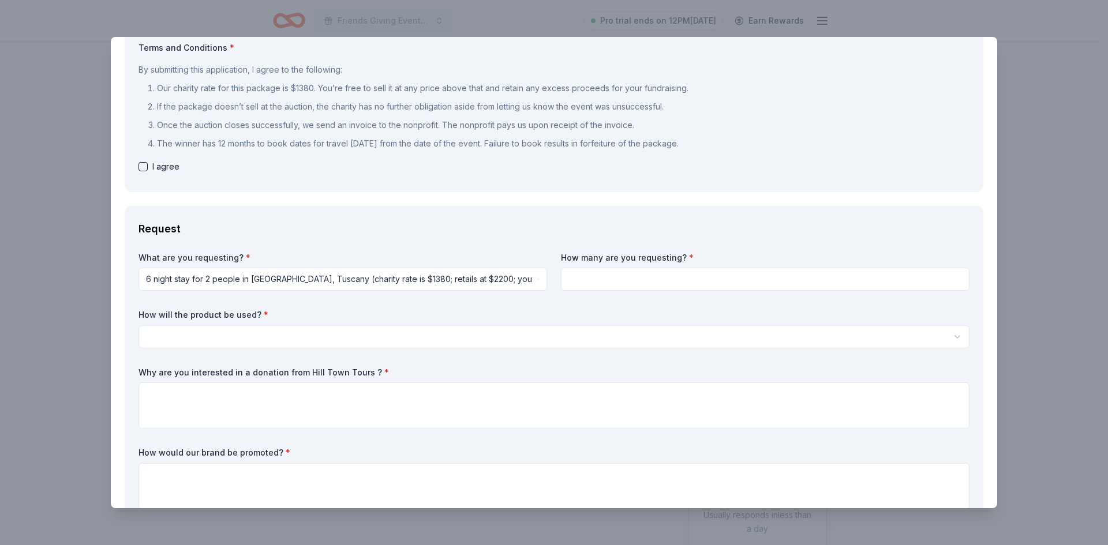
click at [662, 283] on input at bounding box center [765, 279] width 409 height 23
type input "1"
click at [280, 335] on html "Friends Giving Event 2025 Pro trial ends on 12PM, 9/23 Earn Rewards Due in 49 d…" at bounding box center [554, 272] width 1108 height 545
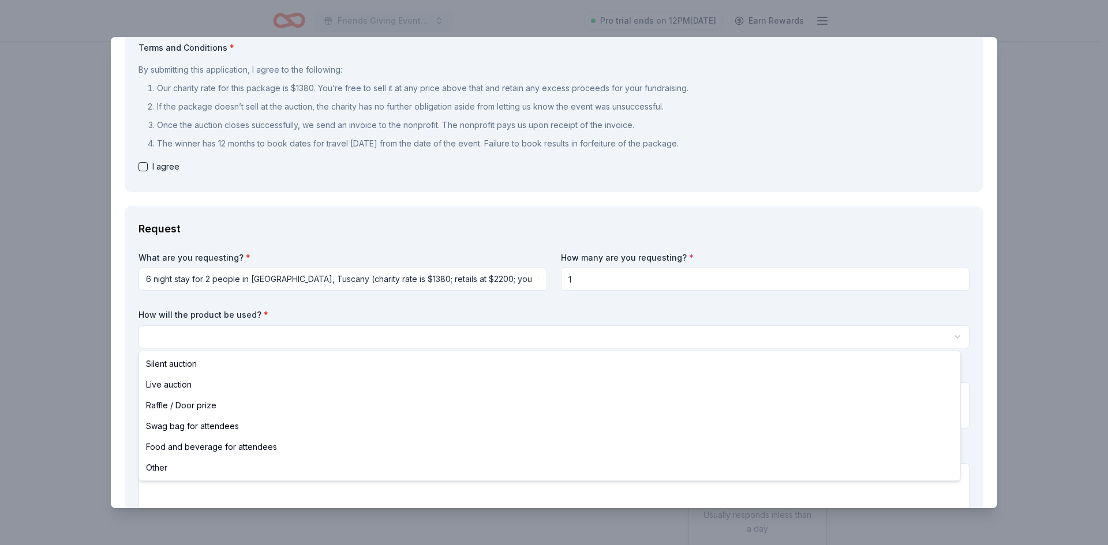
select select "liveAuction"
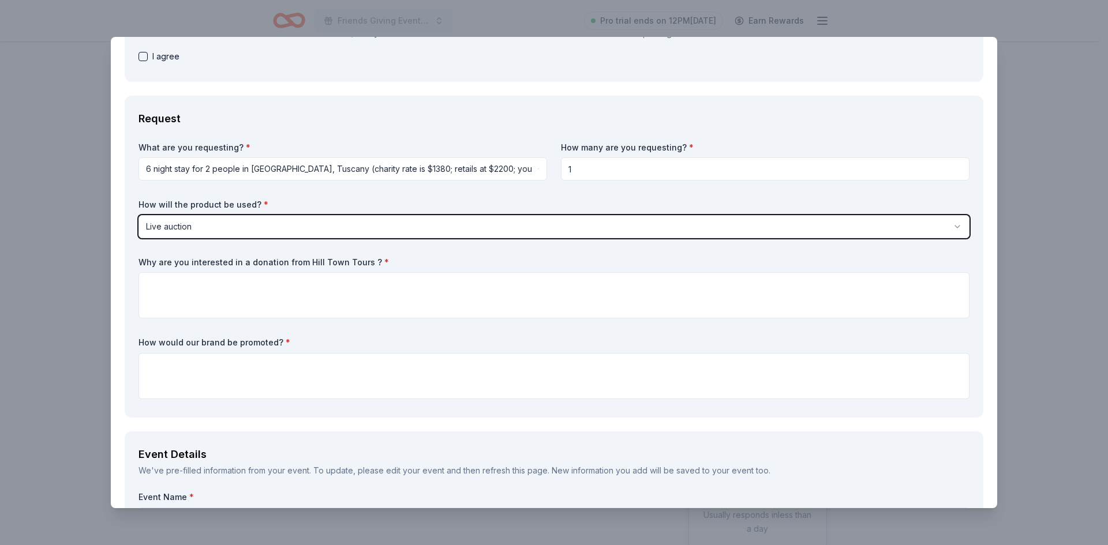
scroll to position [231, 0]
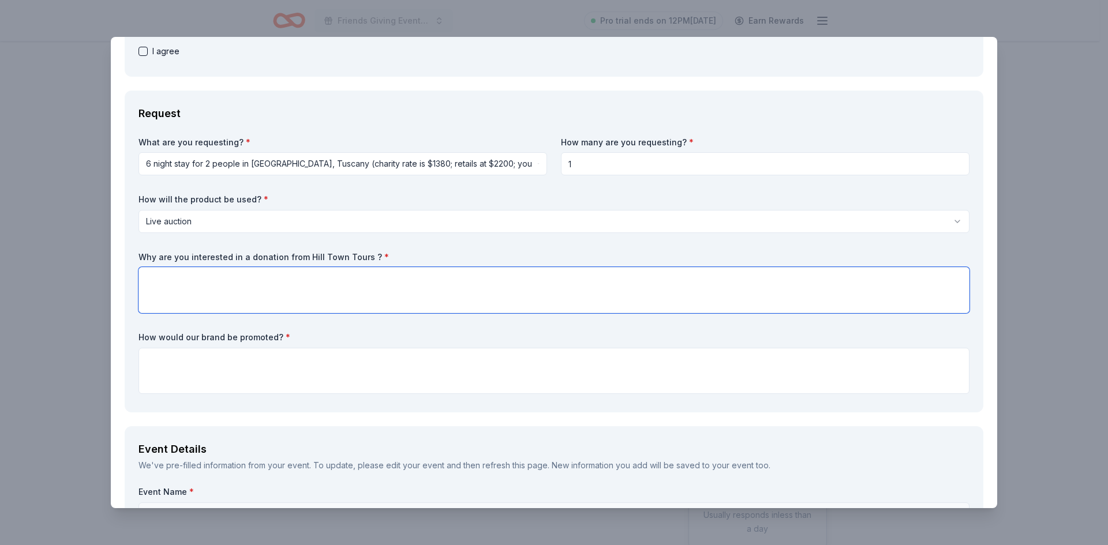
click at [248, 293] on textarea at bounding box center [553, 290] width 831 height 46
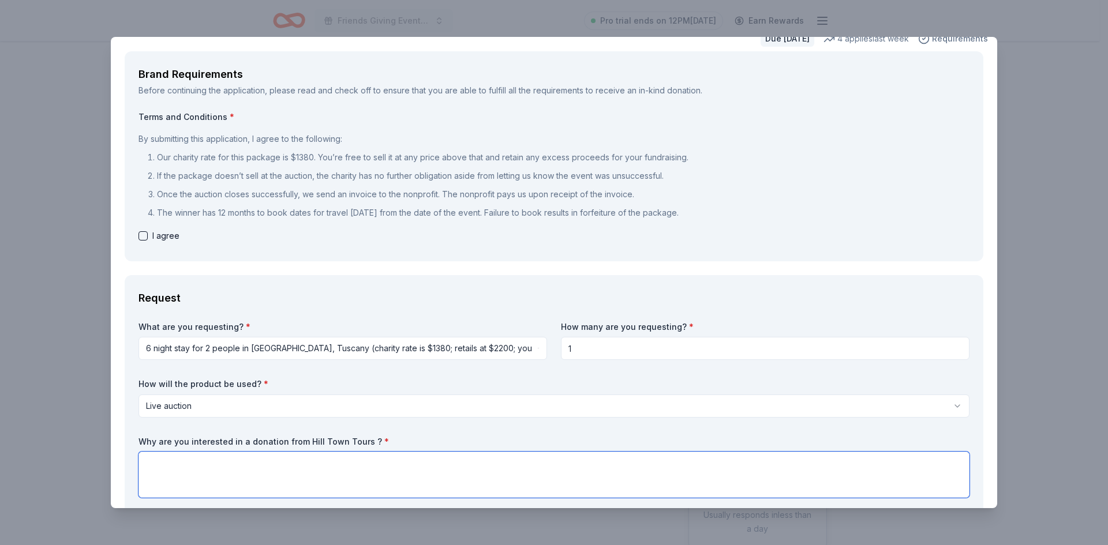
scroll to position [0, 0]
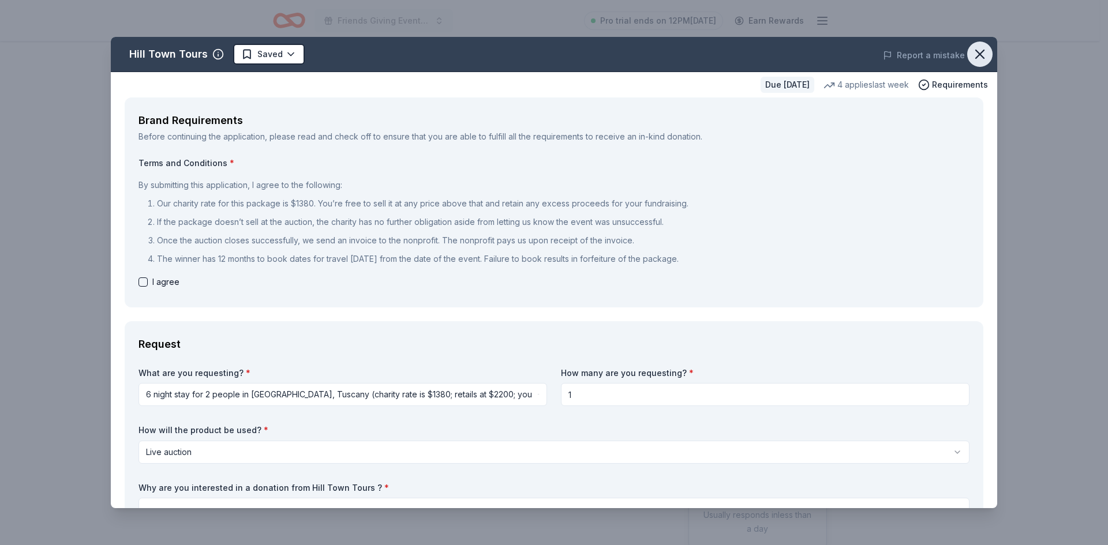
click at [972, 54] on icon "button" at bounding box center [980, 54] width 16 height 16
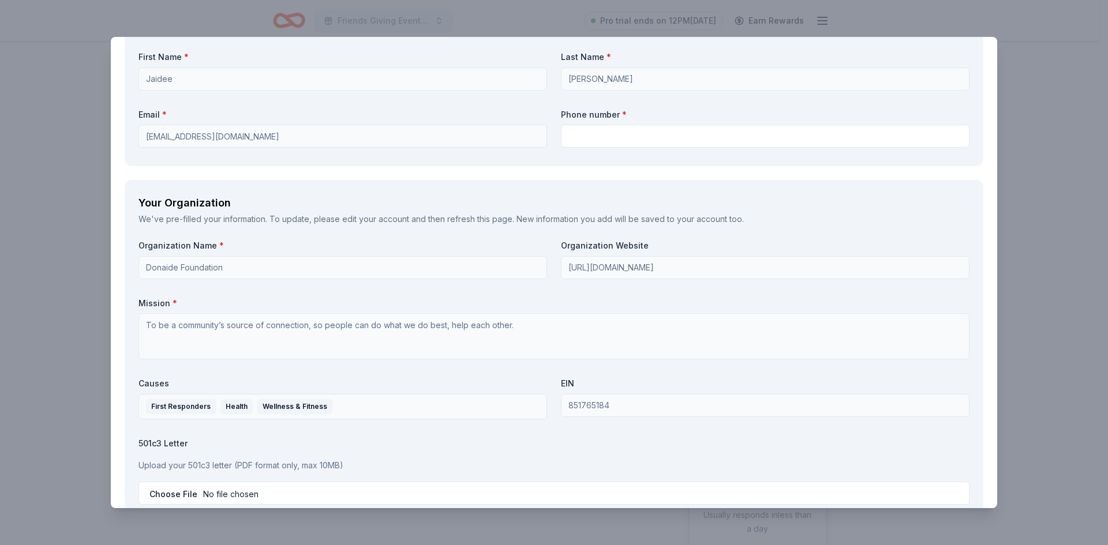
scroll to position [1258, 0]
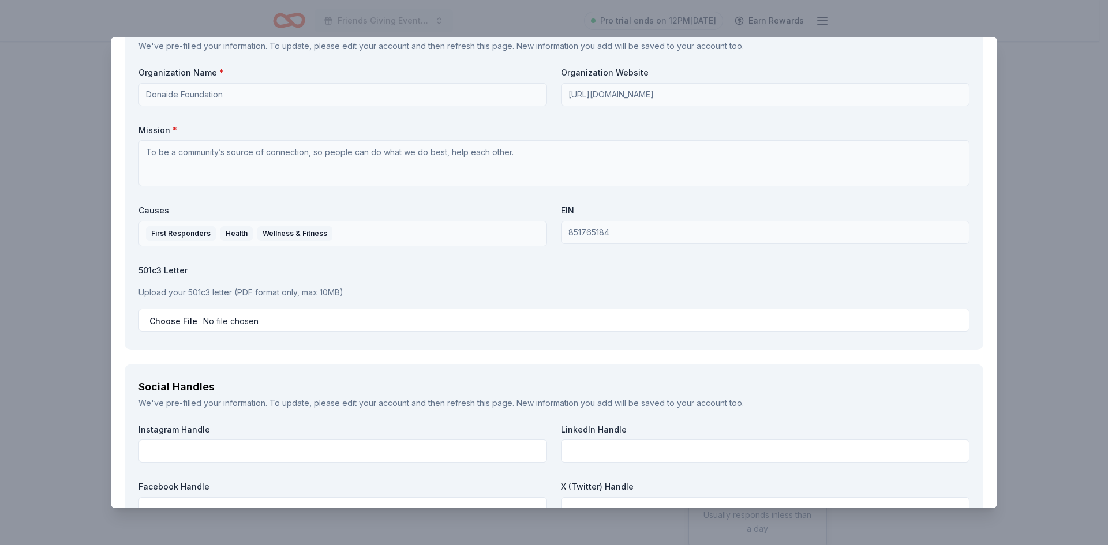
drag, startPoint x: 144, startPoint y: 291, endPoint x: 212, endPoint y: 290, distance: 68.1
click at [212, 290] on p "Upload your 501c3 letter (PDF format only, max 10MB)" at bounding box center [553, 293] width 831 height 14
drag, startPoint x: 147, startPoint y: 272, endPoint x: 141, endPoint y: 273, distance: 6.0
click at [141, 273] on label "501c3 Letter" at bounding box center [553, 271] width 831 height 12
drag, startPoint x: 135, startPoint y: 272, endPoint x: 230, endPoint y: 283, distance: 95.8
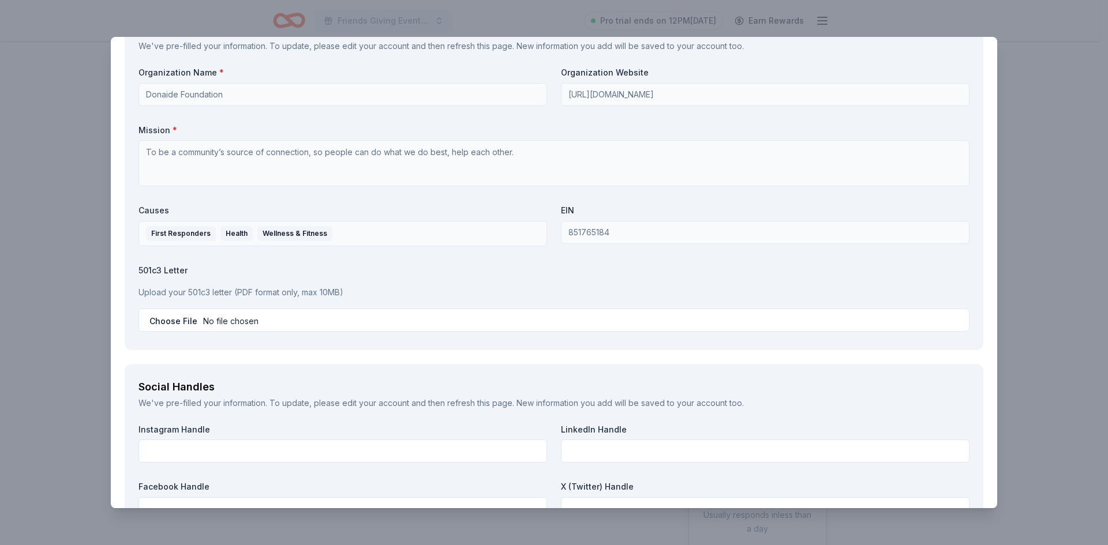
click at [230, 283] on div "Your Organization We've pre-filled your information. To update, please edit you…" at bounding box center [554, 178] width 859 height 343
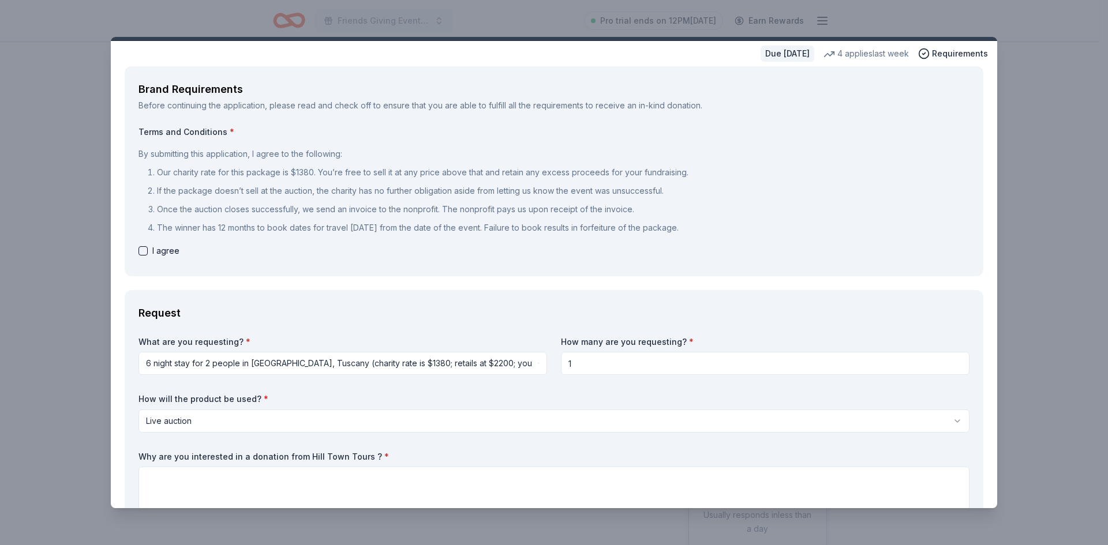
scroll to position [58, 0]
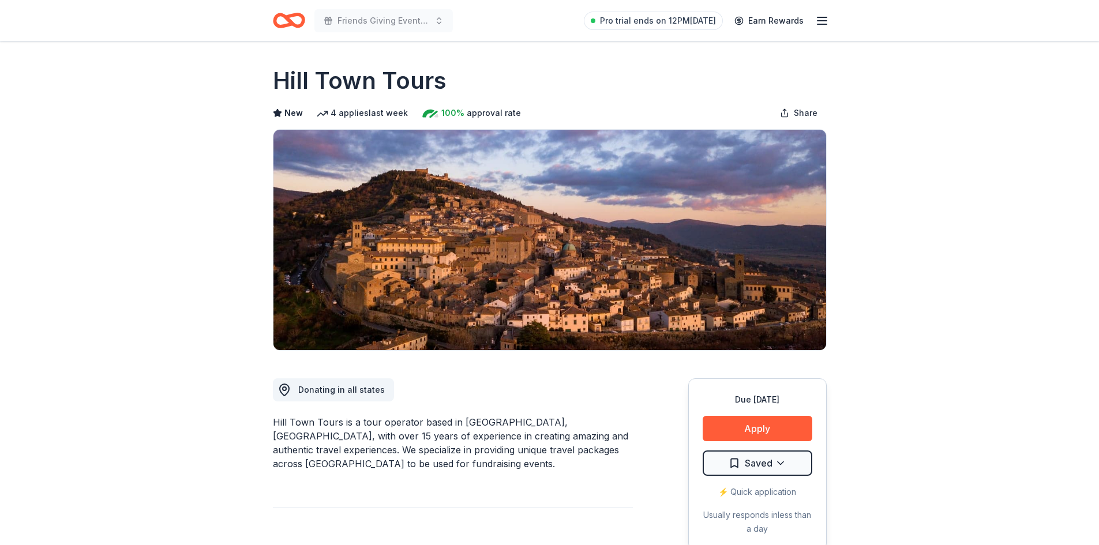
drag, startPoint x: 451, startPoint y: 87, endPoint x: 295, endPoint y: 85, distance: 155.2
click at [297, 84] on div "Hill Town Tours" at bounding box center [550, 81] width 554 height 32
drag, startPoint x: 249, startPoint y: 87, endPoint x: 489, endPoint y: 92, distance: 240.7
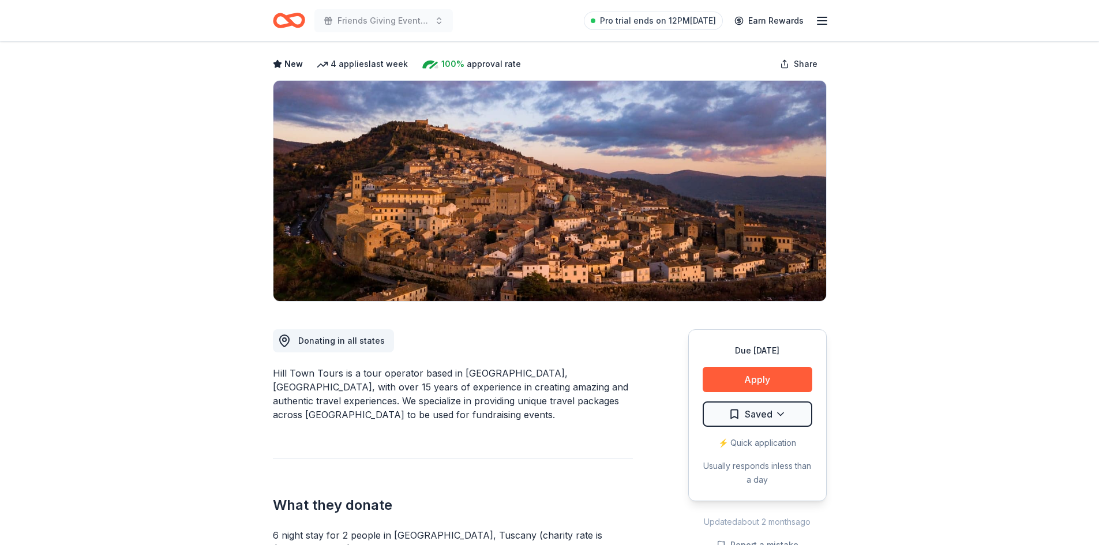
scroll to position [173, 0]
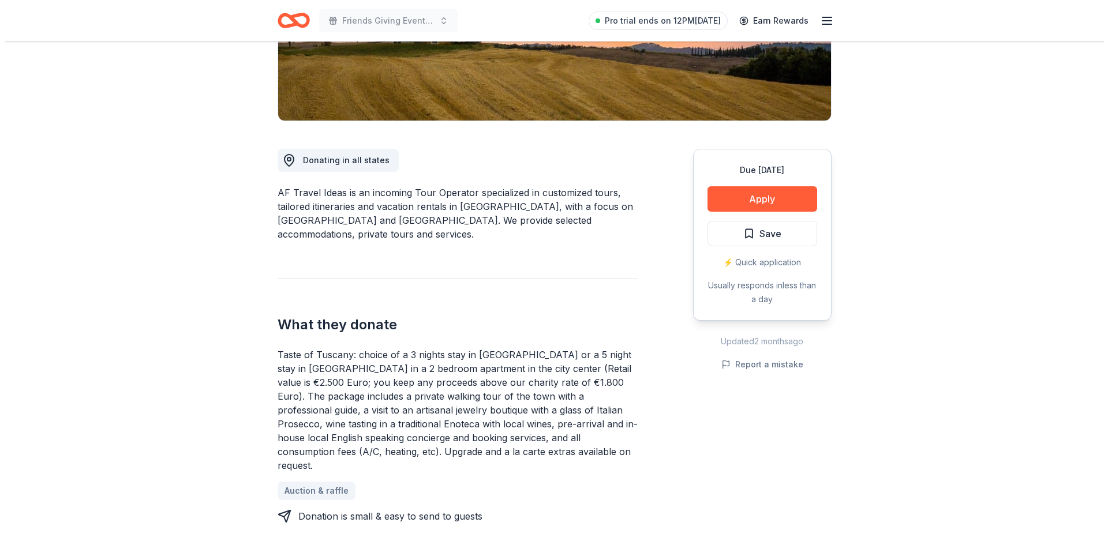
scroll to position [231, 0]
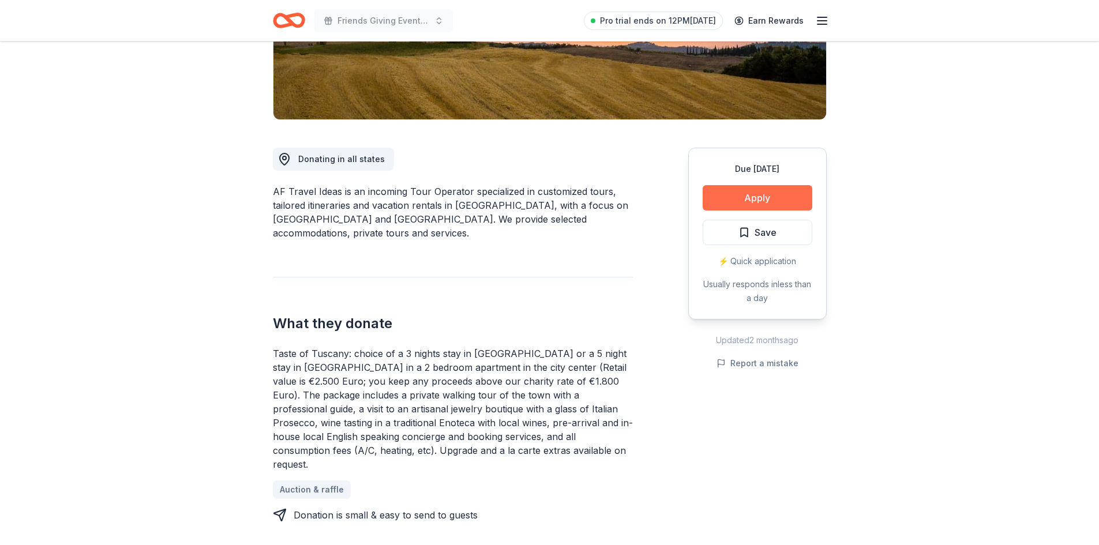
click at [773, 204] on button "Apply" at bounding box center [758, 197] width 110 height 25
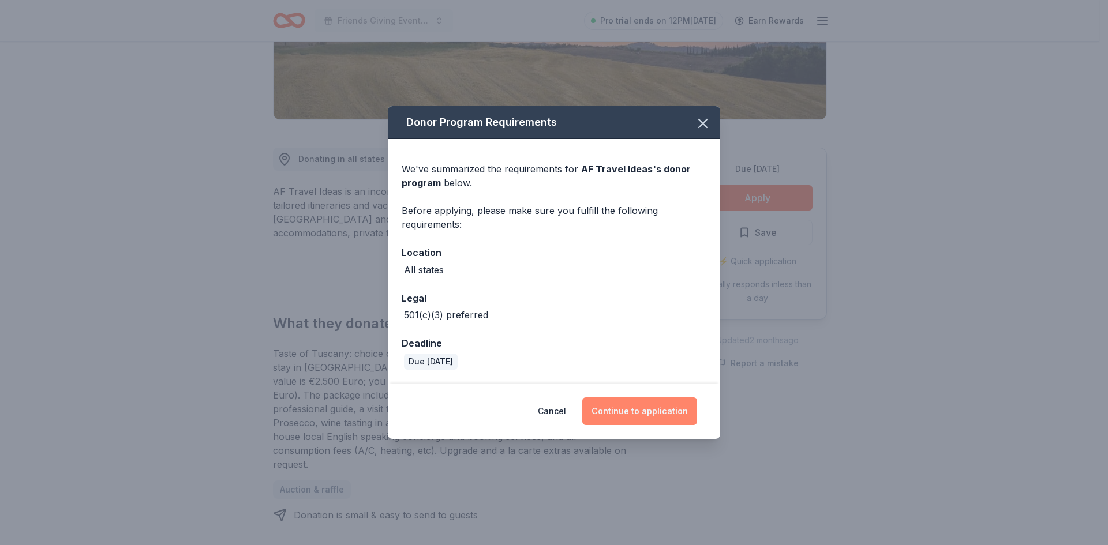
click at [644, 409] on button "Continue to application" at bounding box center [639, 412] width 115 height 28
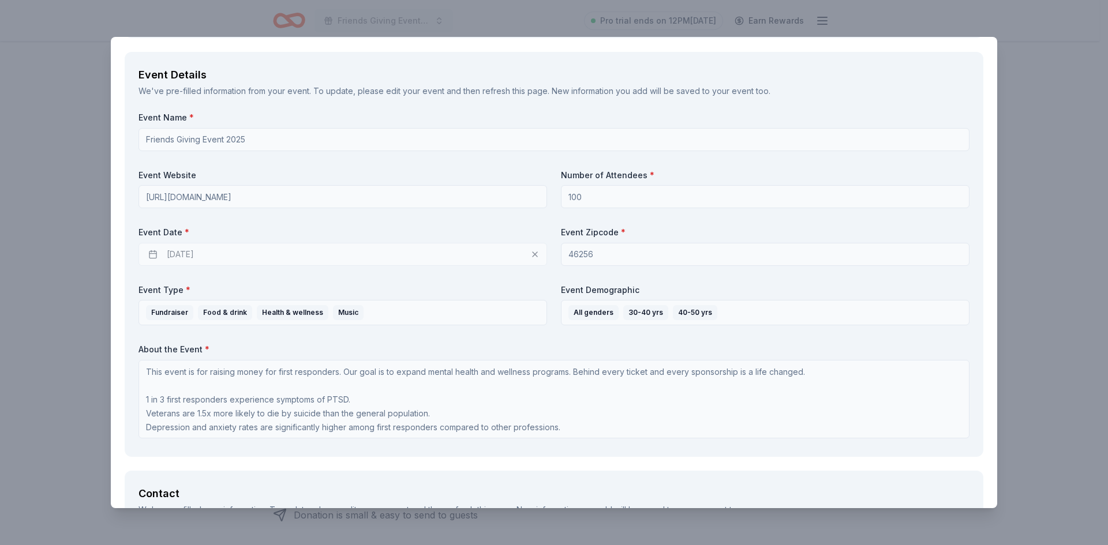
scroll to position [635, 0]
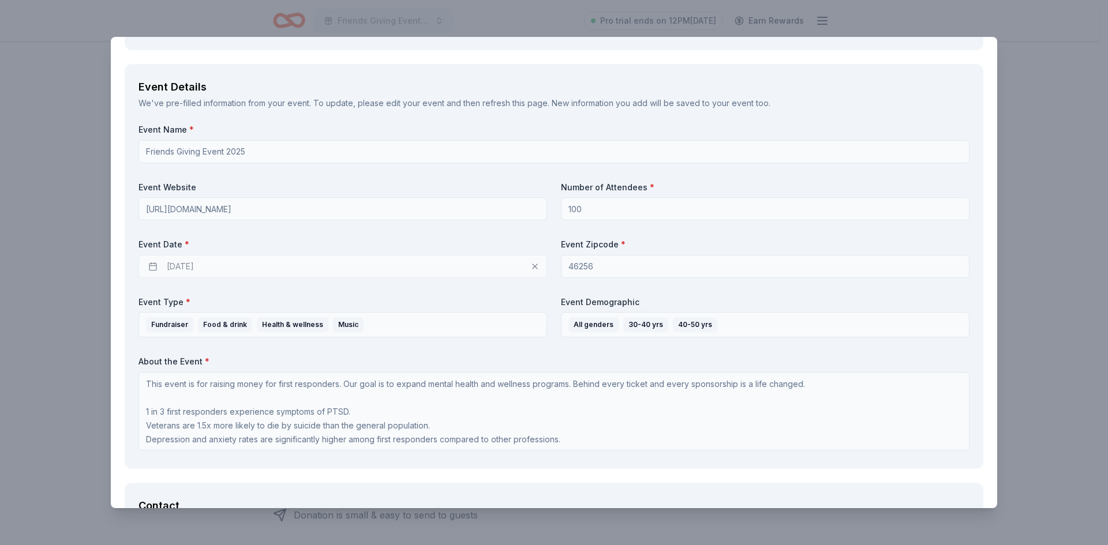
click at [1012, 174] on div "AF Travel Ideas Save Report a mistake Due [DATE] 12 applies last week Requireme…" at bounding box center [554, 272] width 1108 height 545
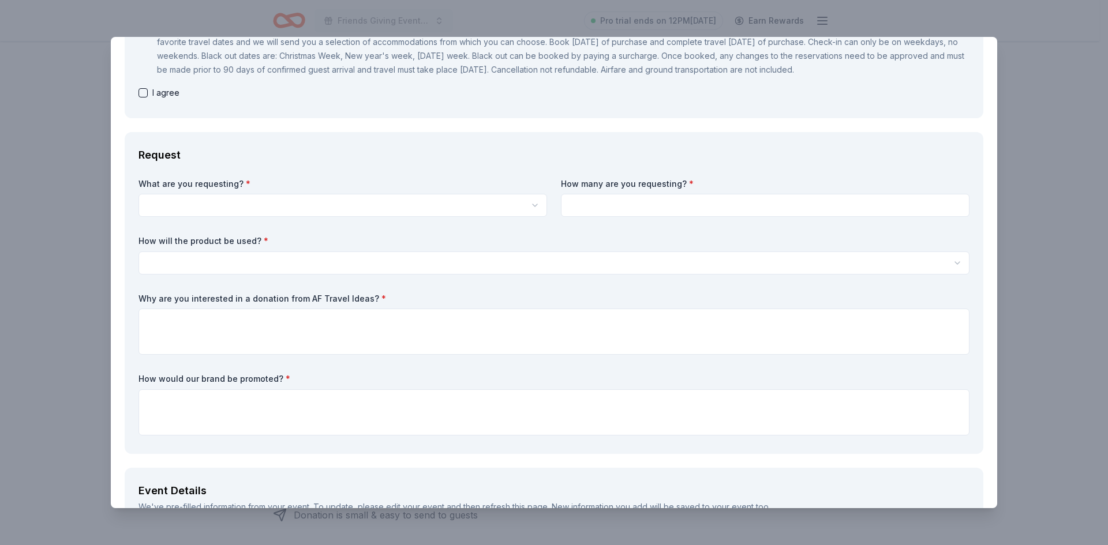
scroll to position [0, 0]
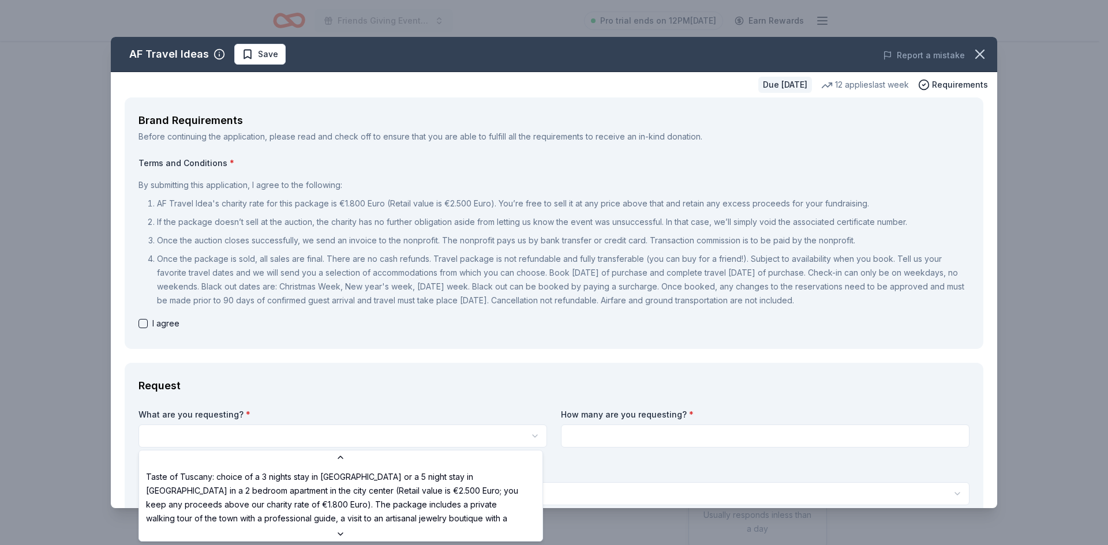
click at [218, 431] on html "Friends Giving Event 2025 Pro trial ends on 12PM, 9/23 Earn Rewards Due in 57 d…" at bounding box center [554, 272] width 1108 height 545
select select "Taste of Tuscany: choice of a 3 nights stay in Florence or a 5 night stay in Co…"
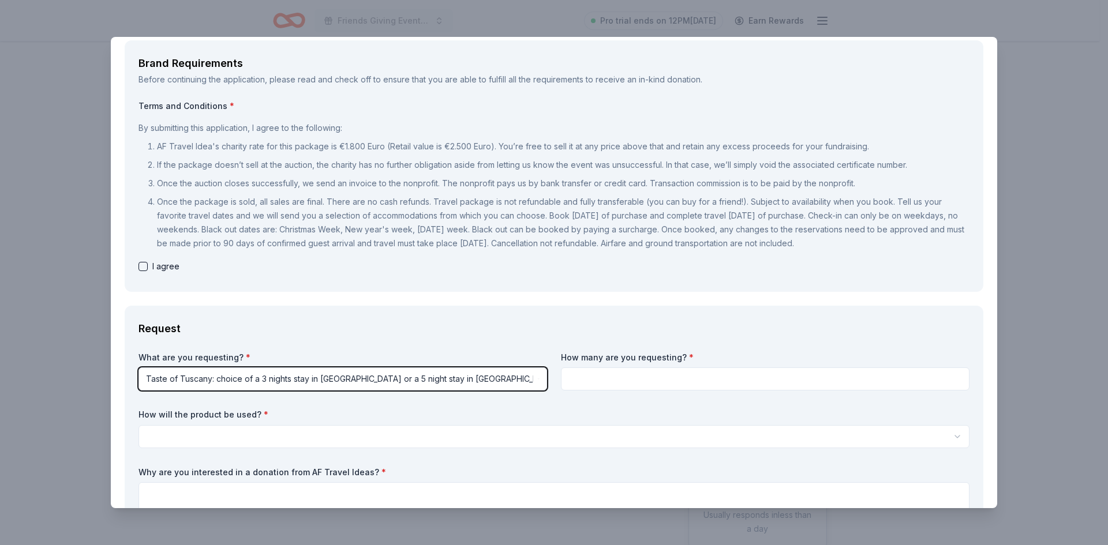
scroll to position [58, 0]
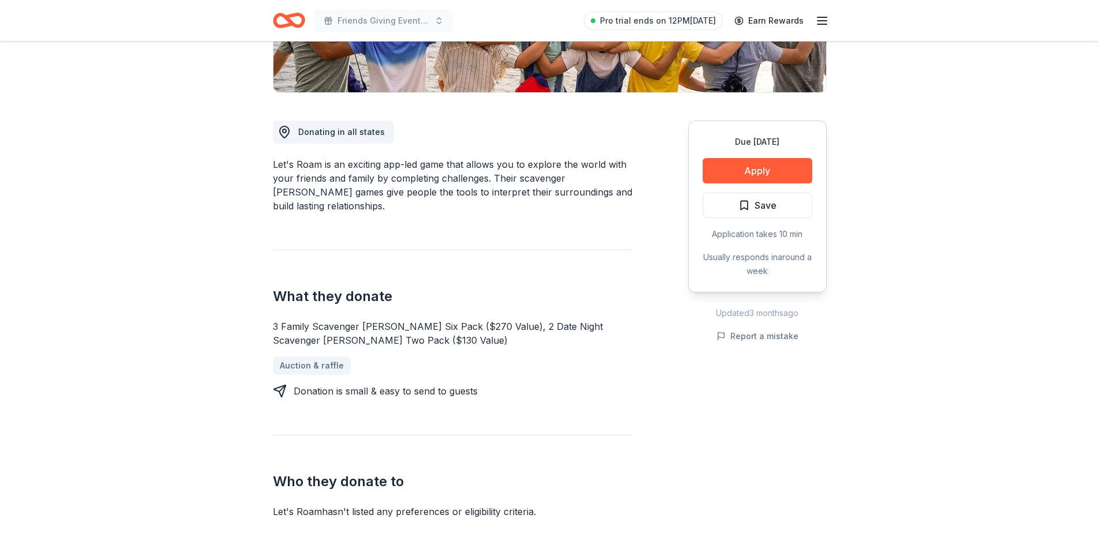
scroll to position [173, 0]
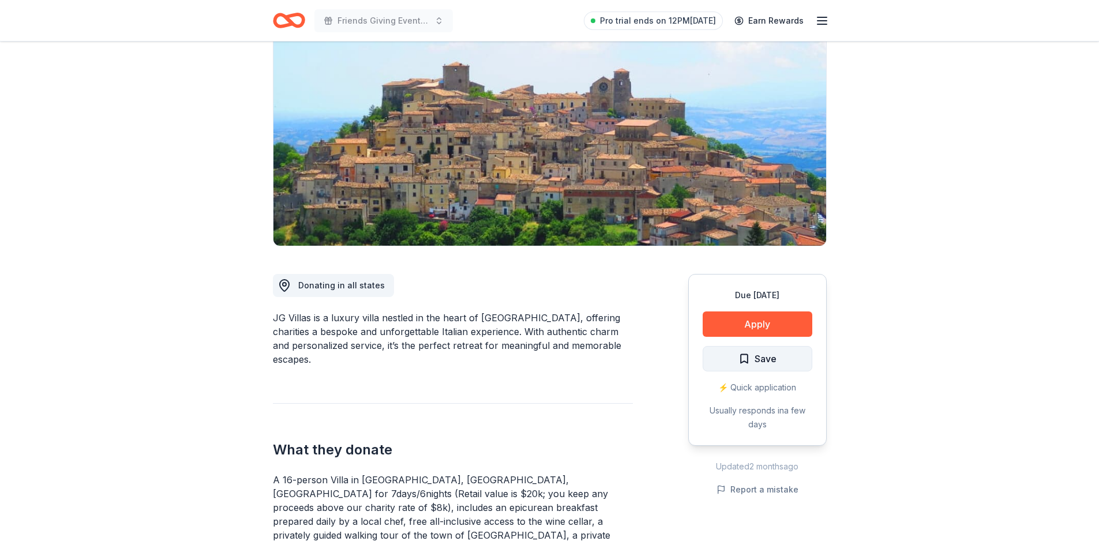
scroll to position [115, 0]
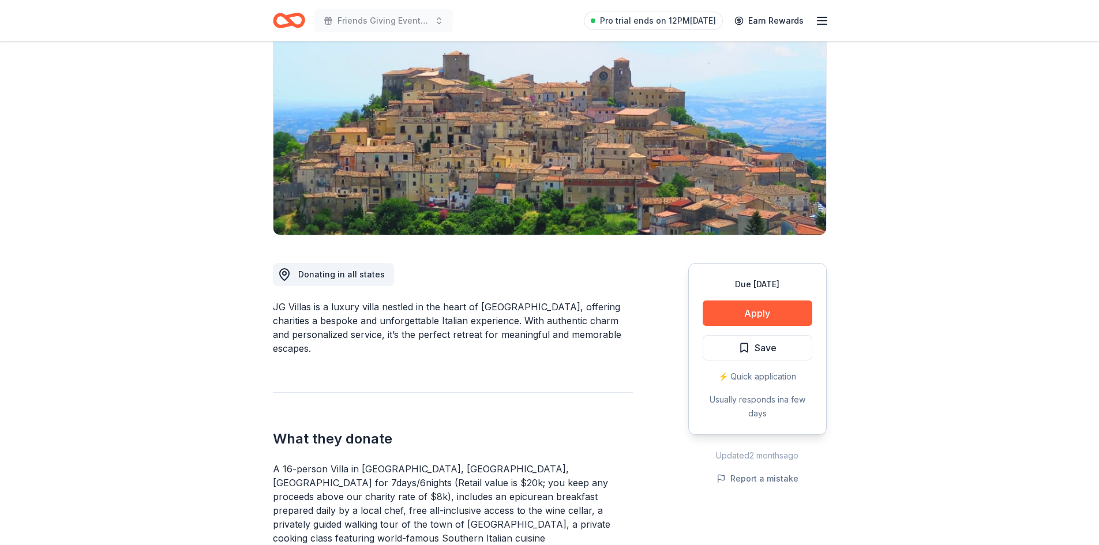
drag, startPoint x: 270, startPoint y: 302, endPoint x: 310, endPoint y: 309, distance: 41.0
click at [745, 354] on span "Save" at bounding box center [758, 347] width 38 height 15
click at [770, 318] on button "Apply" at bounding box center [758, 313] width 110 height 25
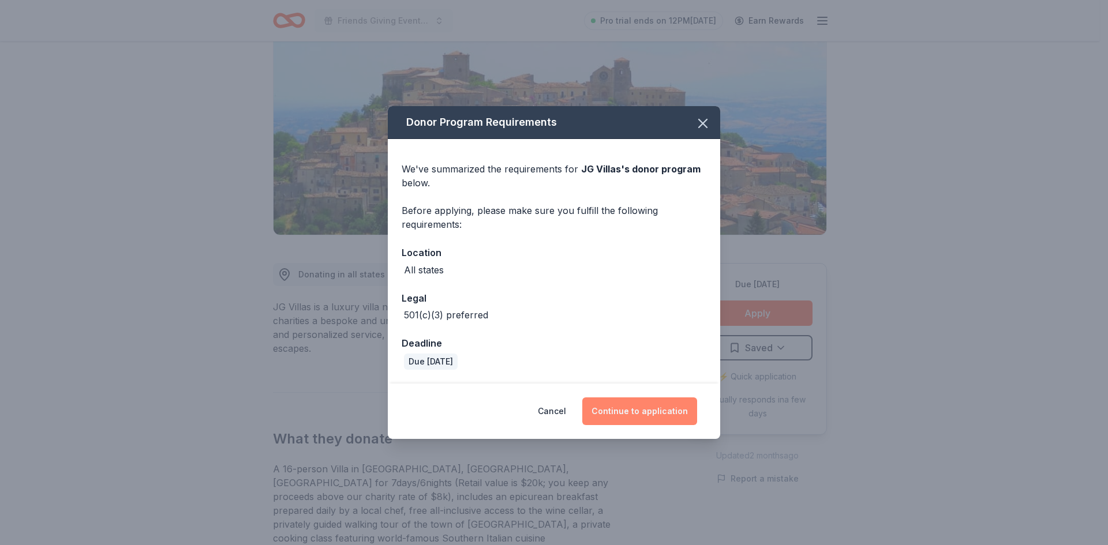
click at [639, 415] on button "Continue to application" at bounding box center [639, 412] width 115 height 28
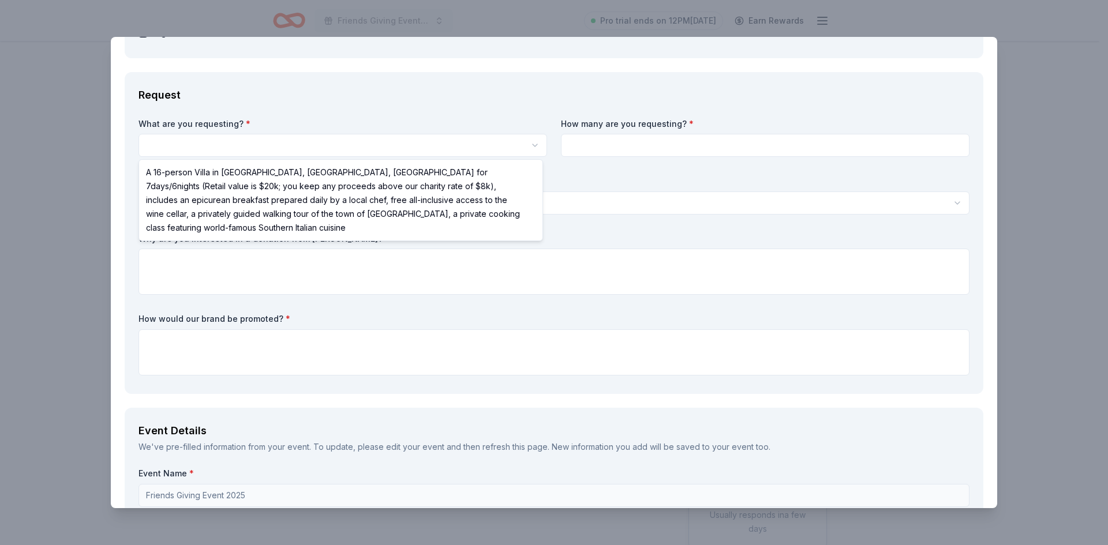
scroll to position [0, 0]
click at [259, 149] on html "Friends Giving Event 2025 Pro trial ends on 12PM, 9/23 Earn Rewards Due in 59 d…" at bounding box center [554, 272] width 1108 height 545
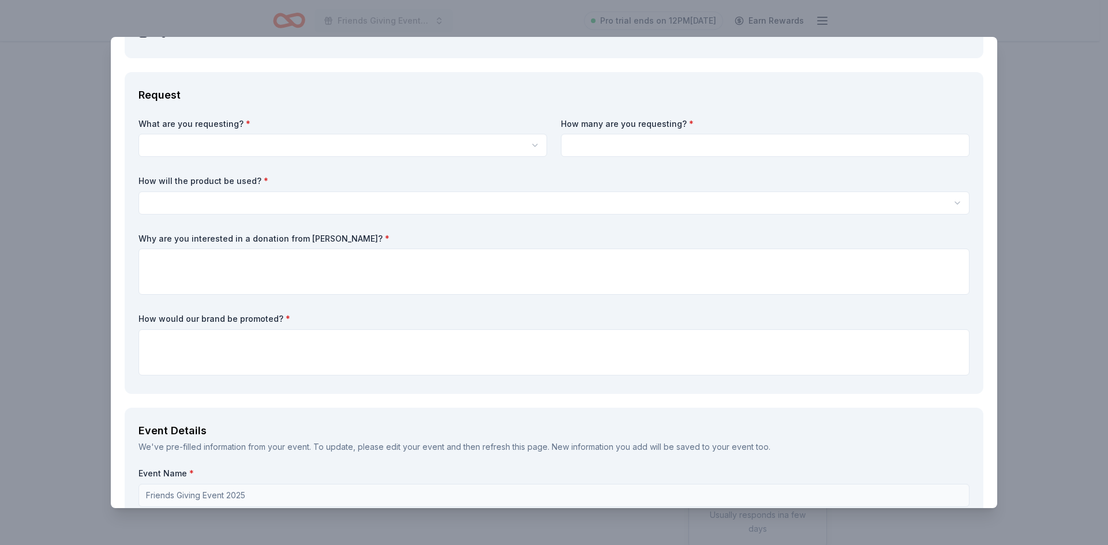
click at [347, 143] on html "Friends Giving Event 2025 Pro trial ends on 12PM, 9/23 Earn Rewards Due in 59 d…" at bounding box center [554, 272] width 1108 height 545
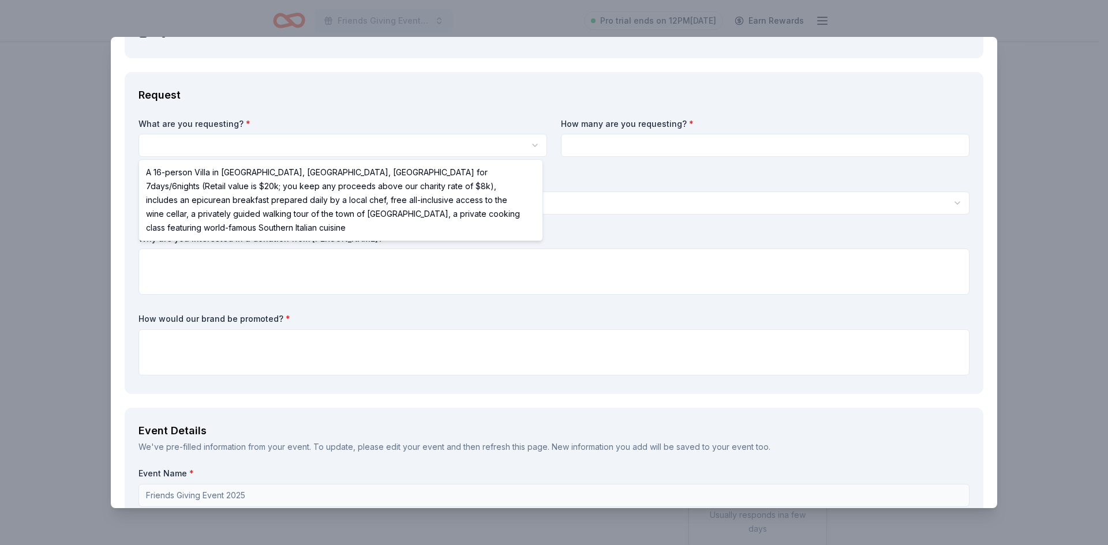
click at [225, 153] on html "Friends Giving Event 2025 Pro trial ends on 12PM, 9/23 Earn Rewards Due in 59 d…" at bounding box center [554, 272] width 1108 height 545
select select "A 16-person Villa in Altomonte, Calabria, Italy for 7days/6nights (Retail value…"
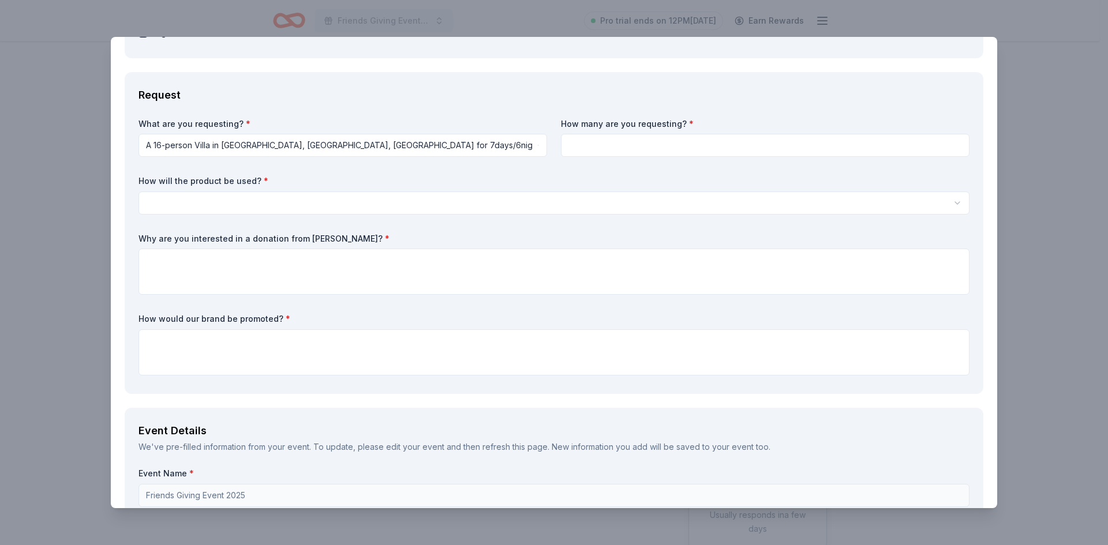
click at [628, 148] on input at bounding box center [765, 145] width 409 height 23
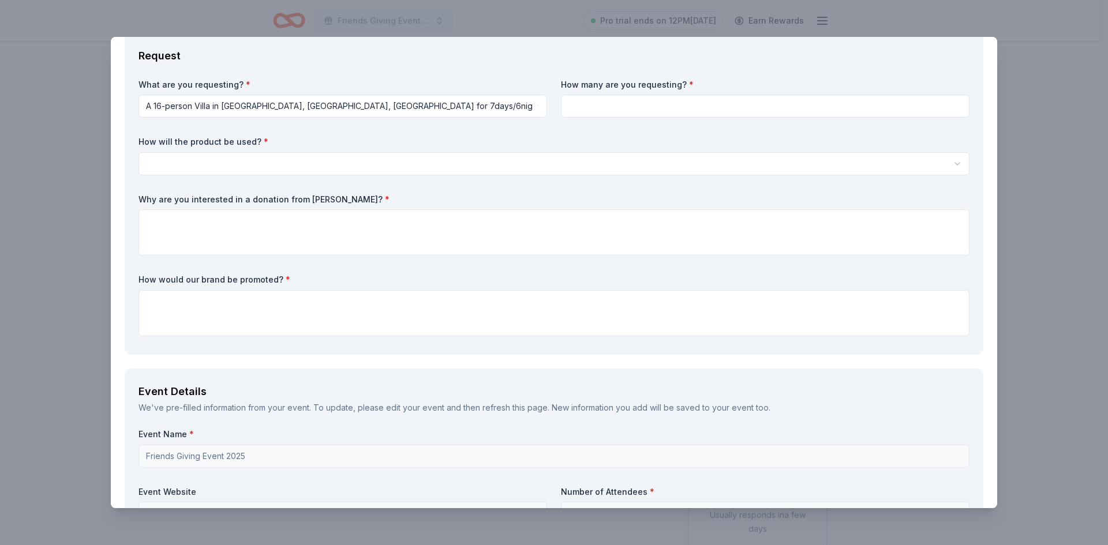
scroll to position [289, 0]
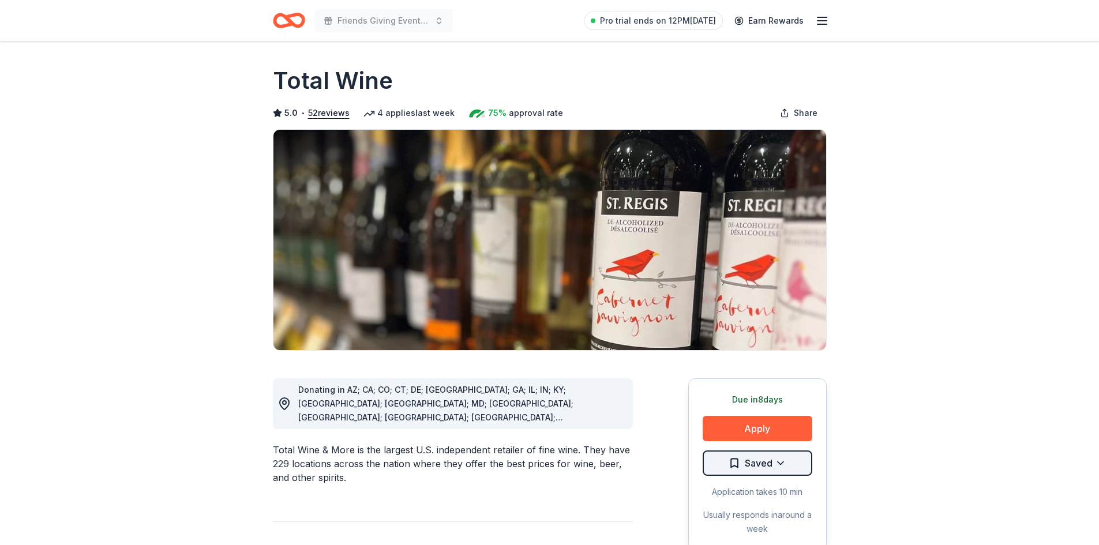
click at [736, 470] on html "Friends Giving Event 2025 Pro trial ends on 12PM[DATE] Earn Rewards Due [DATE] …" at bounding box center [549, 272] width 1099 height 545
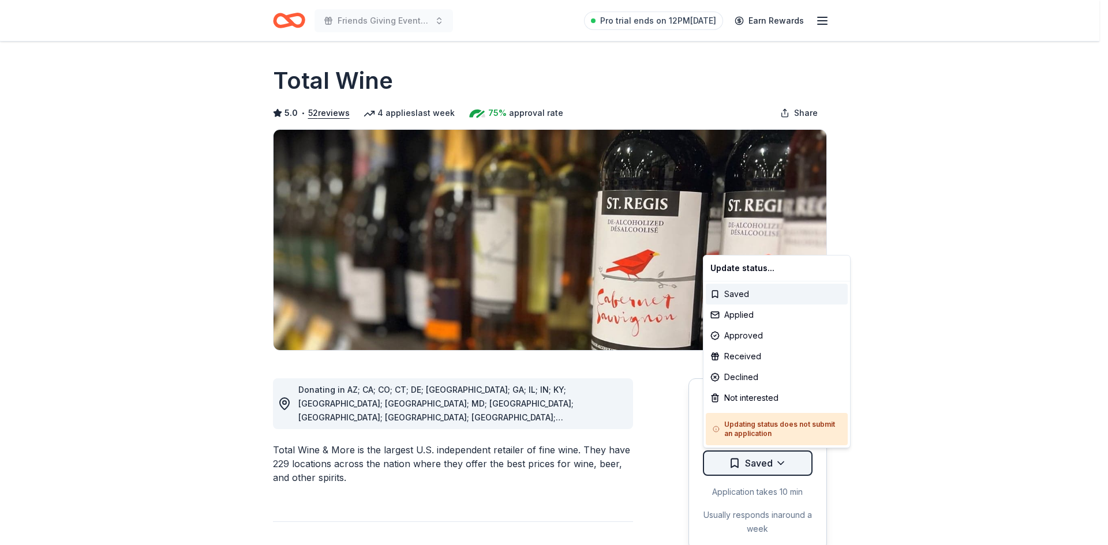
click at [736, 470] on html "Friends Giving Event 2025 Pro trial ends on 12PM[DATE] Earn Rewards Due [DATE] …" at bounding box center [554, 272] width 1108 height 545
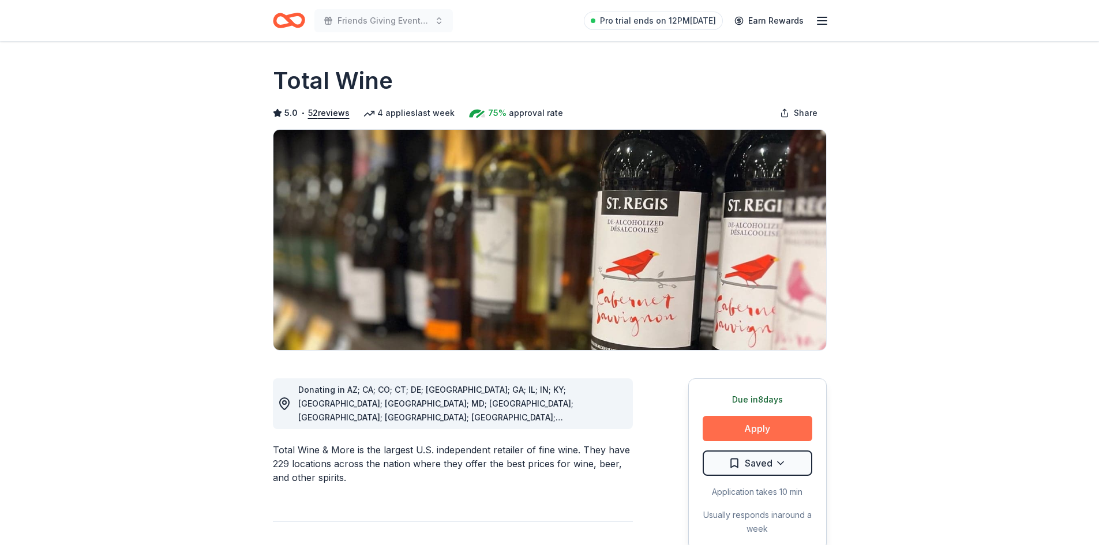
click at [745, 432] on button "Apply" at bounding box center [758, 428] width 110 height 25
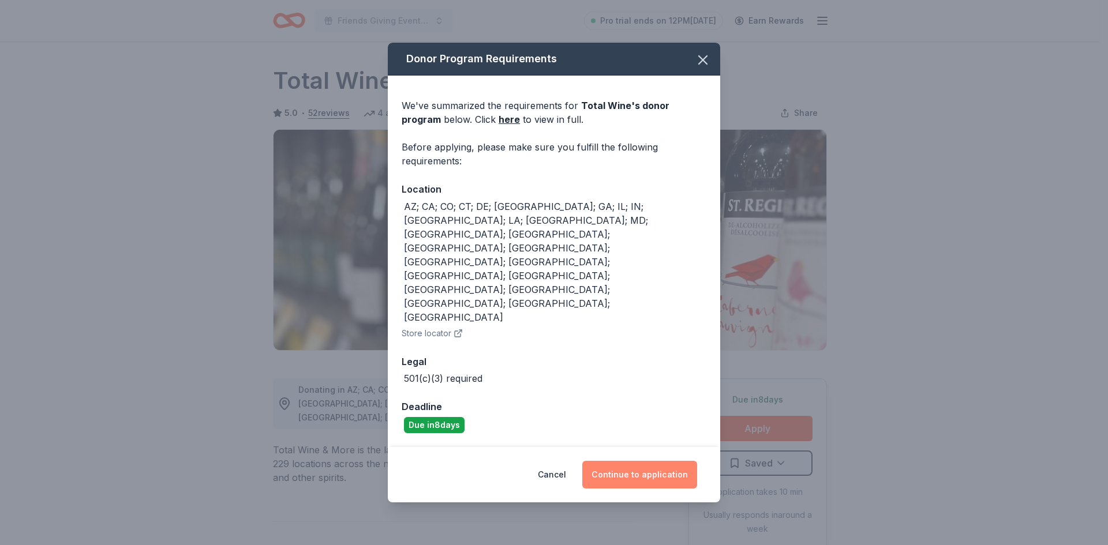
click at [628, 461] on button "Continue to application" at bounding box center [639, 475] width 115 height 28
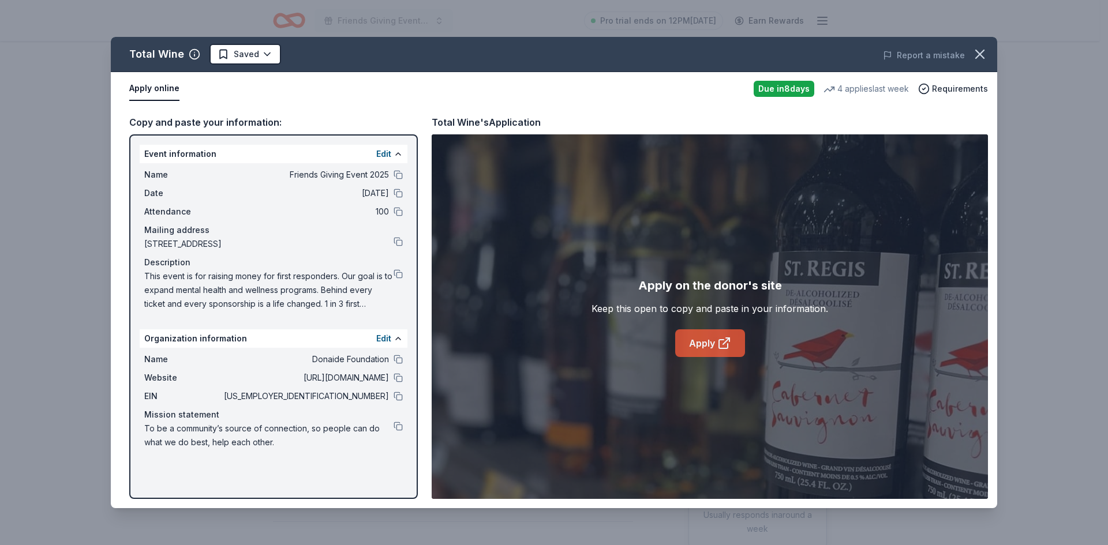
click at [722, 342] on icon at bounding box center [724, 343] width 14 height 14
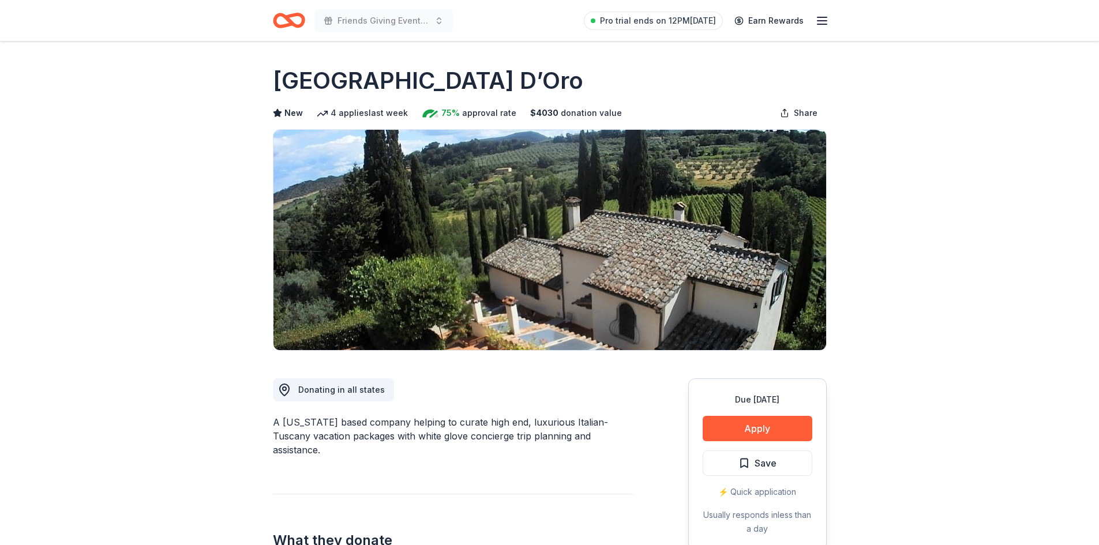
drag, startPoint x: 275, startPoint y: 88, endPoint x: 416, endPoint y: 87, distance: 140.8
click at [416, 87] on h1 "[GEOGRAPHIC_DATA] D’Oro" at bounding box center [428, 81] width 310 height 32
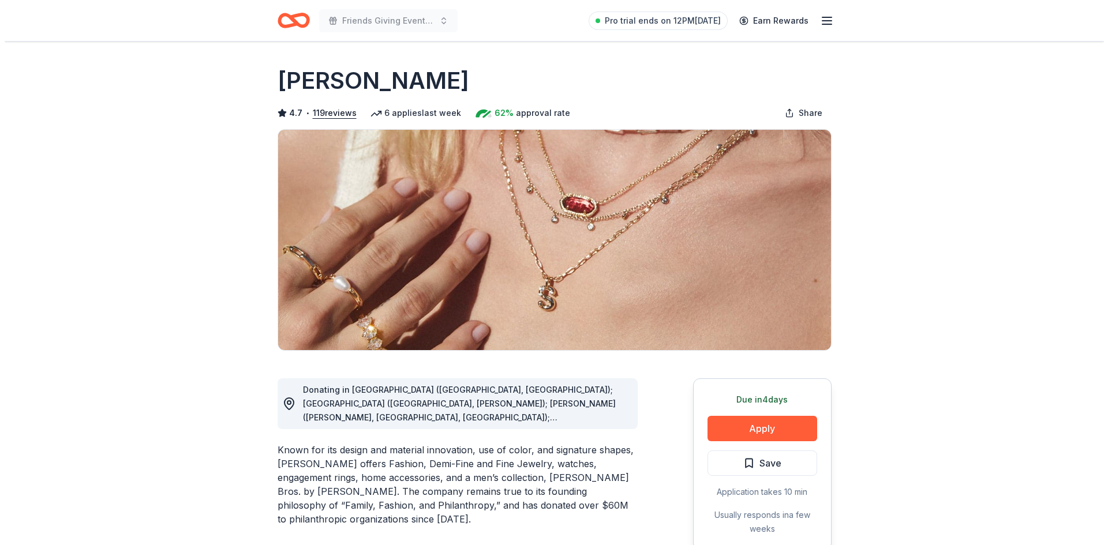
scroll to position [58, 0]
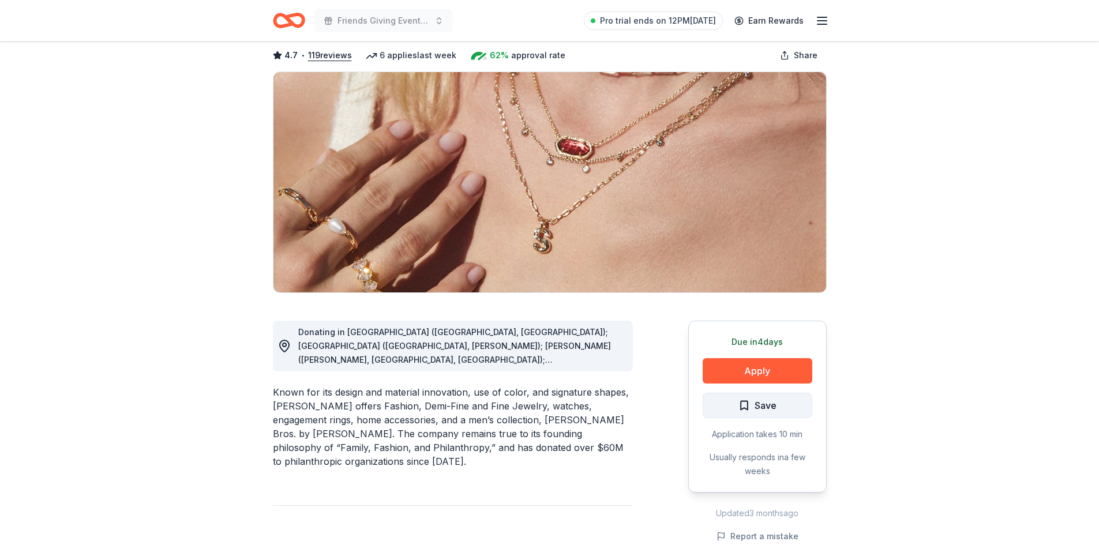
click at [758, 409] on span "Save" at bounding box center [766, 405] width 22 height 15
click at [765, 376] on button "Apply" at bounding box center [758, 370] width 110 height 25
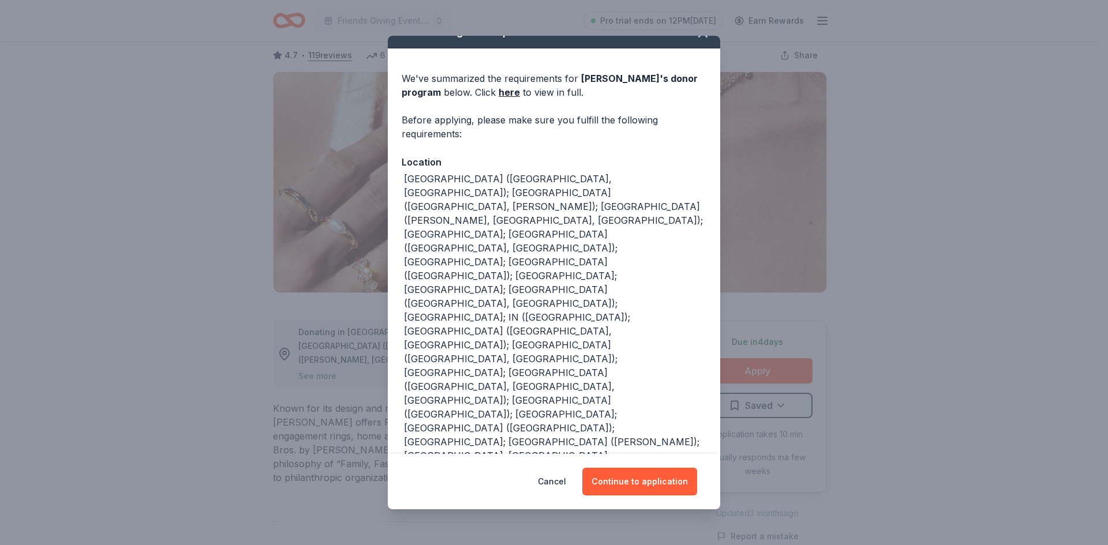
scroll to position [31, 0]
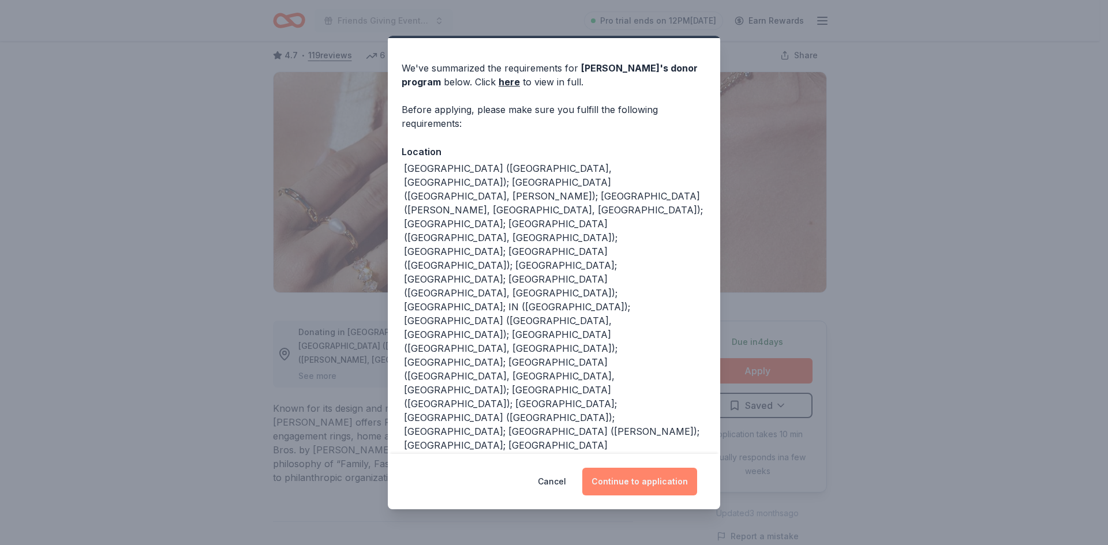
click at [636, 477] on button "Continue to application" at bounding box center [639, 482] width 115 height 28
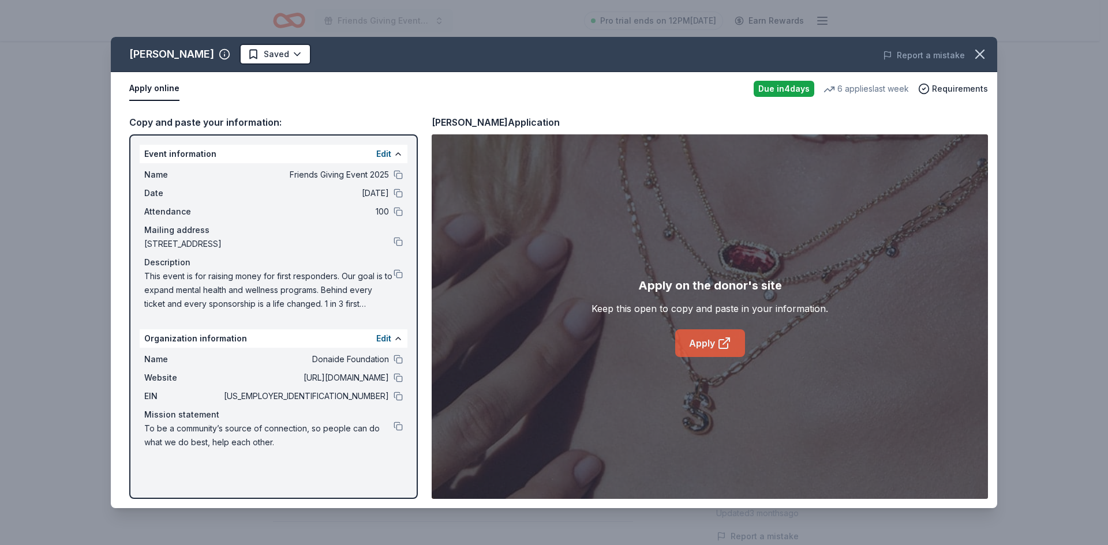
click at [713, 342] on link "Apply" at bounding box center [710, 343] width 70 height 28
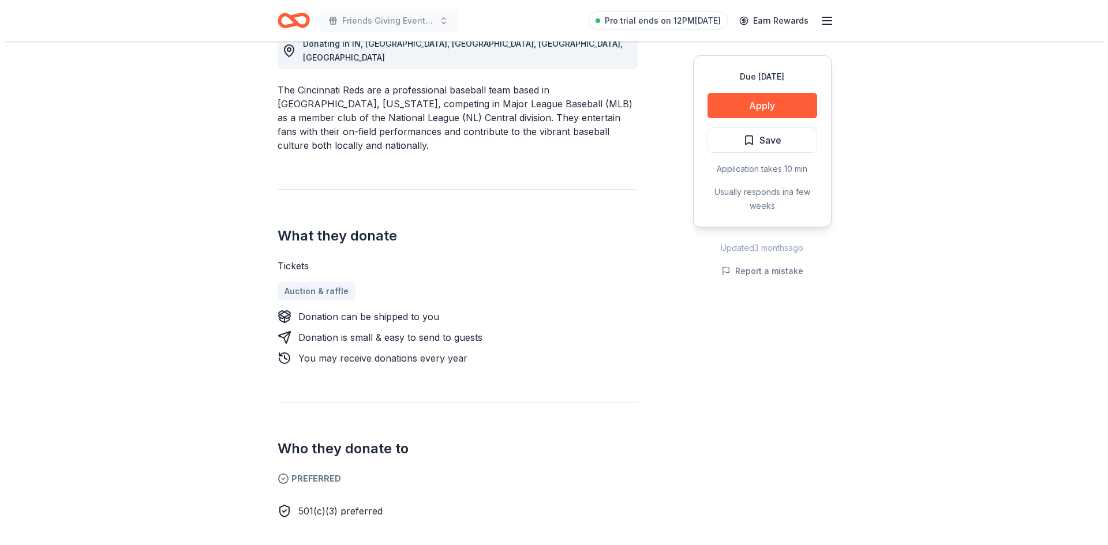
scroll to position [58, 0]
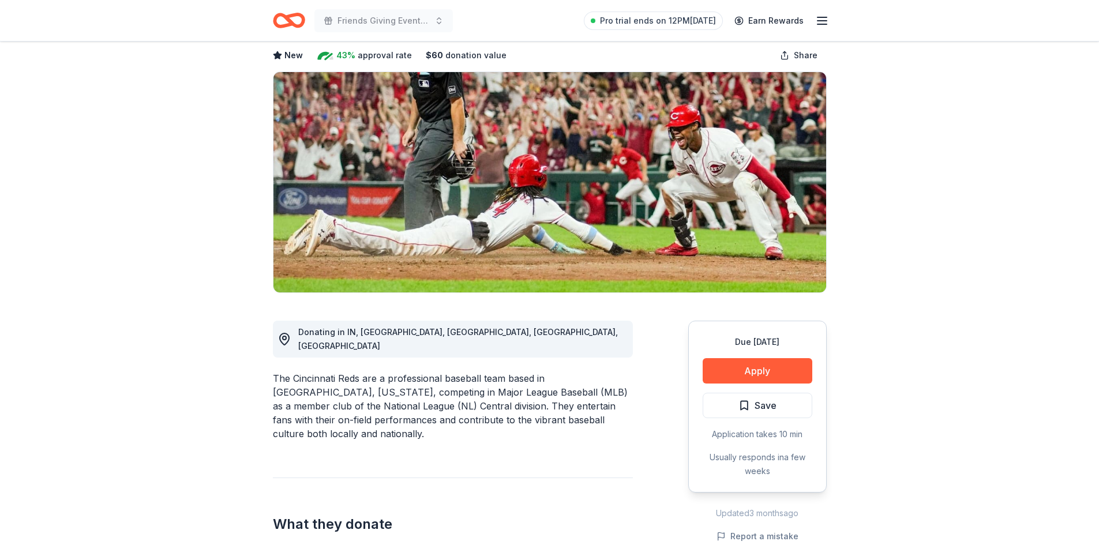
drag, startPoint x: 299, startPoint y: 363, endPoint x: 392, endPoint y: 364, distance: 92.9
click at [392, 372] on div "The Cincinnati Reds are a professional baseball team based in [GEOGRAPHIC_DATA]…" at bounding box center [453, 406] width 360 height 69
click at [770, 409] on span "Save" at bounding box center [766, 405] width 22 height 15
click at [767, 370] on button "Apply" at bounding box center [758, 370] width 110 height 25
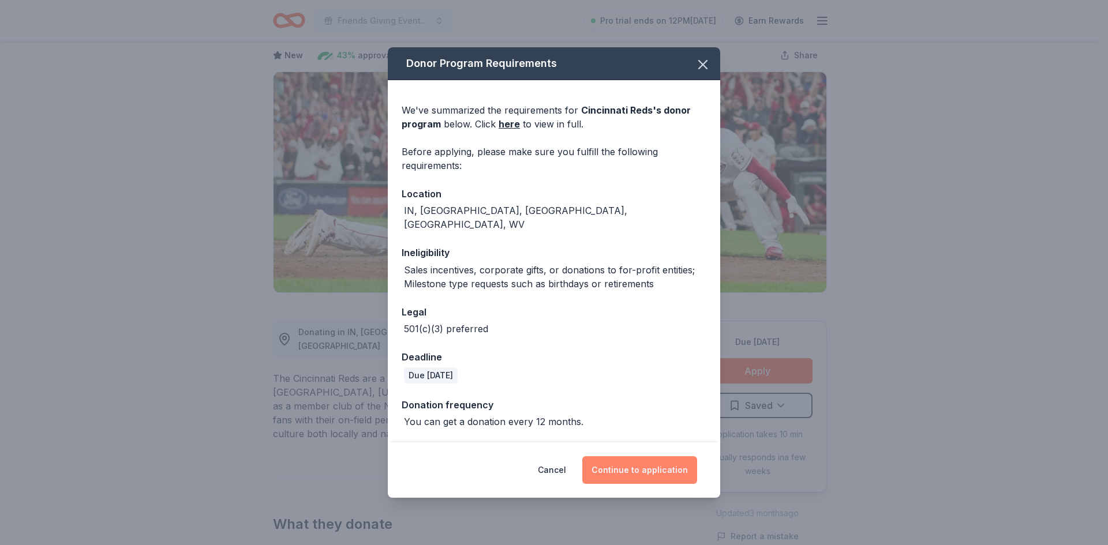
click at [628, 464] on button "Continue to application" at bounding box center [639, 470] width 115 height 28
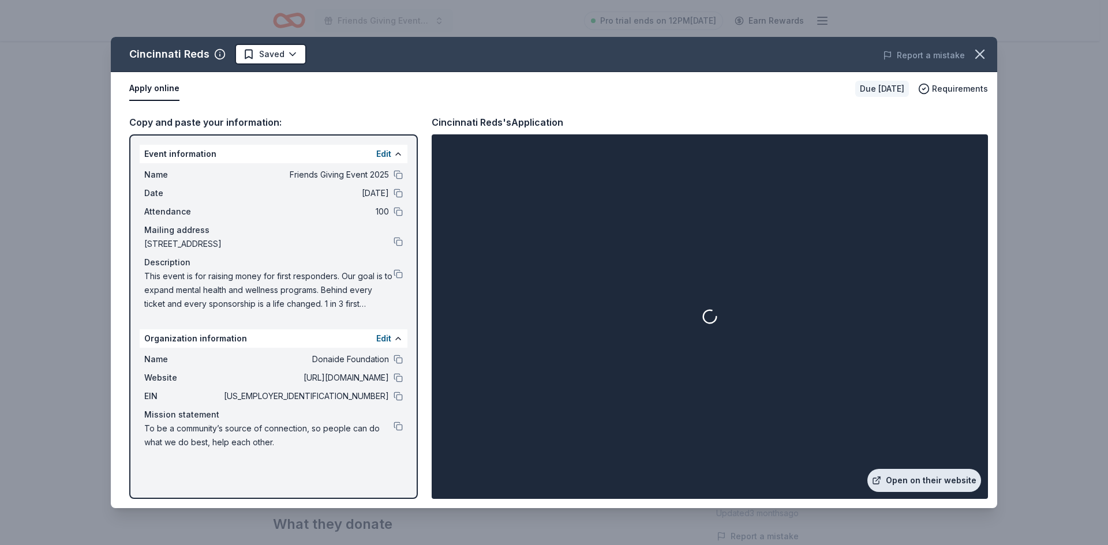
click at [942, 481] on link "Open on their website" at bounding box center [924, 480] width 114 height 23
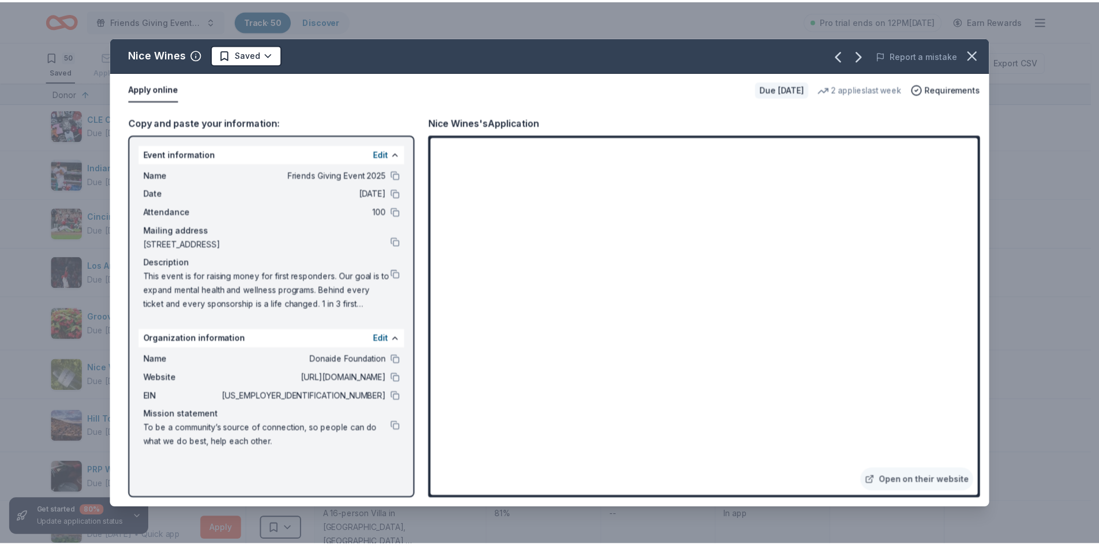
scroll to position [1884, 0]
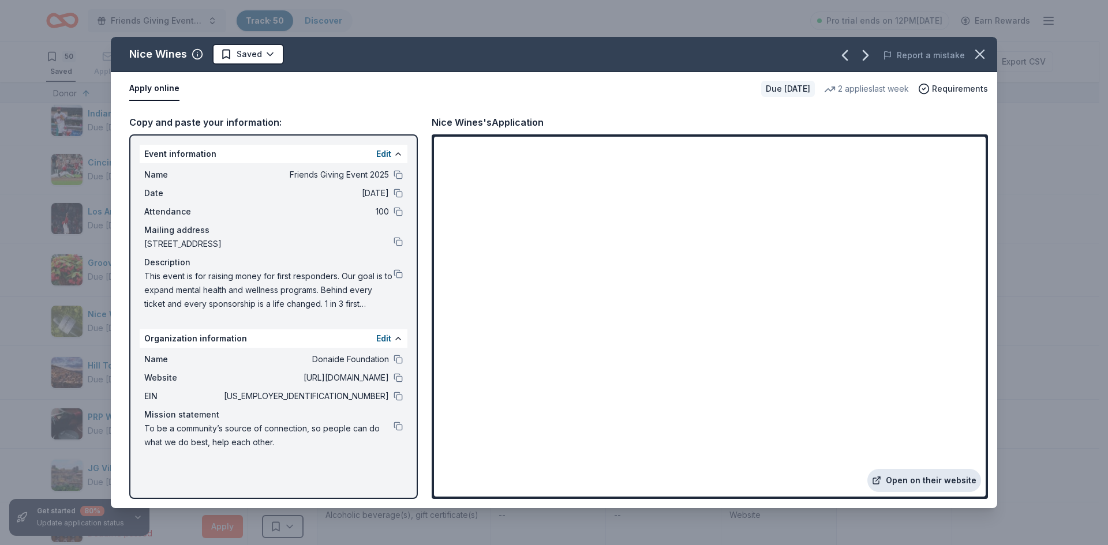
click at [901, 480] on link "Open on their website" at bounding box center [924, 480] width 114 height 23
click at [977, 58] on icon "button" at bounding box center [980, 54] width 16 height 16
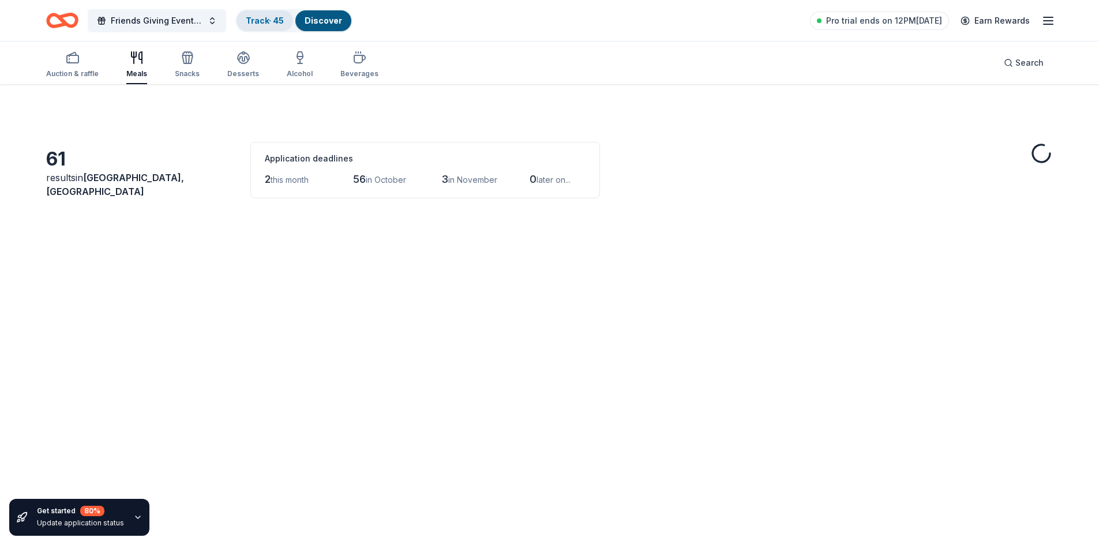
scroll to position [84, 0]
